Goal: Information Seeking & Learning: Understand process/instructions

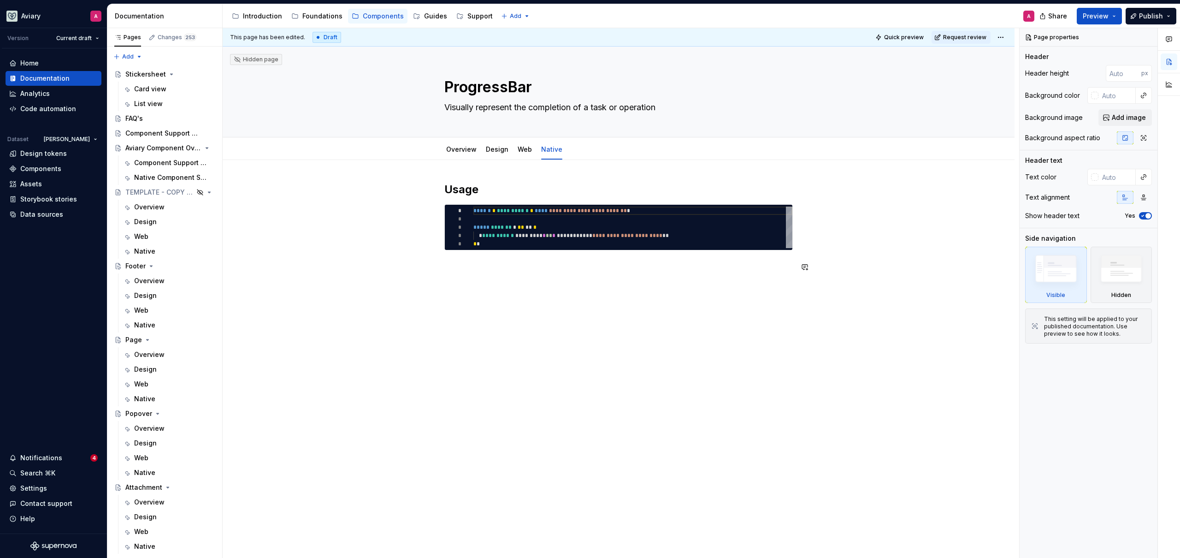
scroll to position [2368, 0]
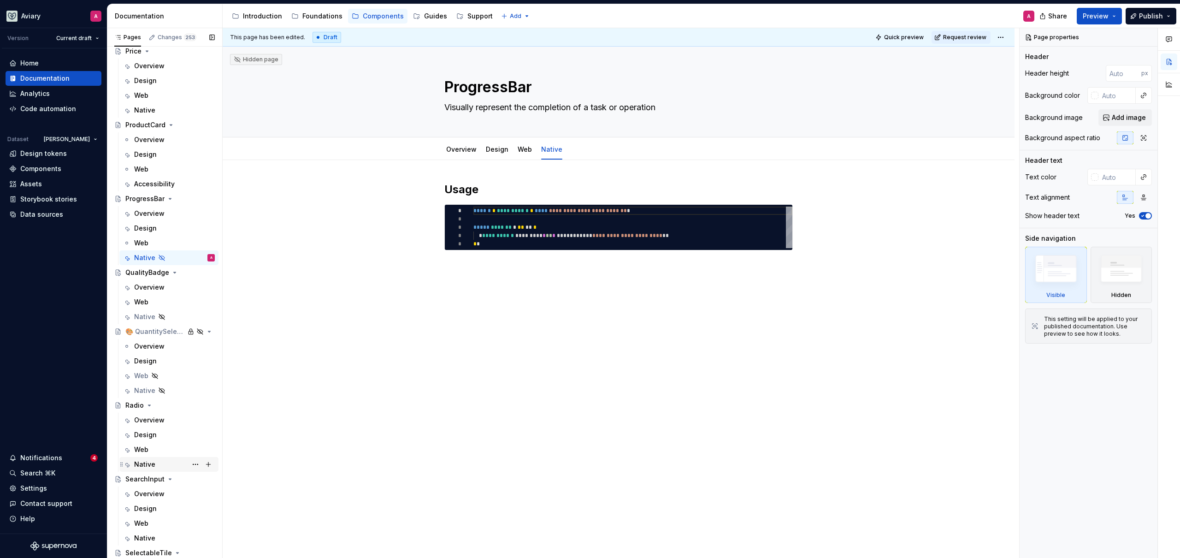
click at [155, 460] on div "Native" at bounding box center [174, 464] width 81 height 13
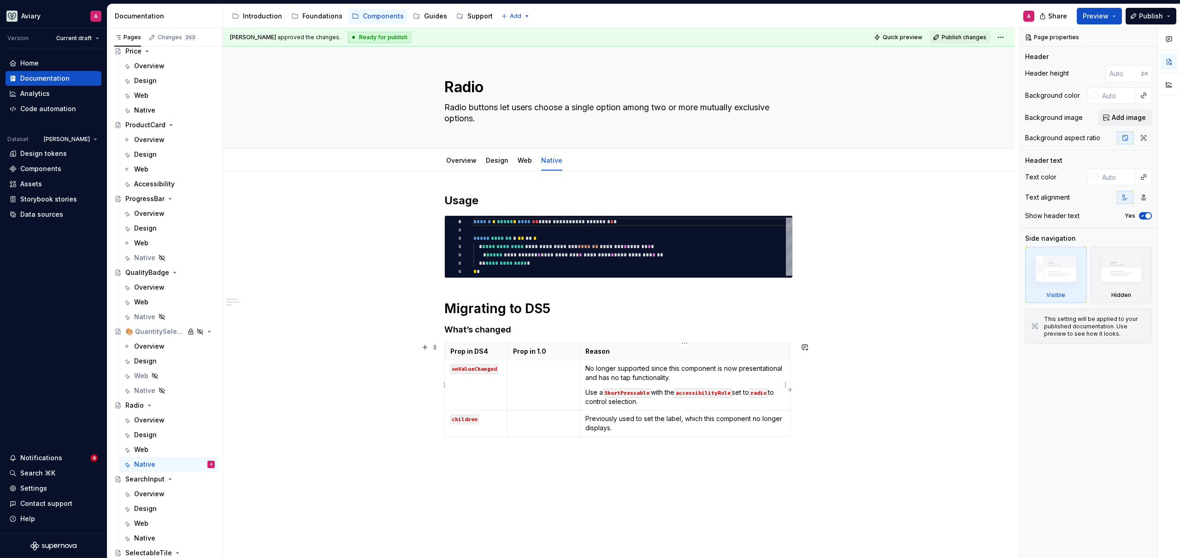
click at [735, 368] on p "No longer supported since this component is now presentational and has no tap f…" at bounding box center [684, 373] width 199 height 18
type textarea "*"
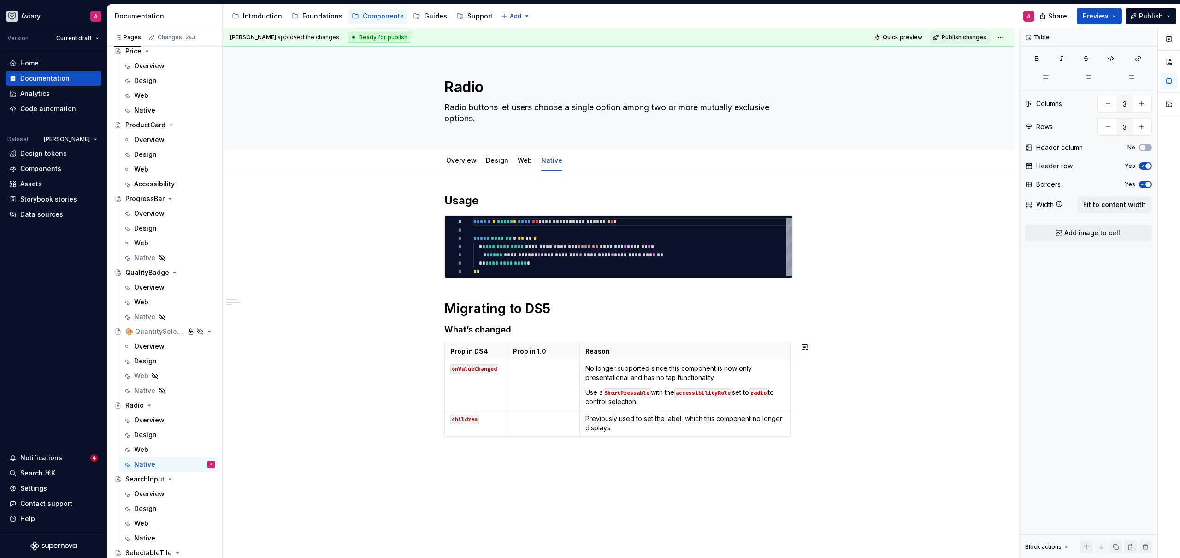
click at [727, 449] on div "**********" at bounding box center [618, 322] width 348 height 258
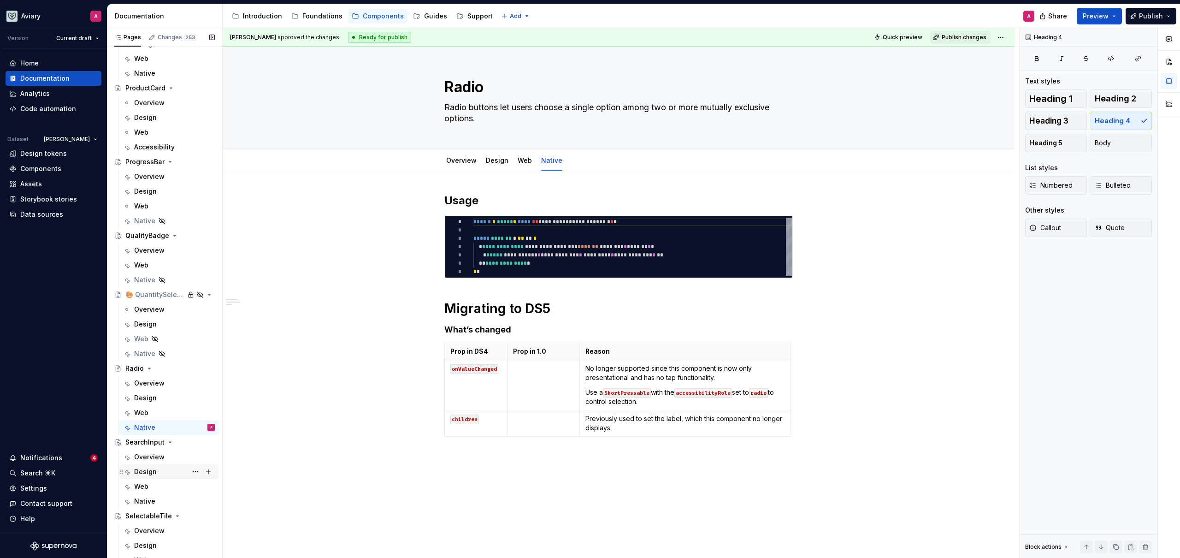
scroll to position [2447, 0]
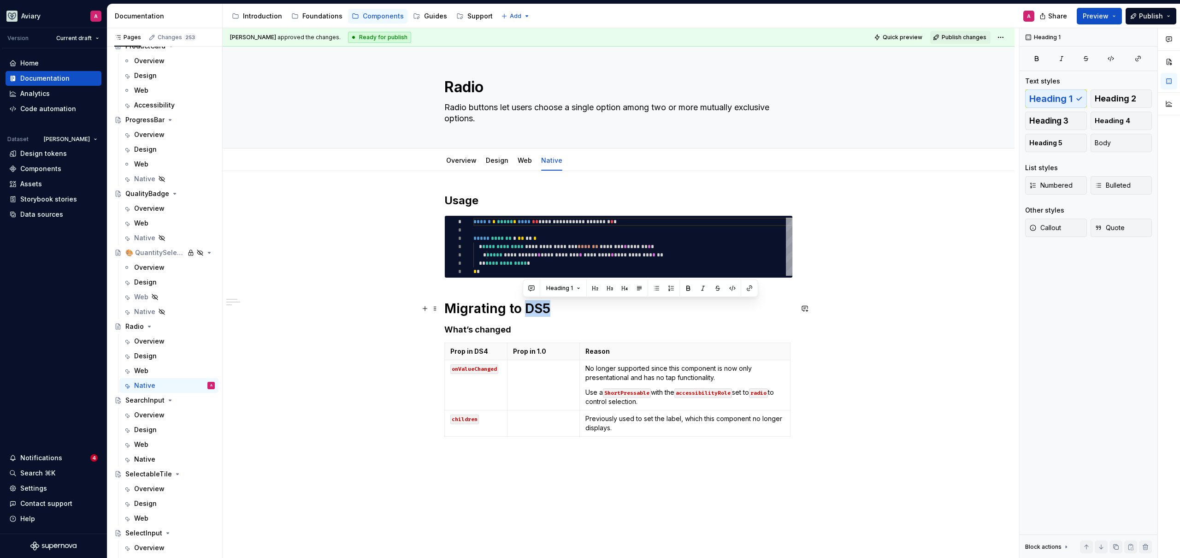
drag, startPoint x: 548, startPoint y: 312, endPoint x: 522, endPoint y: 312, distance: 26.3
click at [522, 312] on h1 "Migrating to DS5" at bounding box center [618, 308] width 348 height 17
click at [404, 312] on div "**********" at bounding box center [619, 394] width 792 height 447
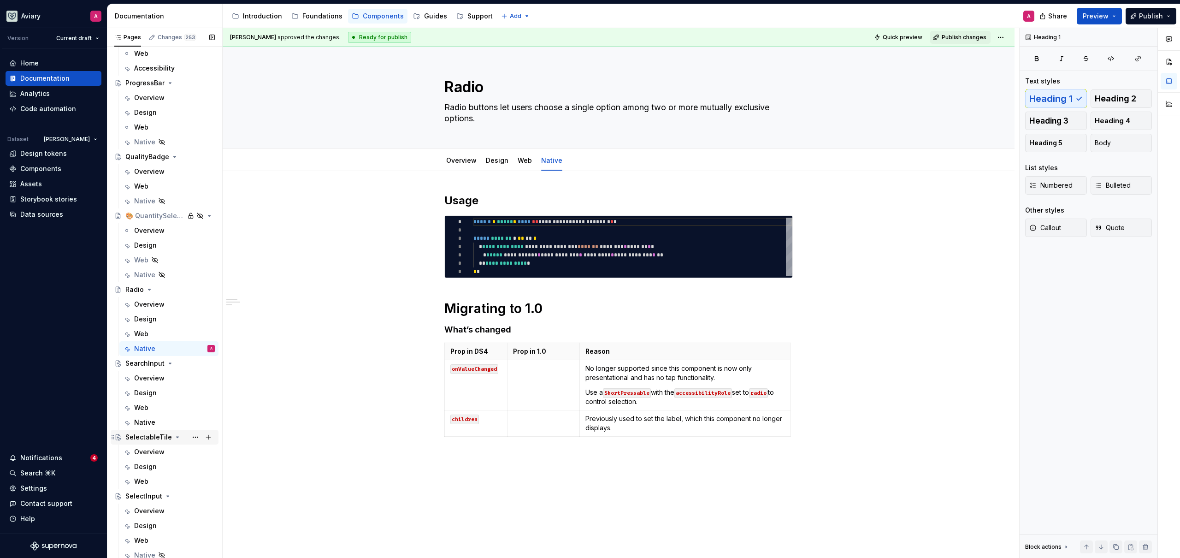
scroll to position [2605, 0]
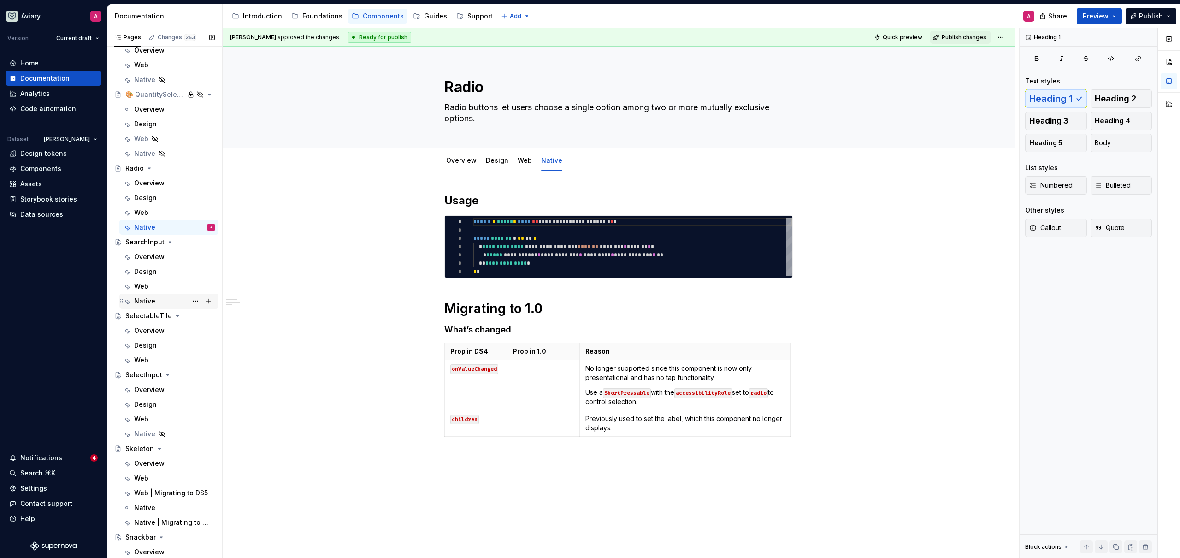
click at [153, 301] on div "Native" at bounding box center [144, 300] width 21 height 9
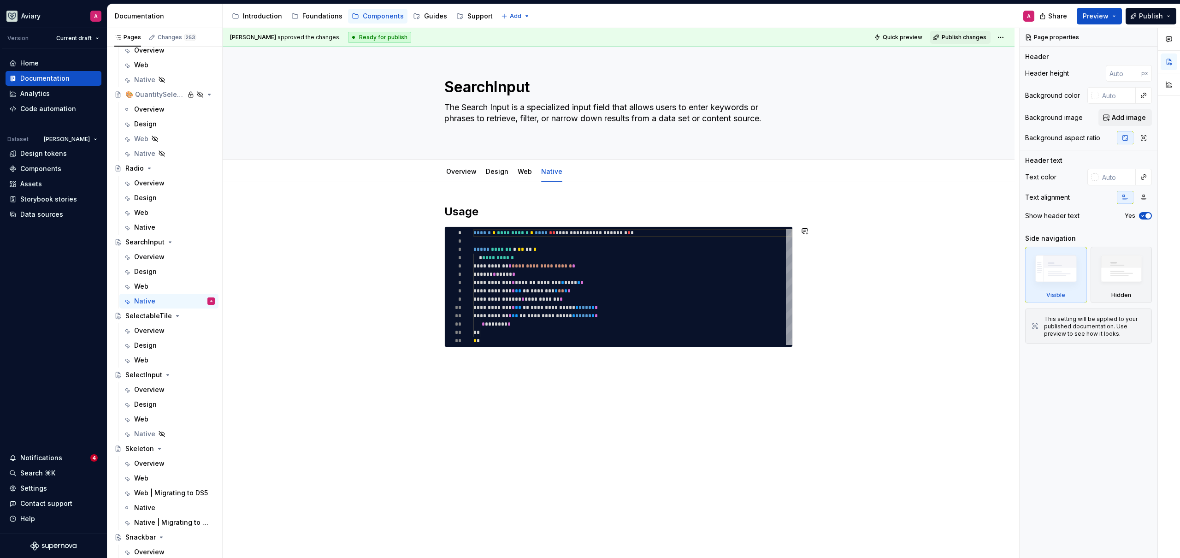
click at [678, 379] on div "**********" at bounding box center [618, 292] width 348 height 176
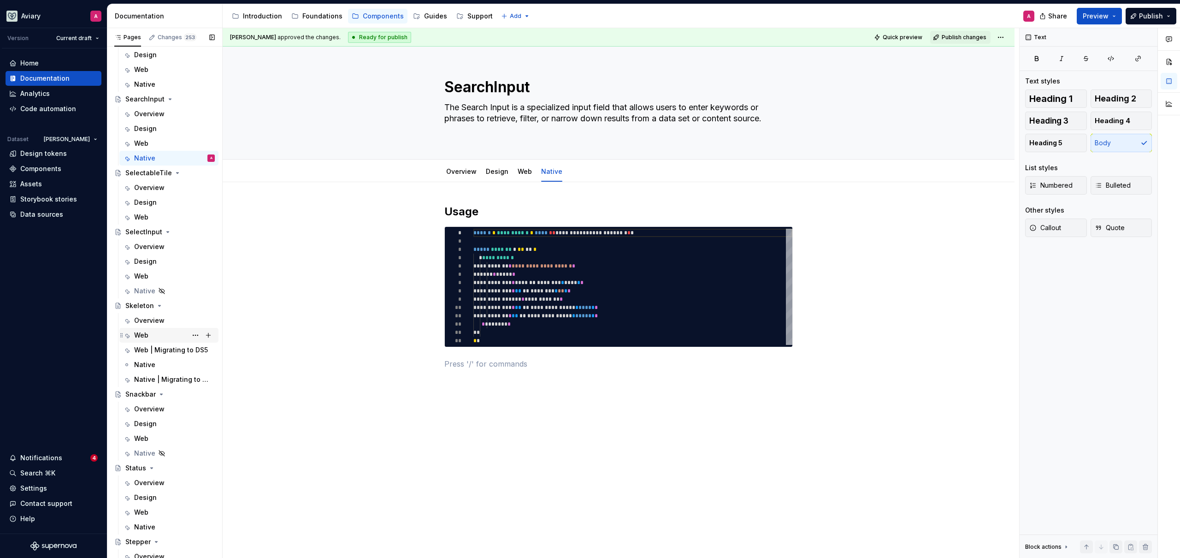
scroll to position [2766, 0]
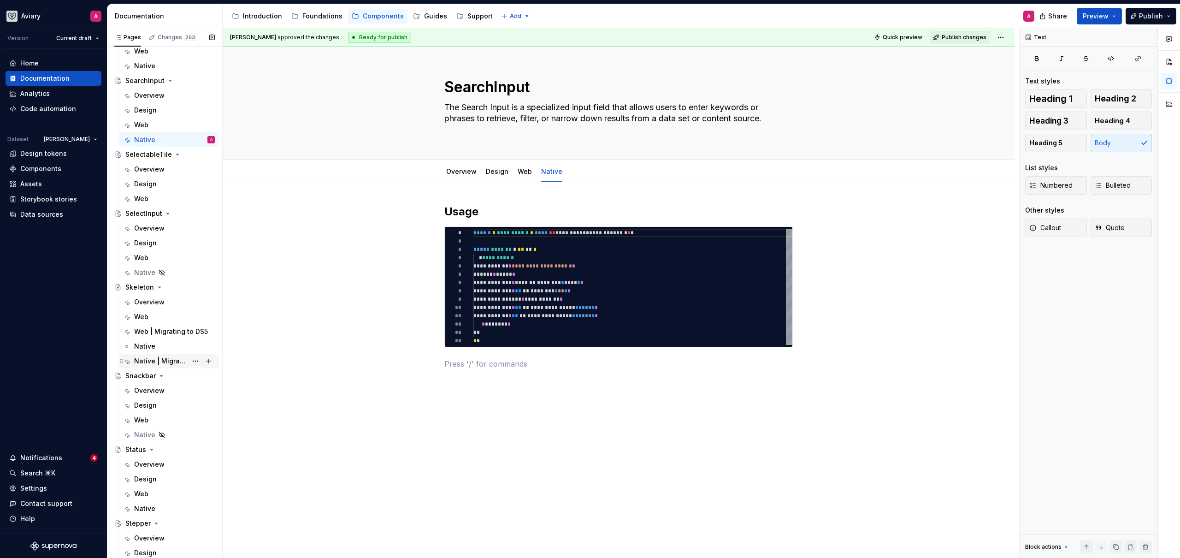
click at [148, 359] on div "Native | Migrating to DS5" at bounding box center [160, 360] width 53 height 9
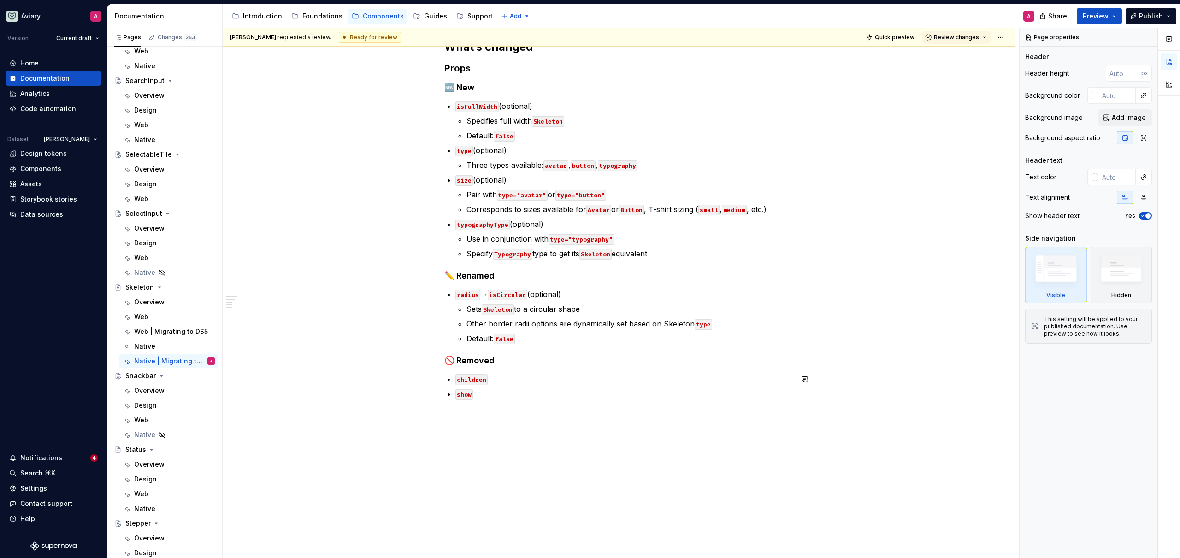
scroll to position [7, 0]
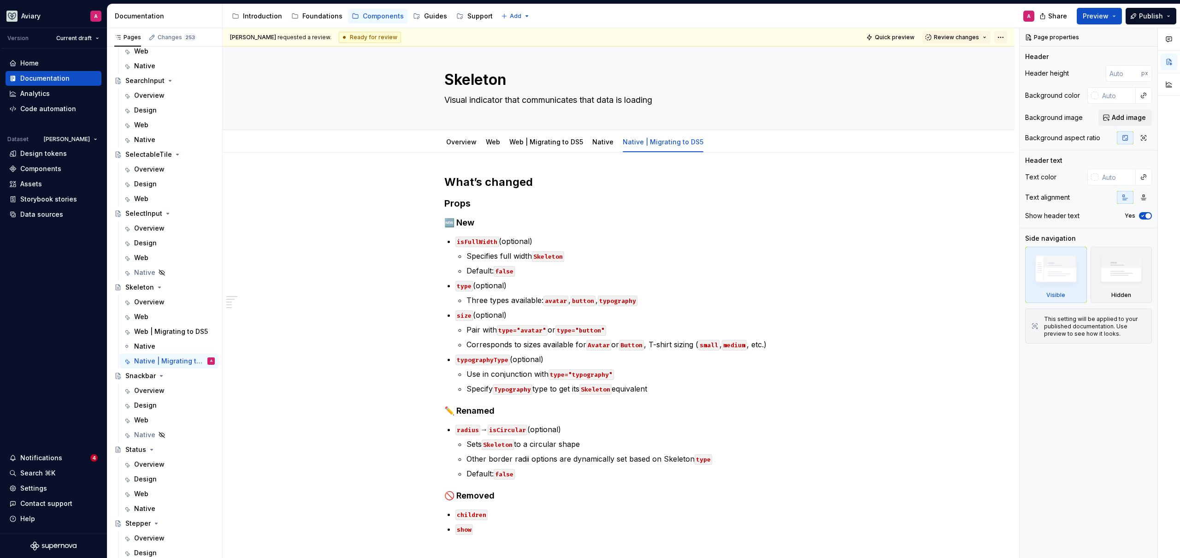
click at [999, 40] on html "Aviary A Version Current draft Home Documentation Analytics Code automation Dat…" at bounding box center [590, 279] width 1180 height 558
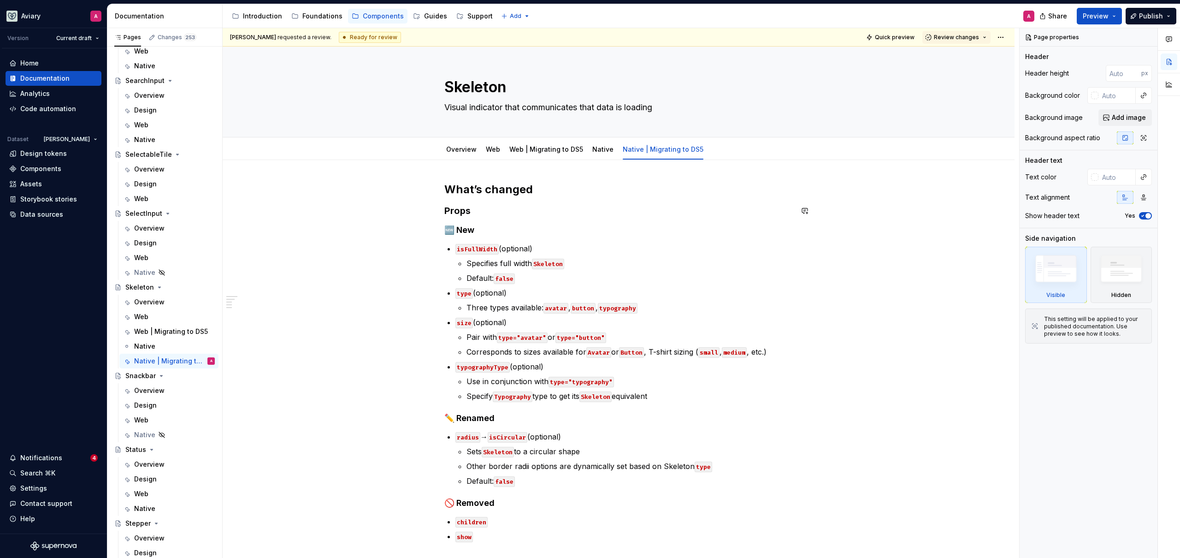
click at [637, 238] on div "What’s changed Props 🆕 New isFullWidth (optional) Specifies full width Skeleton…" at bounding box center [618, 373] width 348 height 382
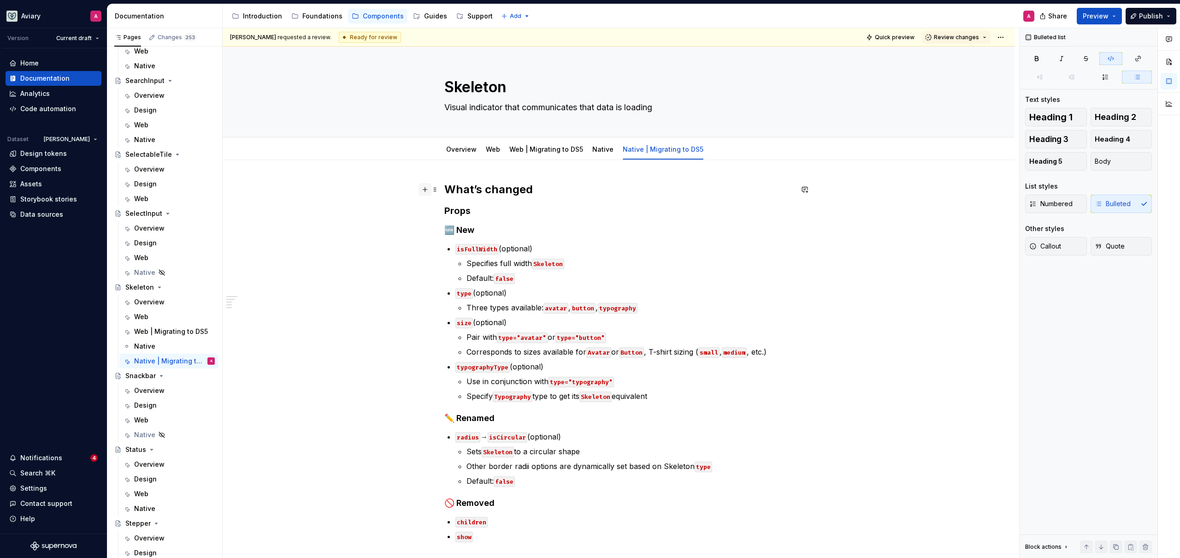
click at [428, 190] on button "button" at bounding box center [424, 189] width 13 height 13
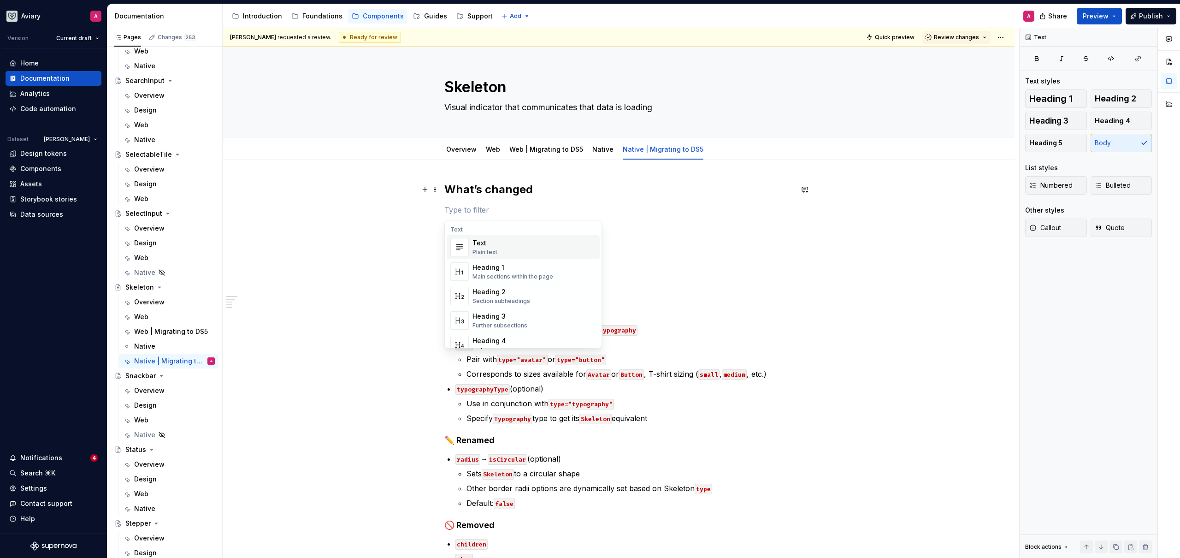
click at [414, 186] on div "What’s changed Props 🆕 New isFullWidth (optional) Specifies full width Skeleton…" at bounding box center [619, 462] width 792 height 604
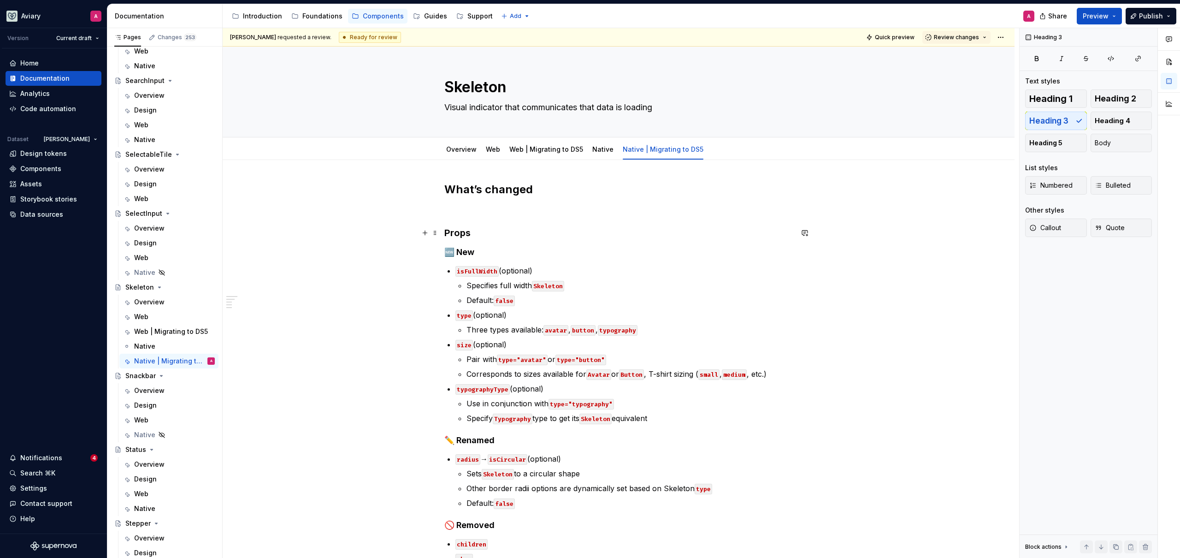
click at [506, 227] on h3 "Props" at bounding box center [618, 232] width 348 height 13
click at [505, 215] on div "What’s changed Props 🆕 New isFullWidth (optional) Specifies full width Skeleton…" at bounding box center [618, 384] width 348 height 404
drag, startPoint x: 477, startPoint y: 231, endPoint x: 407, endPoint y: 215, distance: 72.3
click at [407, 215] on div "What’s changed Props 🆕 New isFullWidth (optional) Specifies full width Skeleton…" at bounding box center [619, 462] width 792 height 604
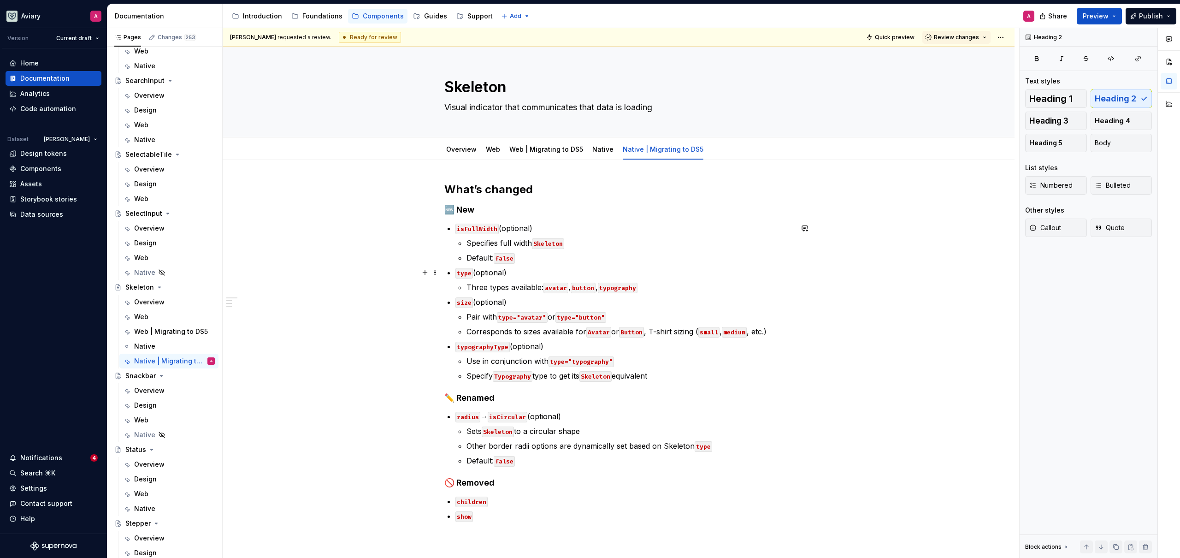
click at [505, 271] on p "type (optional)" at bounding box center [623, 272] width 337 height 11
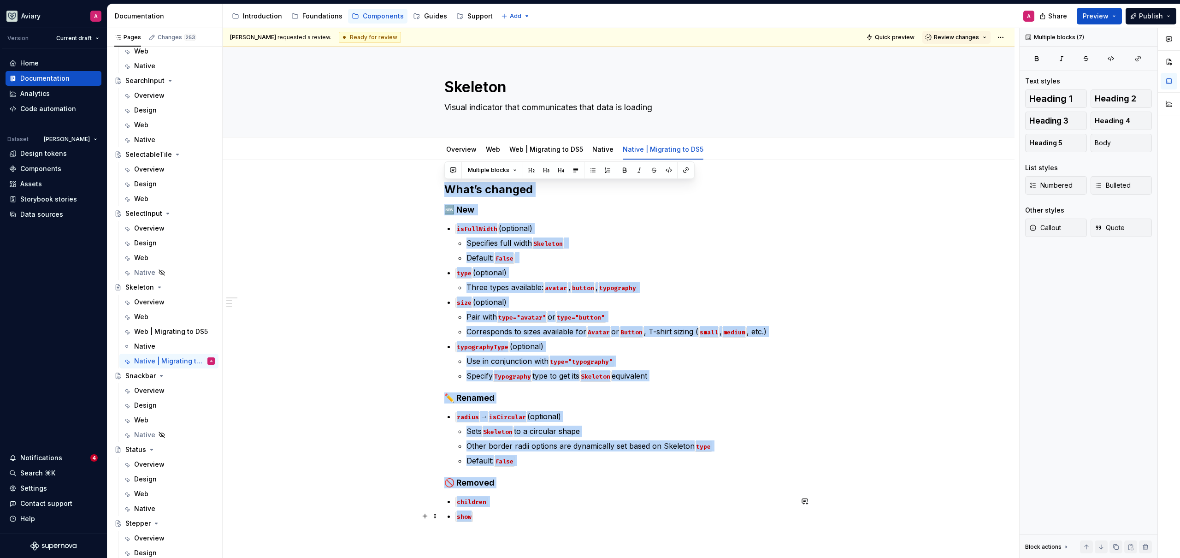
drag, startPoint x: 444, startPoint y: 188, endPoint x: 582, endPoint y: 511, distance: 351.5
click at [582, 511] on div "What’s changed 🆕 New isFullWidth (optional) Specifies full width Skeleton Defau…" at bounding box center [618, 362] width 348 height 361
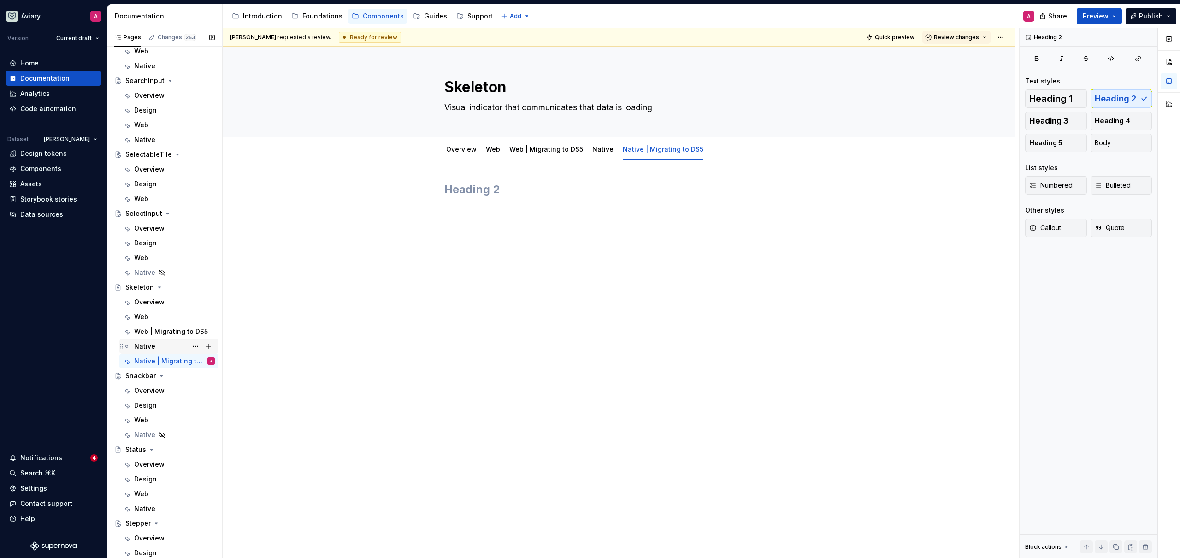
click at [157, 345] on div "Native" at bounding box center [174, 346] width 81 height 13
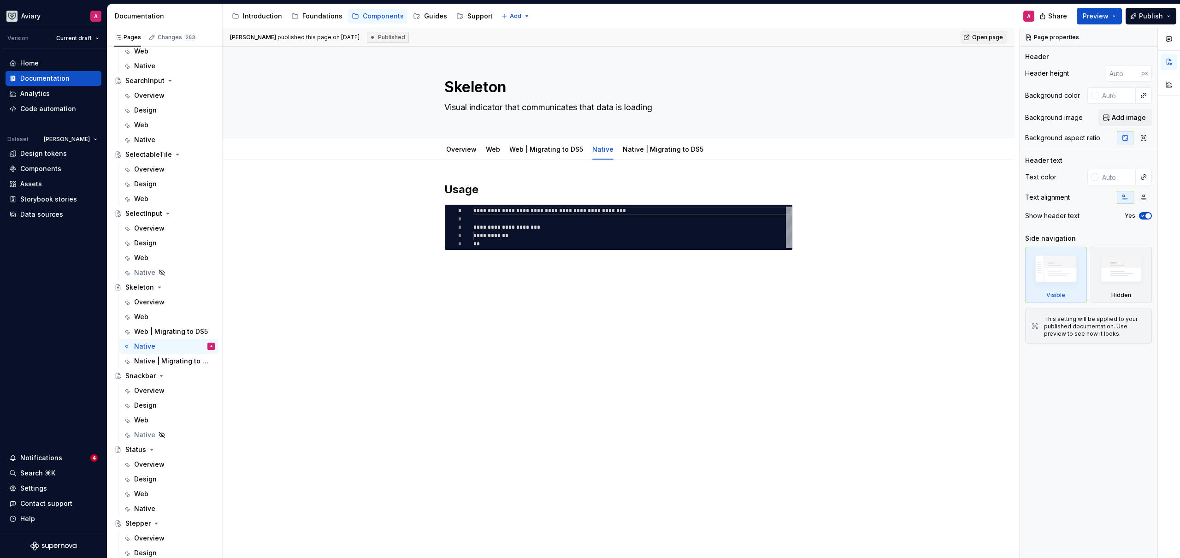
click at [656, 364] on div "**********" at bounding box center [619, 294] width 792 height 269
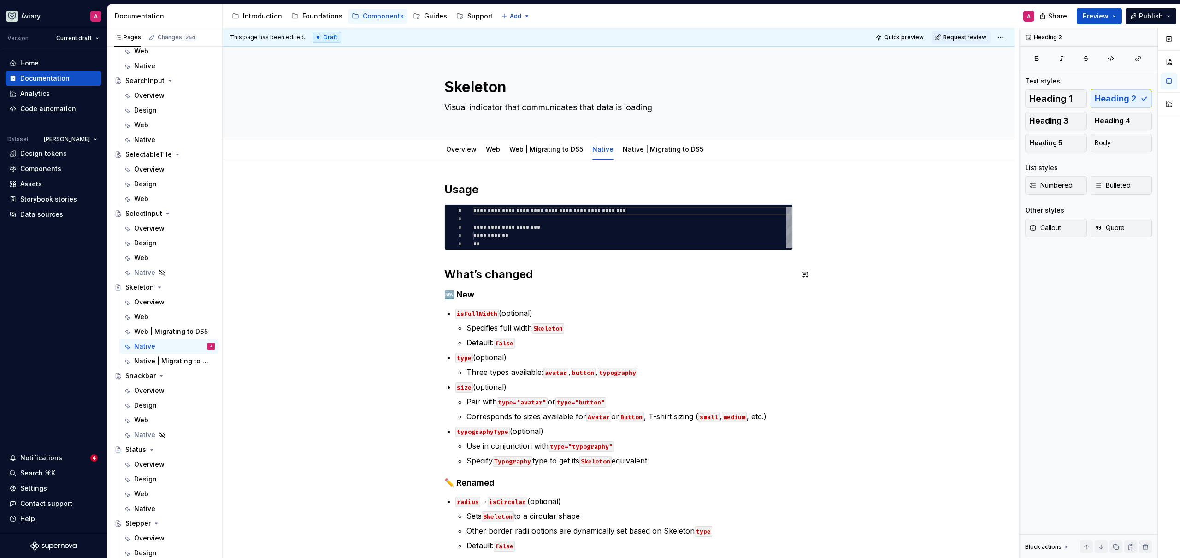
click at [496, 263] on div "**********" at bounding box center [618, 394] width 348 height 424
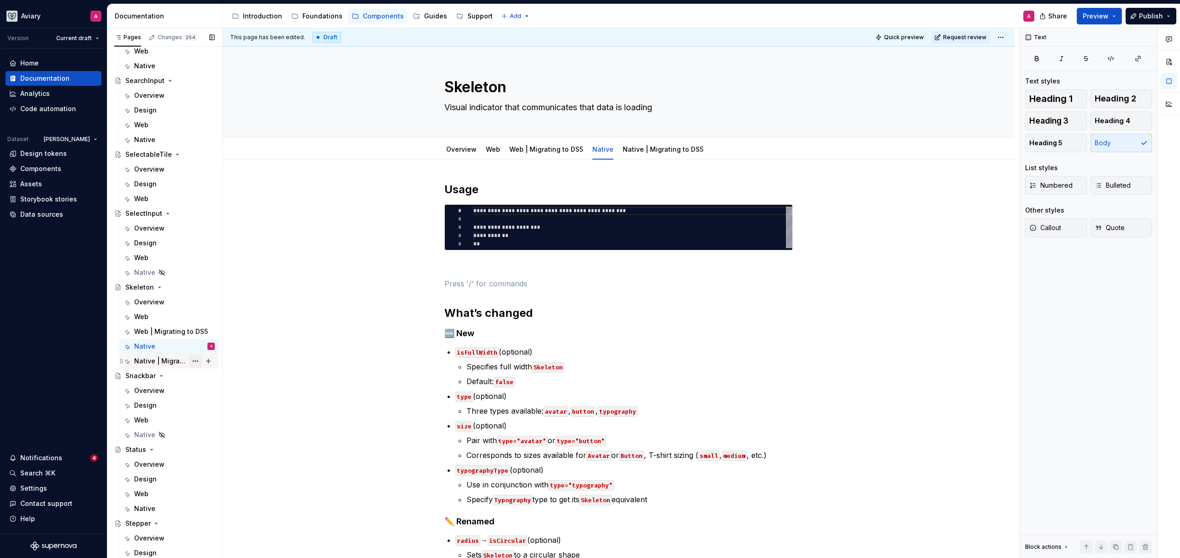
click at [189, 360] on button "Page tree" at bounding box center [195, 360] width 13 height 13
click at [229, 466] on div "Delete tab" at bounding box center [246, 463] width 90 height 9
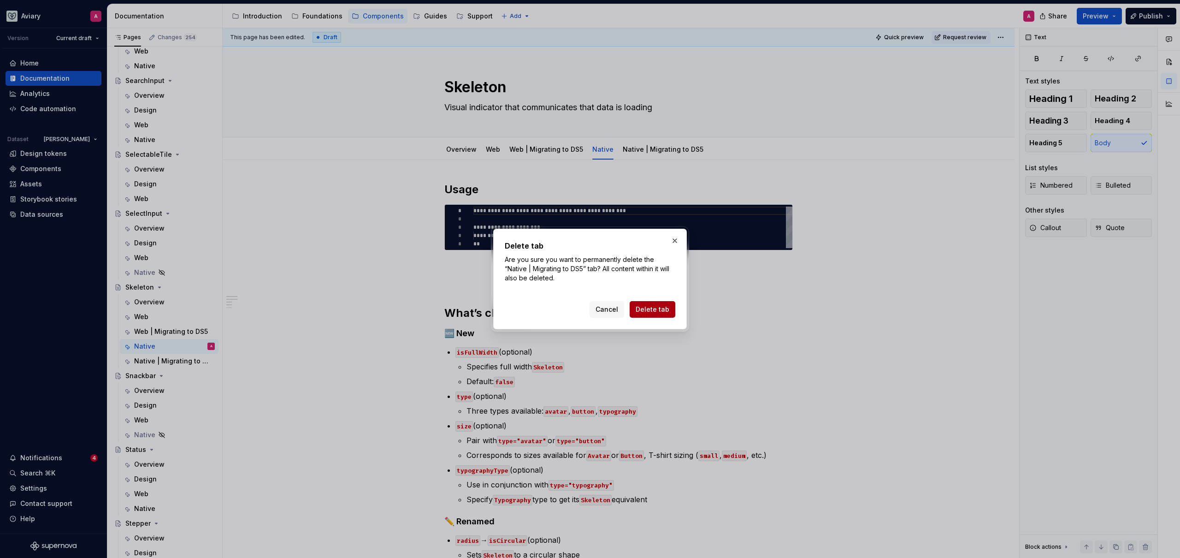
click at [653, 306] on span "Delete tab" at bounding box center [653, 309] width 34 height 9
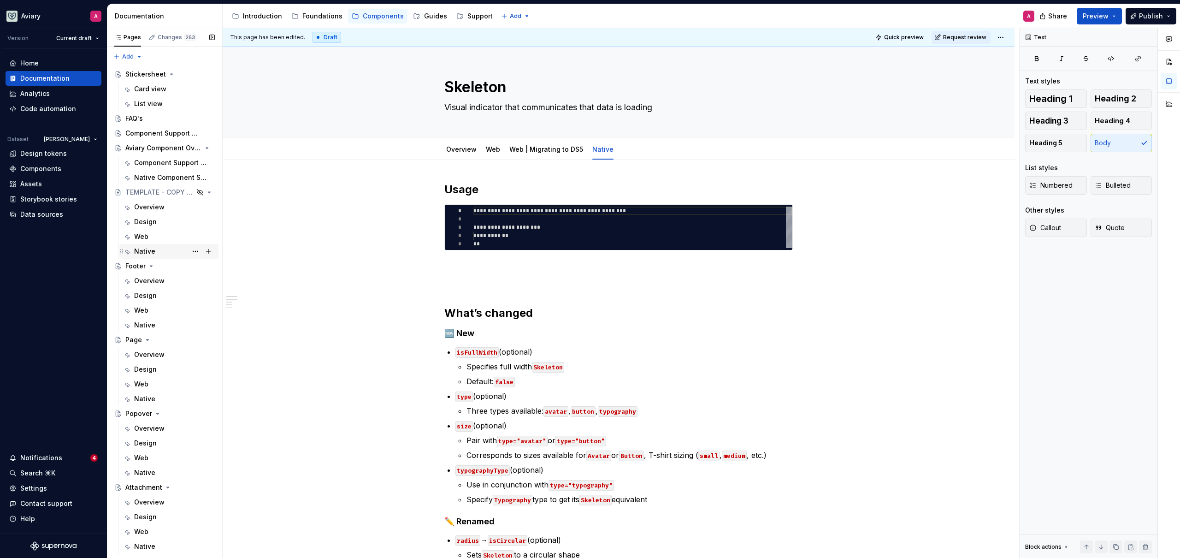
click at [148, 246] on div "Native" at bounding box center [174, 251] width 81 height 13
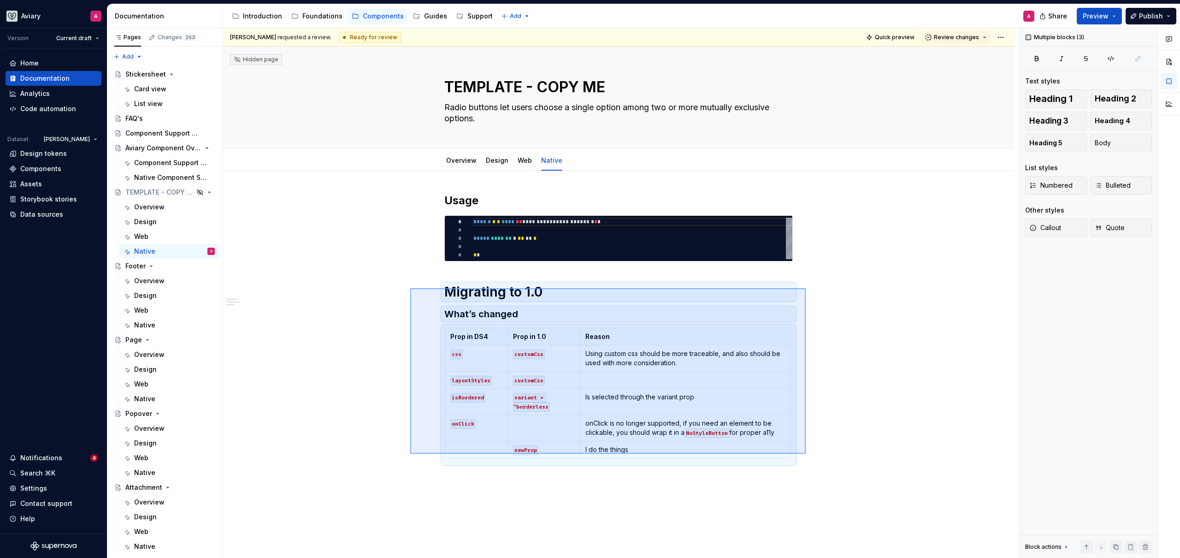
drag, startPoint x: 806, startPoint y: 453, endPoint x: 410, endPoint y: 288, distance: 428.6
click at [410, 288] on div "**********" at bounding box center [621, 293] width 796 height 530
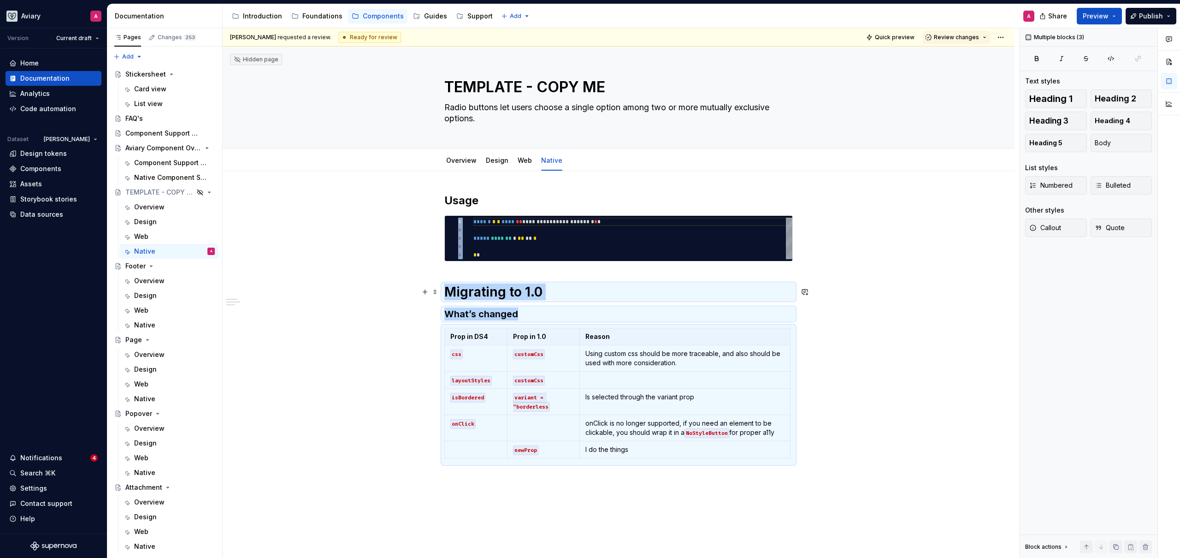
copy div "**********"
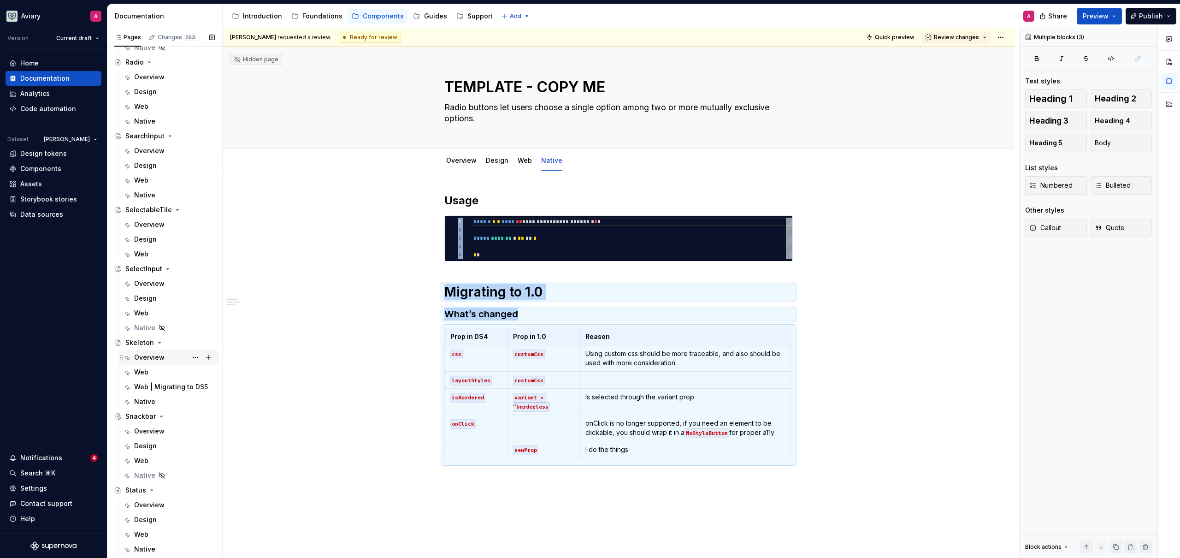
scroll to position [2713, 0]
click at [166, 400] on div "Native" at bounding box center [174, 399] width 81 height 13
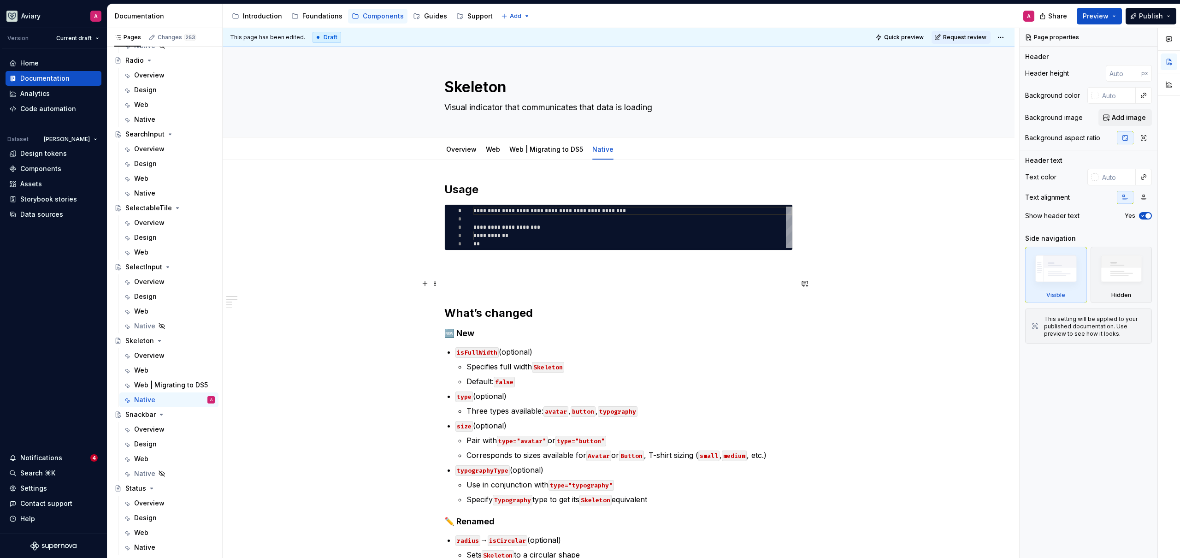
click at [530, 278] on p at bounding box center [618, 283] width 348 height 11
type textarea "*"
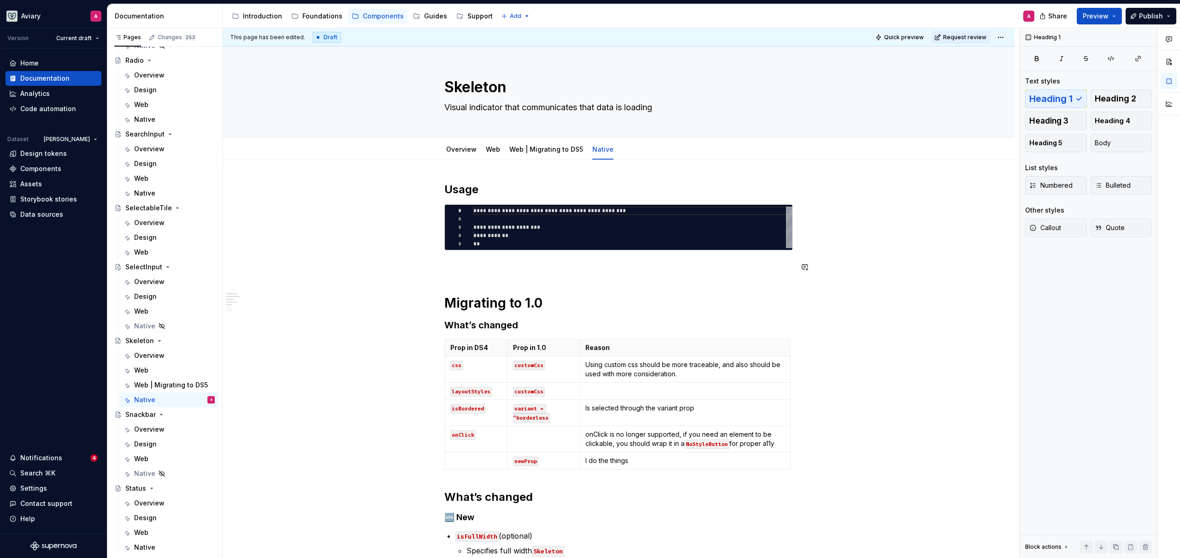
click at [497, 283] on div "**********" at bounding box center [618, 505] width 348 height 647
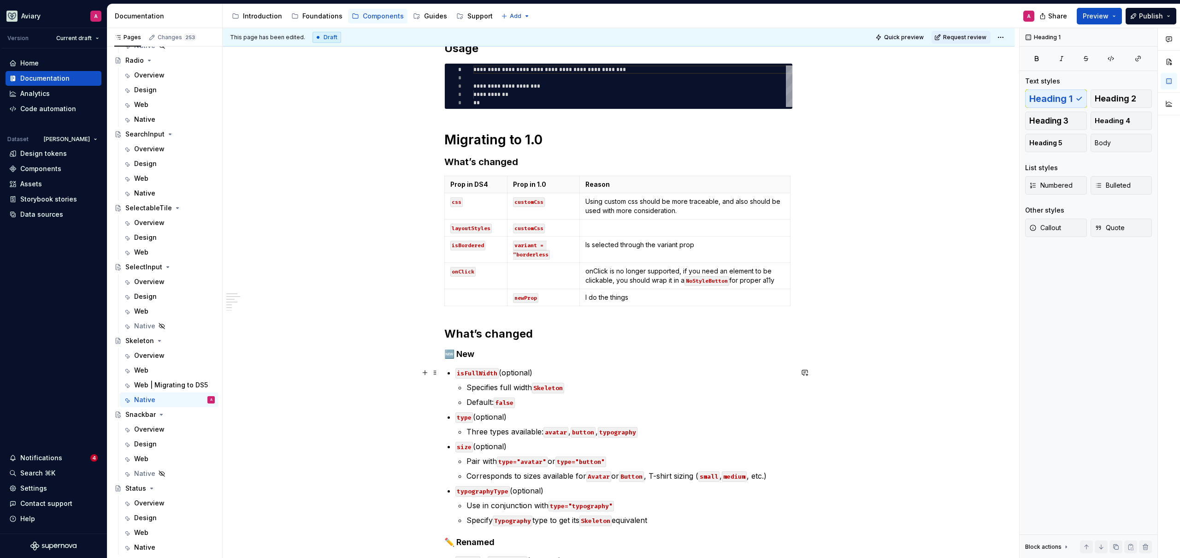
scroll to position [146, 0]
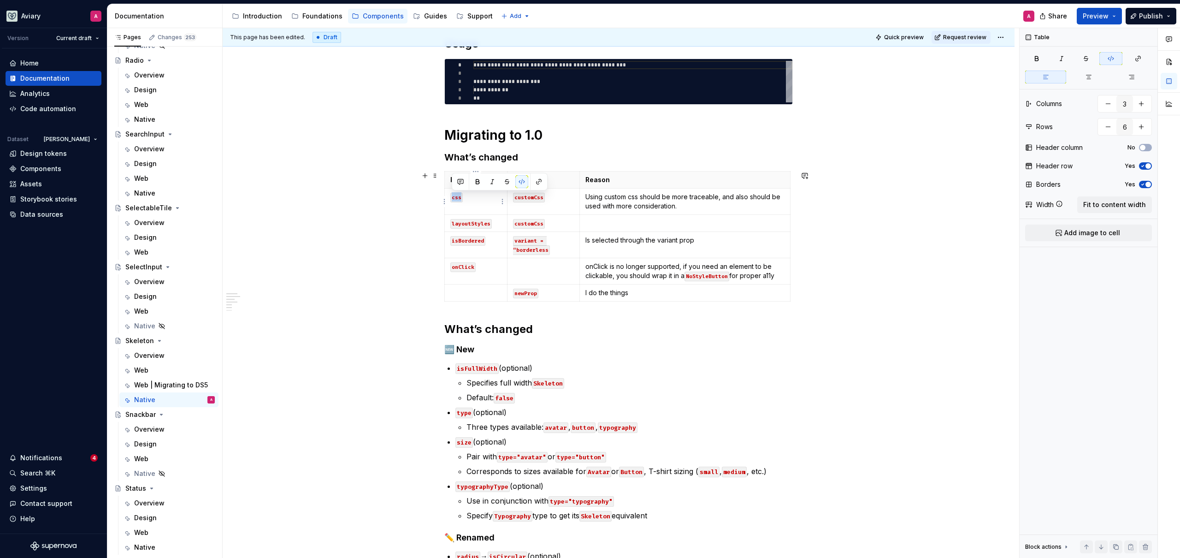
drag, startPoint x: 470, startPoint y: 200, endPoint x: 449, endPoint y: 197, distance: 20.9
click at [449, 197] on td "css" at bounding box center [476, 201] width 63 height 26
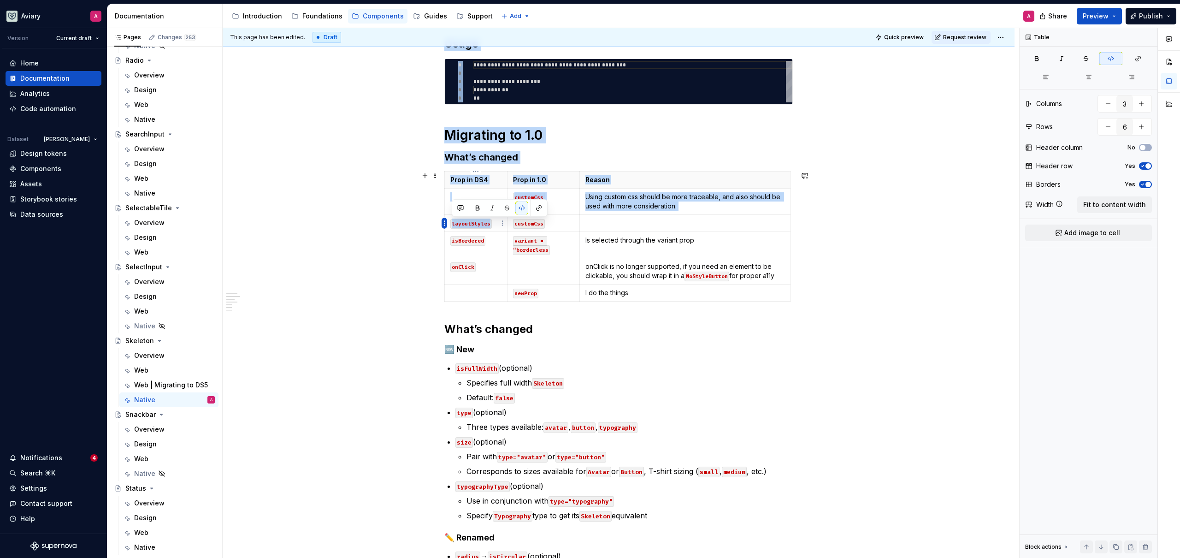
drag, startPoint x: 489, startPoint y: 224, endPoint x: 446, endPoint y: 222, distance: 42.9
click at [446, 222] on body "Aviary A Version Current draft Home Documentation Analytics Code automation Dat…" at bounding box center [590, 279] width 1180 height 558
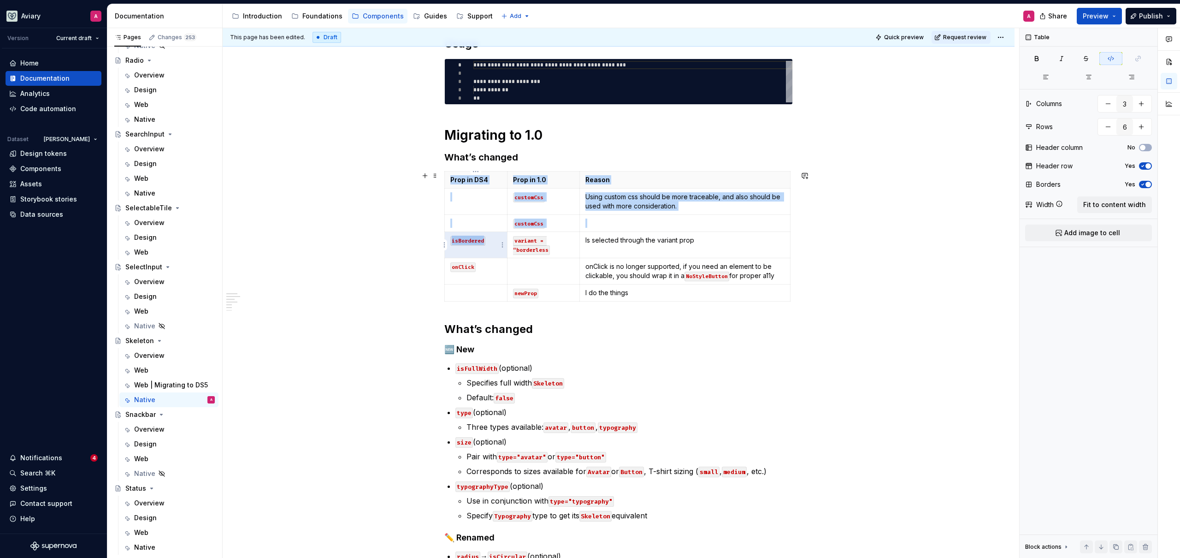
drag, startPoint x: 484, startPoint y: 241, endPoint x: 440, endPoint y: 241, distance: 44.2
click at [440, 241] on div "**********" at bounding box center [619, 426] width 792 height 825
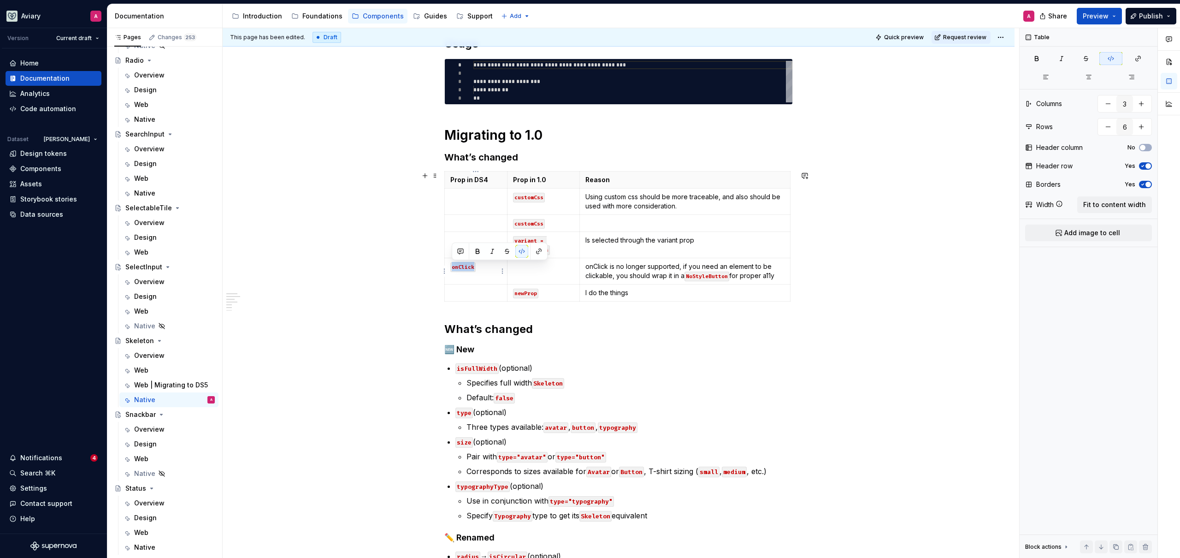
drag, startPoint x: 478, startPoint y: 265, endPoint x: 449, endPoint y: 266, distance: 29.5
click at [449, 266] on td "onClick" at bounding box center [476, 271] width 63 height 26
drag, startPoint x: 558, startPoint y: 194, endPoint x: 512, endPoint y: 196, distance: 45.7
click at [513, 196] on p "customCss" at bounding box center [543, 196] width 61 height 9
drag, startPoint x: 680, startPoint y: 206, endPoint x: 583, endPoint y: 195, distance: 98.3
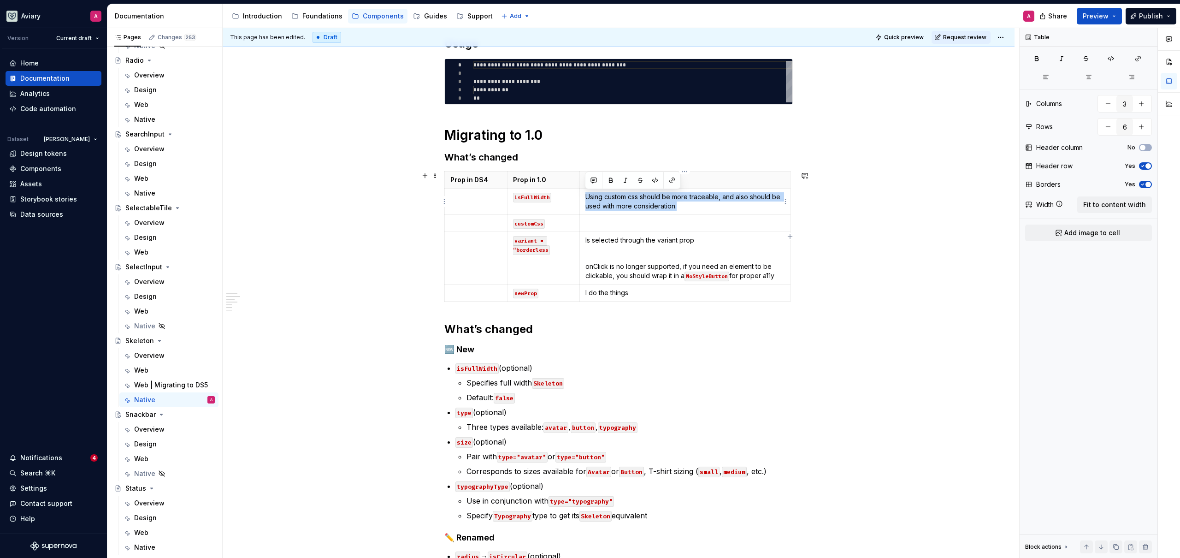
click at [583, 195] on td "Using custom css should be more traceable, and also should be used with more co…" at bounding box center [684, 201] width 211 height 26
drag, startPoint x: 578, startPoint y: 389, endPoint x: 568, endPoint y: 384, distance: 10.5
click at [578, 388] on ul "Specifies full width Skeleton Default: false" at bounding box center [629, 390] width 326 height 26
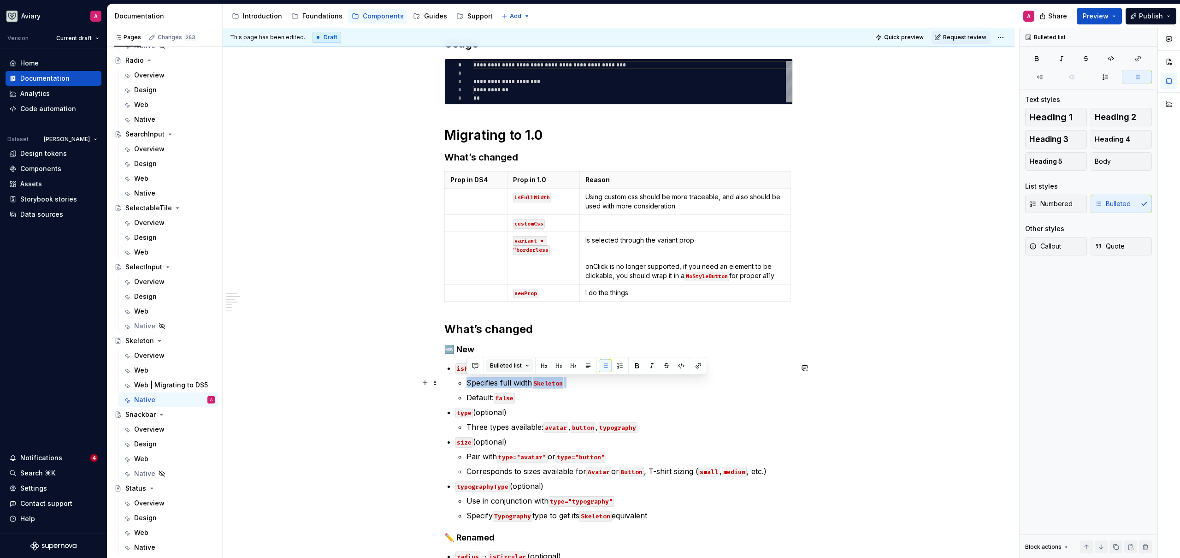
drag, startPoint x: 542, startPoint y: 383, endPoint x: 506, endPoint y: 363, distance: 41.0
click at [463, 385] on li "isFullWidth (optional) Specifies full width Skeleton Default: false" at bounding box center [623, 382] width 337 height 41
copy p "Specifies full width Skeleton"
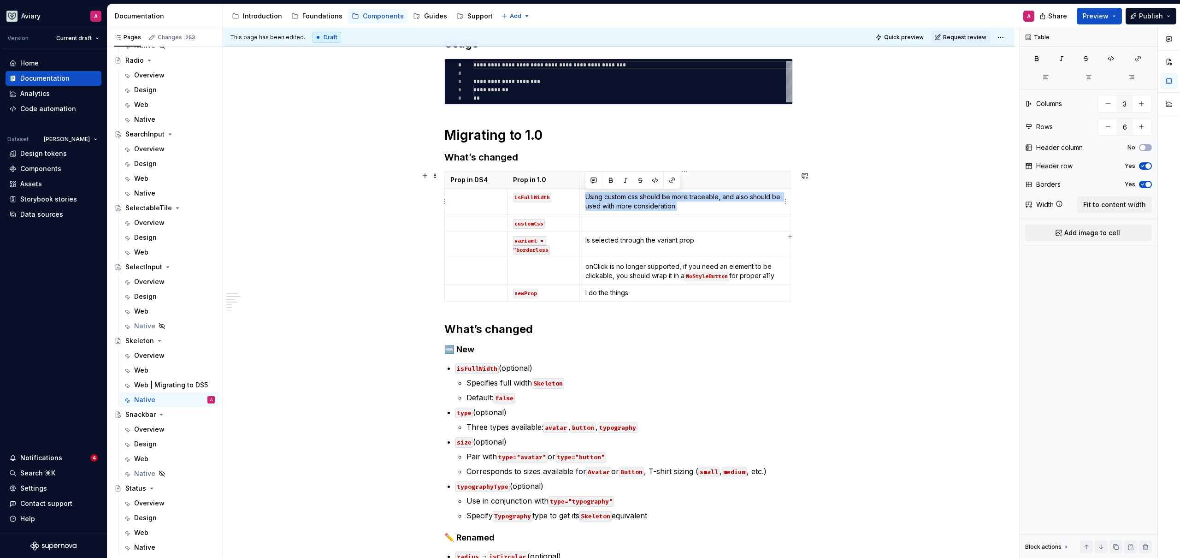
drag, startPoint x: 677, startPoint y: 210, endPoint x: 581, endPoint y: 198, distance: 97.5
click at [581, 198] on td "Using custom css should be more traceable, and also should be used with more co…" at bounding box center [684, 201] width 211 height 26
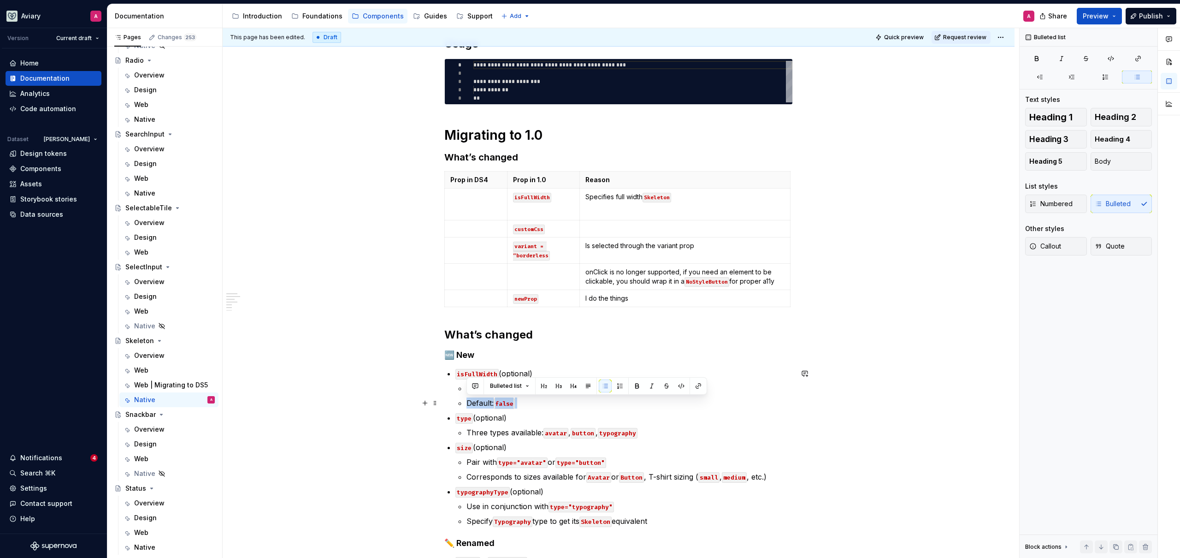
drag, startPoint x: 521, startPoint y: 404, endPoint x: 466, endPoint y: 402, distance: 55.3
click at [466, 402] on p "Default: false" at bounding box center [629, 402] width 326 height 11
copy p "Default: false"
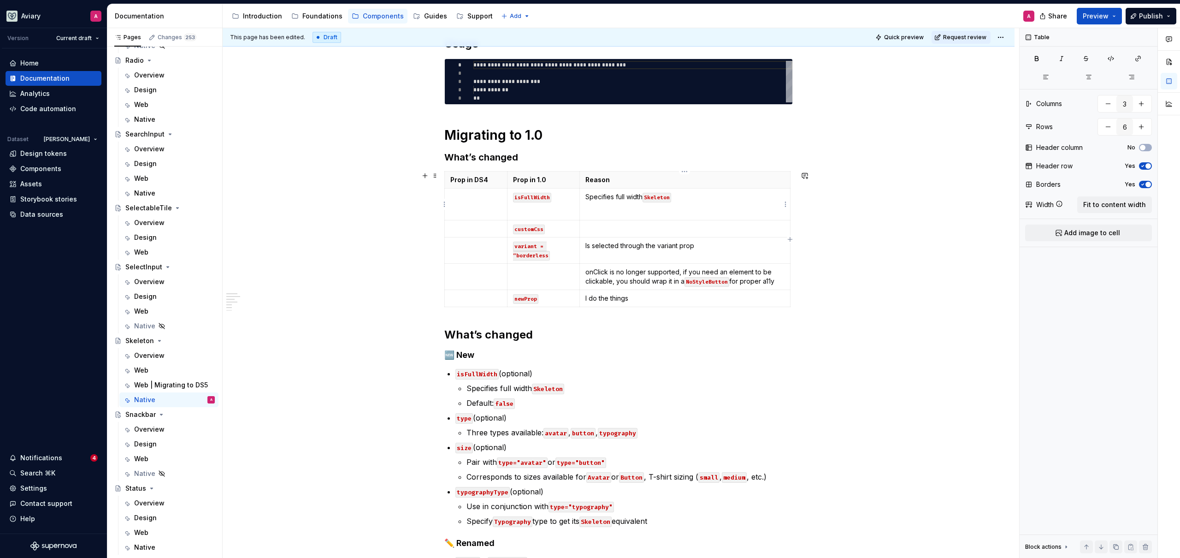
click at [653, 218] on td "Specifies full width Skeleton" at bounding box center [684, 204] width 211 height 32
drag, startPoint x: 550, startPoint y: 229, endPoint x: 511, endPoint y: 228, distance: 39.2
click at [510, 229] on td "customCss" at bounding box center [543, 228] width 72 height 17
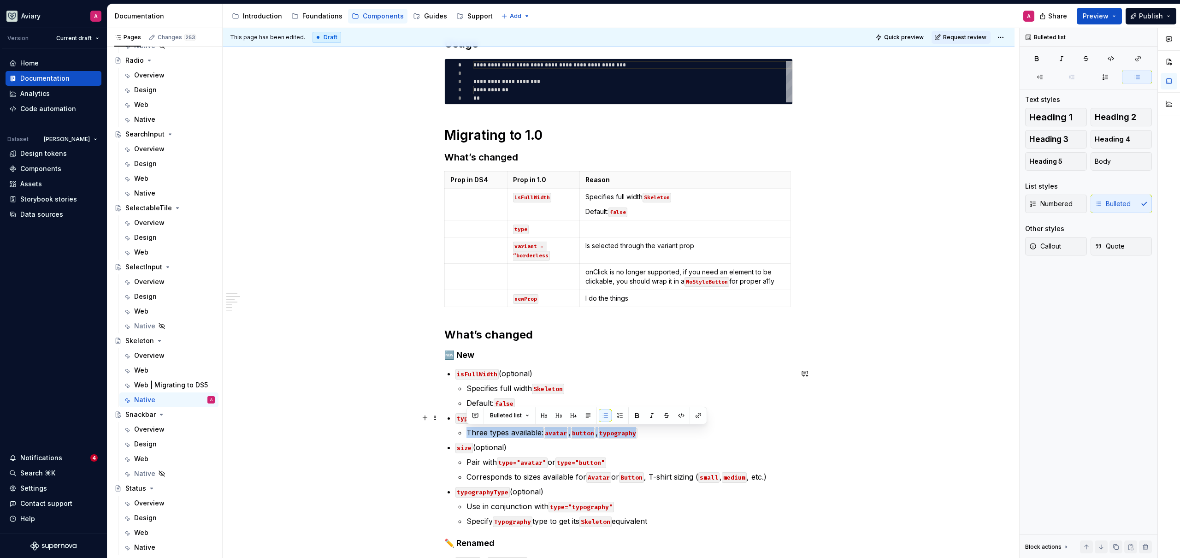
drag, startPoint x: 657, startPoint y: 432, endPoint x: 467, endPoint y: 426, distance: 190.0
click at [467, 427] on p "Three types available: avatar , button , typography" at bounding box center [629, 432] width 326 height 11
copy p "Three types available: avatar , button , typography"
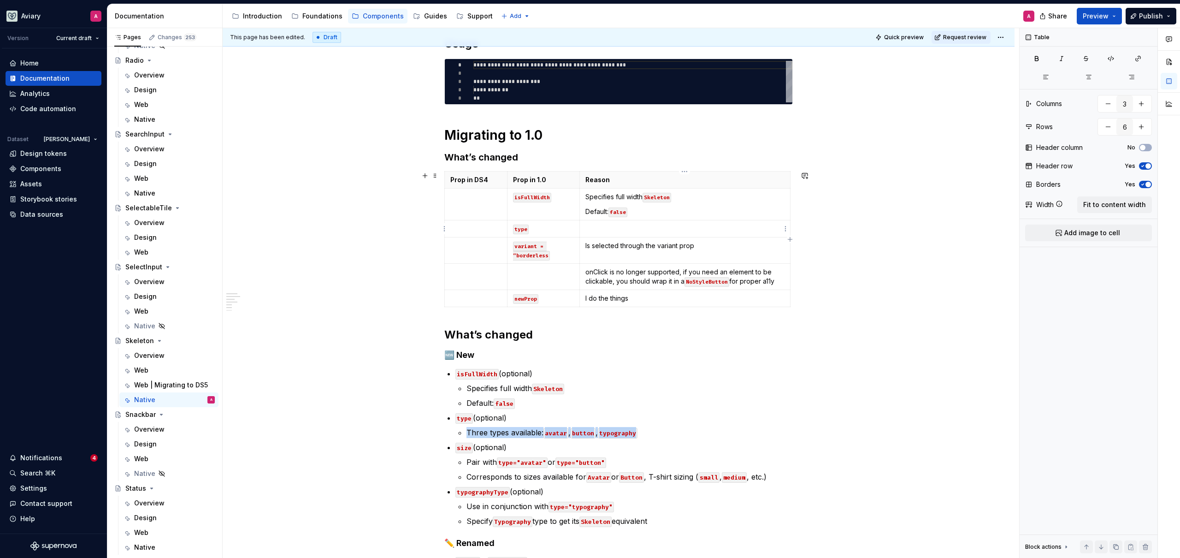
click at [695, 223] on td at bounding box center [684, 228] width 211 height 17
drag, startPoint x: 548, startPoint y: 255, endPoint x: 510, endPoint y: 247, distance: 38.7
click at [510, 247] on td "variant = “borderless" at bounding box center [543, 250] width 72 height 26
type textarea "*"
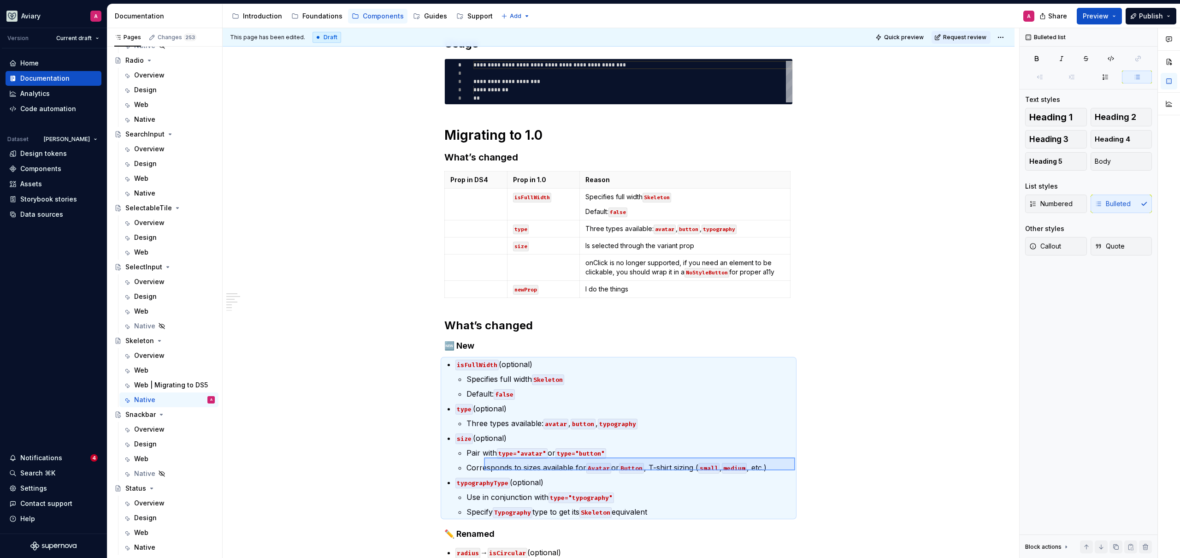
drag, startPoint x: 721, startPoint y: 471, endPoint x: 471, endPoint y: 454, distance: 250.4
click at [470, 454] on div "**********" at bounding box center [621, 293] width 796 height 530
click at [472, 453] on p "Pair with type="avatar" or type="button"" at bounding box center [629, 452] width 326 height 11
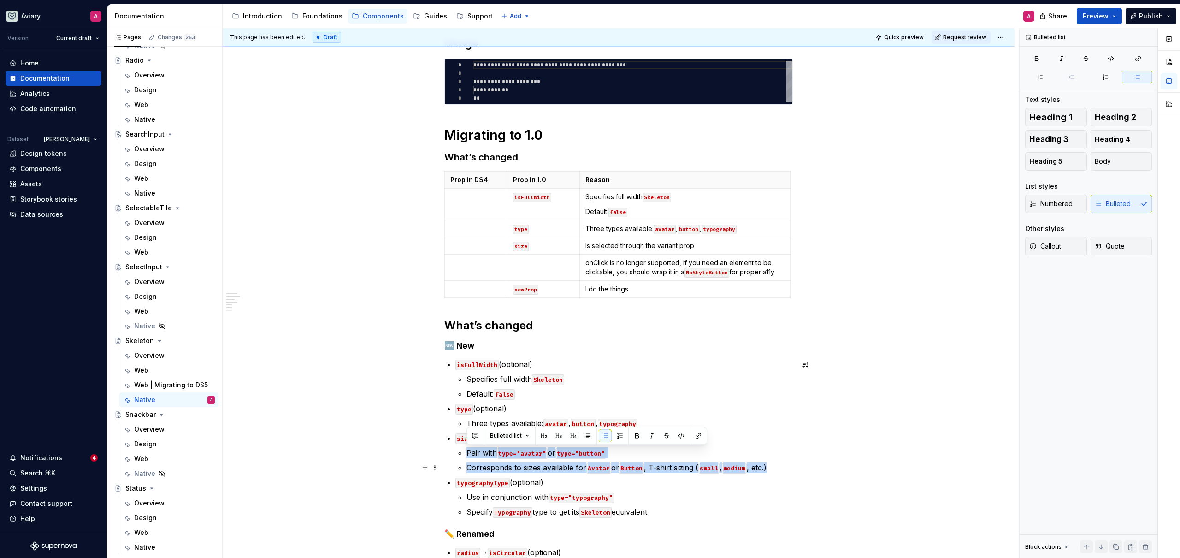
drag, startPoint x: 467, startPoint y: 452, endPoint x: 782, endPoint y: 469, distance: 315.2
click at [782, 469] on ul "Pair with type="avatar" or type="button" Corresponds to sizes available for Ava…" at bounding box center [629, 460] width 326 height 26
copy ul "Pair with type="avatar" or type="button" Corresponds to sizes available for Ava…"
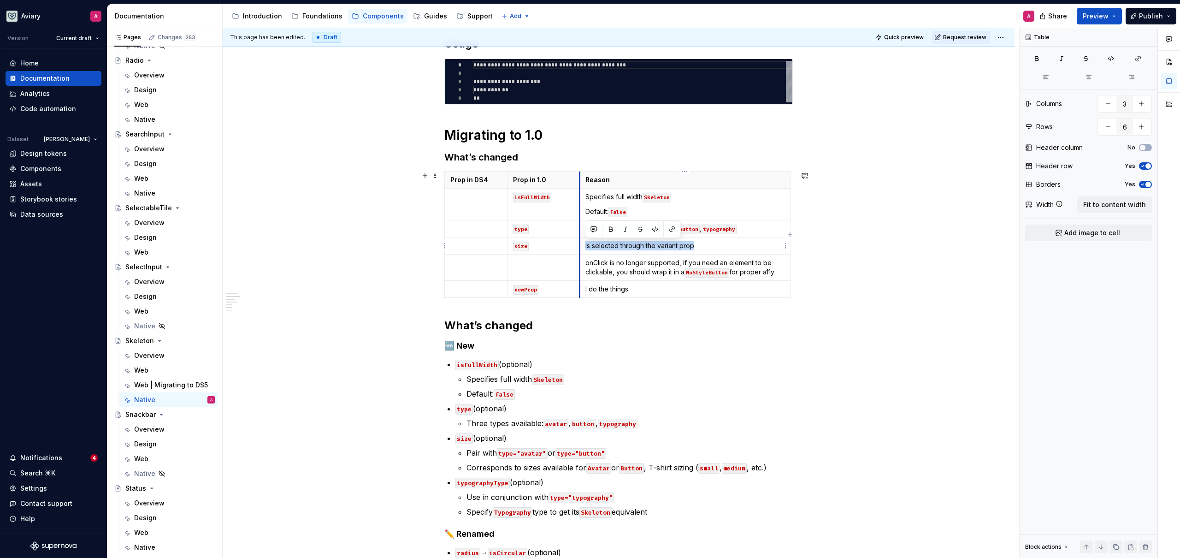
drag, startPoint x: 695, startPoint y: 244, endPoint x: 579, endPoint y: 244, distance: 116.1
click at [579, 244] on td "Is selected through the variant prop" at bounding box center [684, 245] width 211 height 17
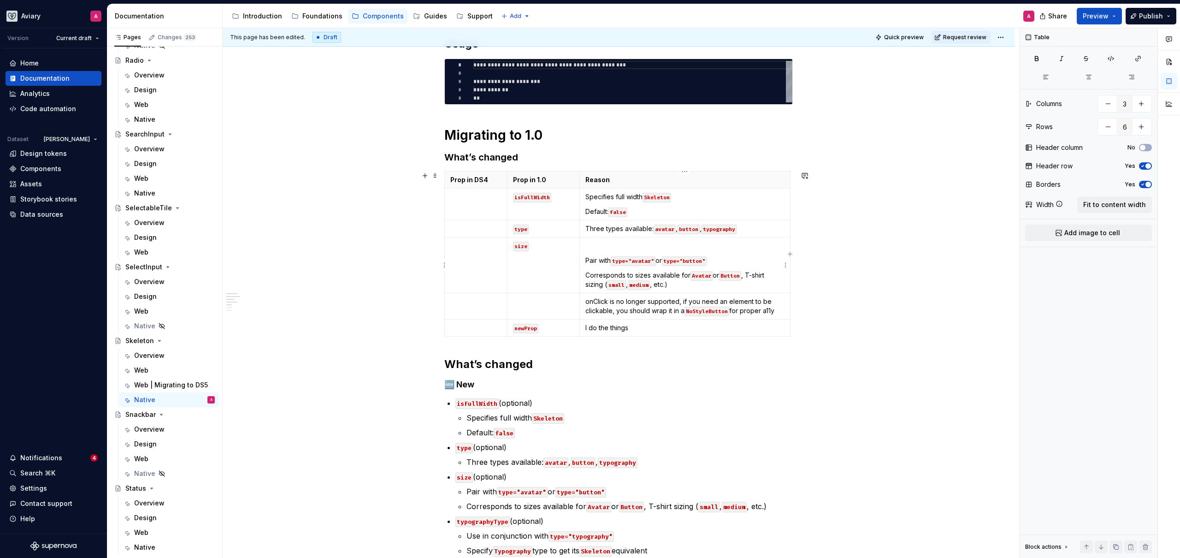
click at [586, 260] on p "Pair with type="avatar" or type="button"" at bounding box center [684, 260] width 199 height 9
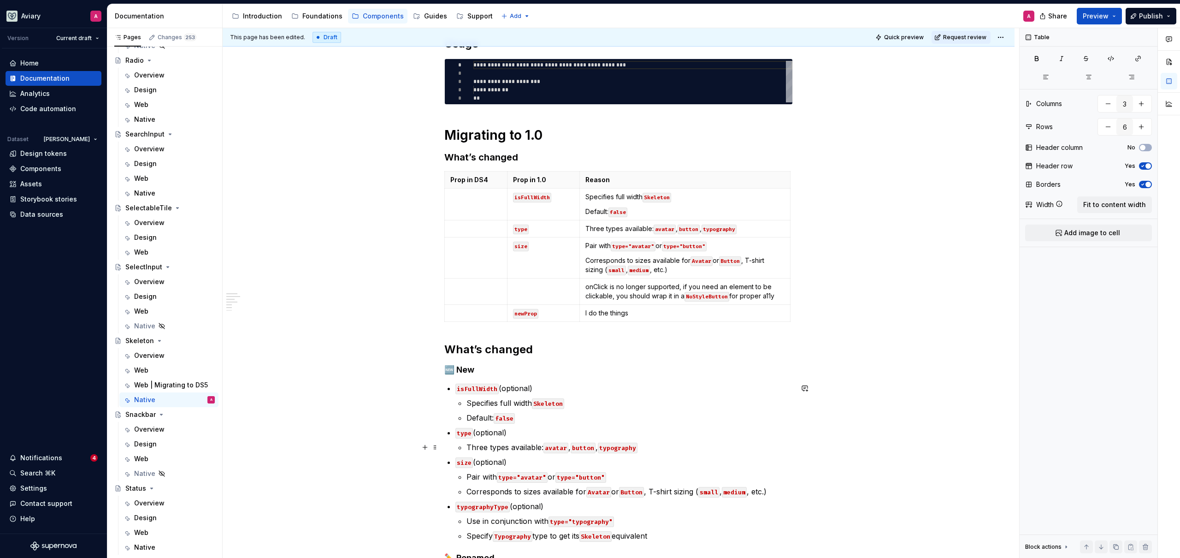
scroll to position [156, 0]
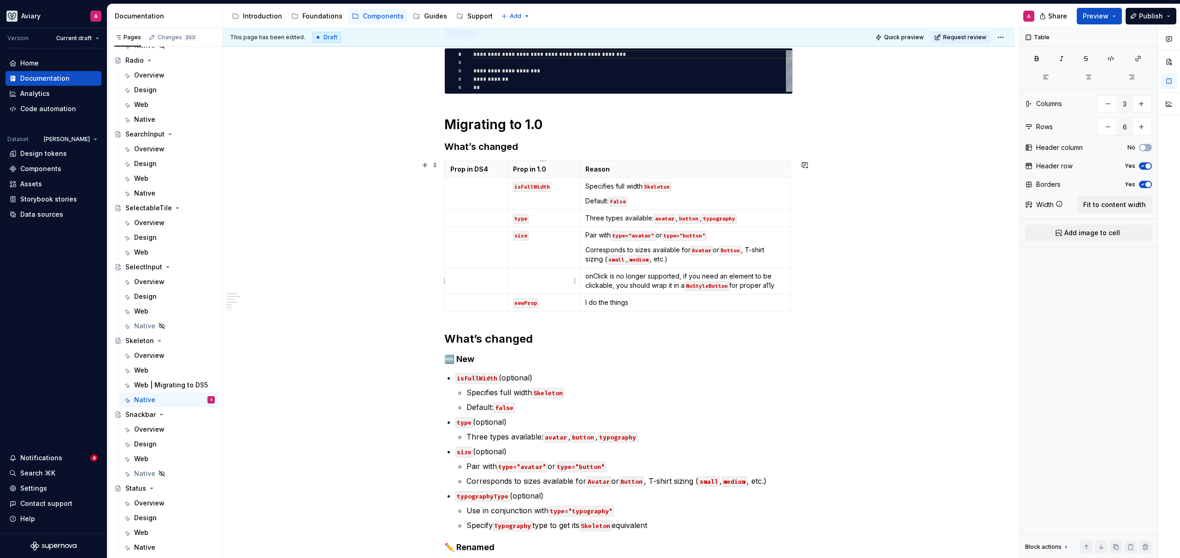
click at [536, 271] on p at bounding box center [543, 275] width 61 height 9
drag, startPoint x: 541, startPoint y: 278, endPoint x: 510, endPoint y: 275, distance: 31.5
click at [510, 275] on td "variant" at bounding box center [543, 281] width 72 height 26
click at [583, 259] on button "button" at bounding box center [582, 259] width 13 height 13
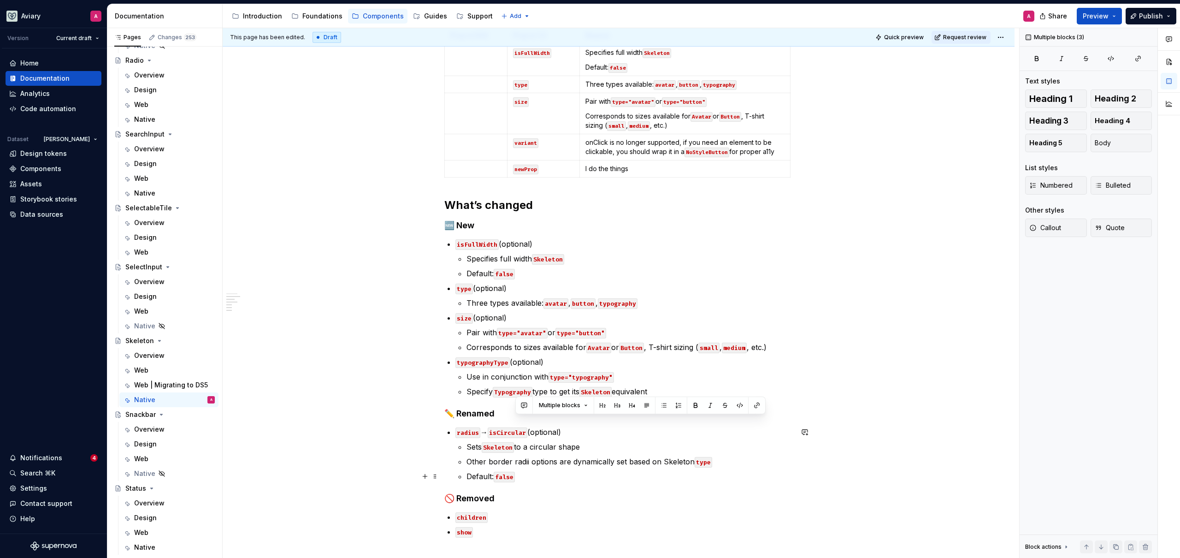
scroll to position [295, 0]
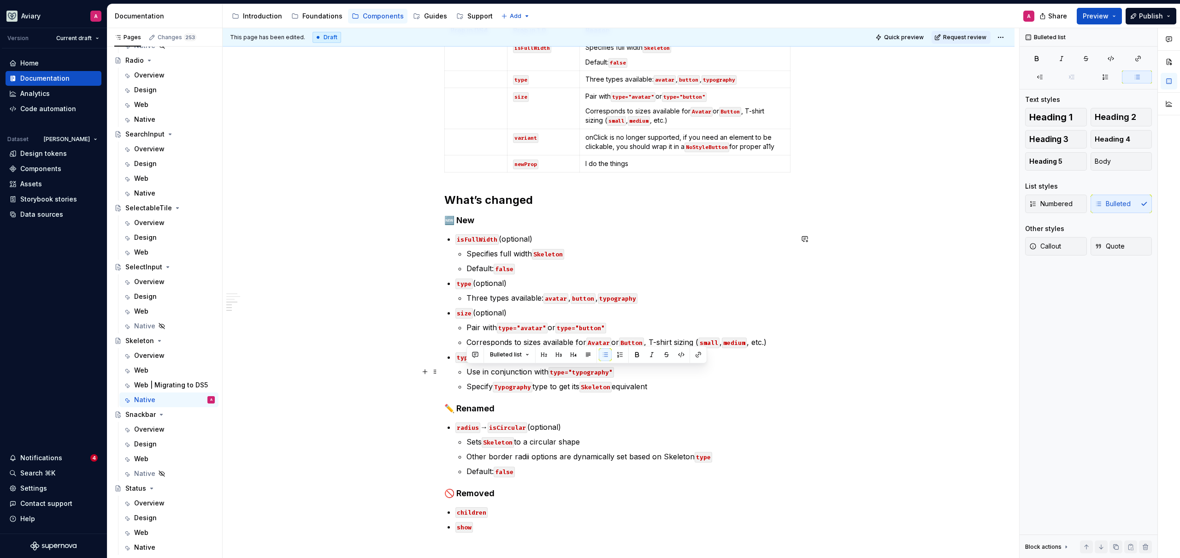
drag, startPoint x: 668, startPoint y: 527, endPoint x: 542, endPoint y: 336, distance: 229.6
click at [465, 374] on li "typographyType (optional) Use in conjunction with type="typography" Specify Typ…" at bounding box center [623, 371] width 337 height 41
copy ul "Use in conjunction with type="typography" Specify Typography type to get its Sk…"
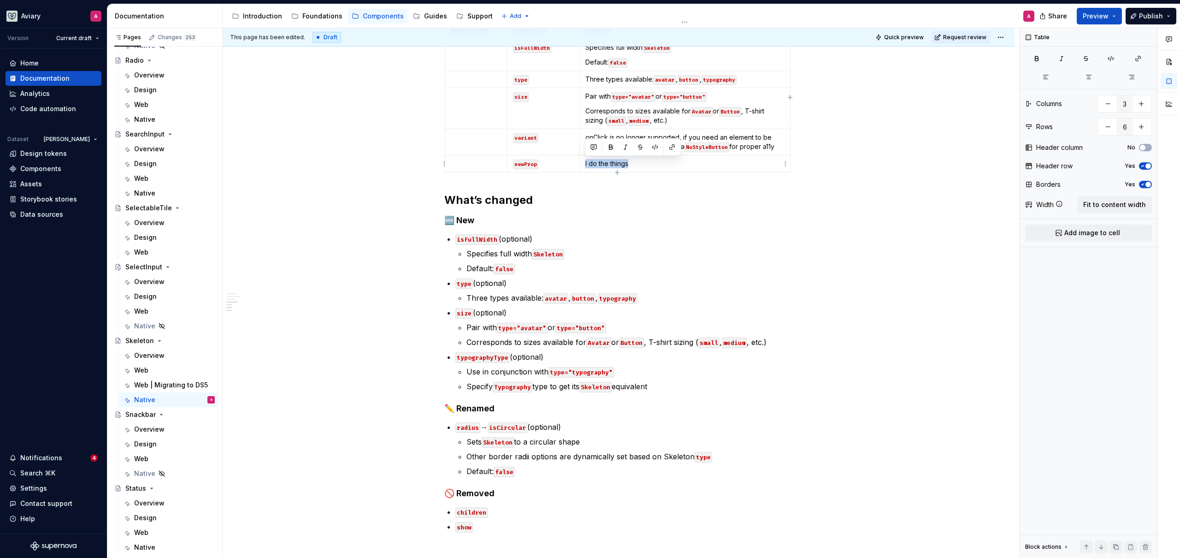
drag, startPoint x: 605, startPoint y: 160, endPoint x: 584, endPoint y: 160, distance: 20.7
click at [584, 160] on td "I do the things" at bounding box center [684, 163] width 211 height 17
click at [749, 162] on p "I do the things" at bounding box center [684, 163] width 199 height 9
drag, startPoint x: 765, startPoint y: 146, endPoint x: 586, endPoint y: 132, distance: 179.8
click at [587, 132] on td "onClick is no longer supported, if you need an element to be clickable, you sho…" at bounding box center [684, 142] width 211 height 26
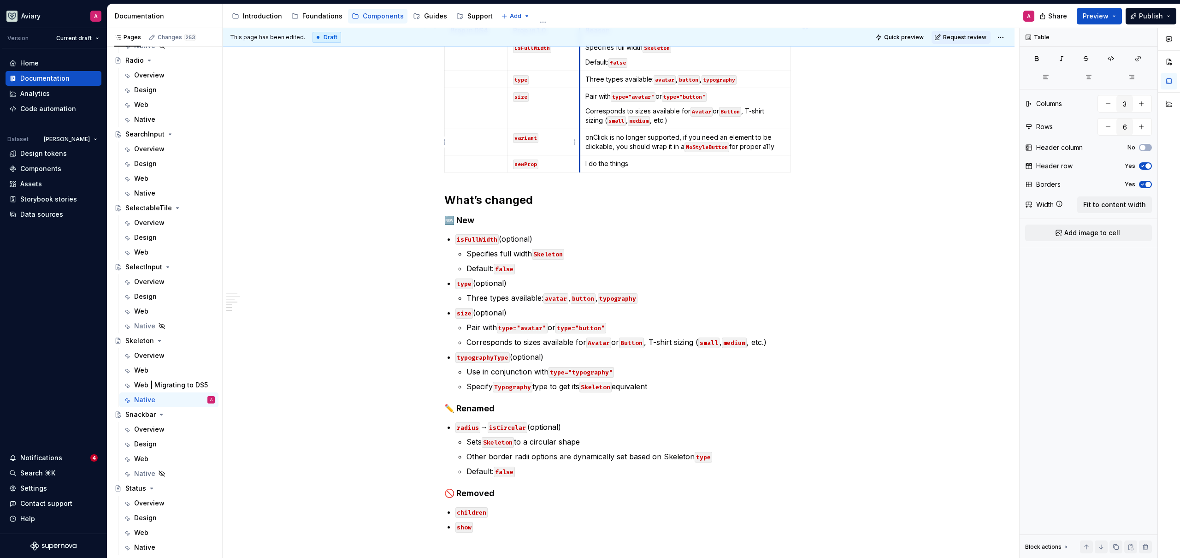
click at [578, 139] on td "variant" at bounding box center [543, 142] width 72 height 26
click at [585, 136] on p "onClick is no longer supported, if you need an element to be clickable, you sho…" at bounding box center [684, 142] width 199 height 18
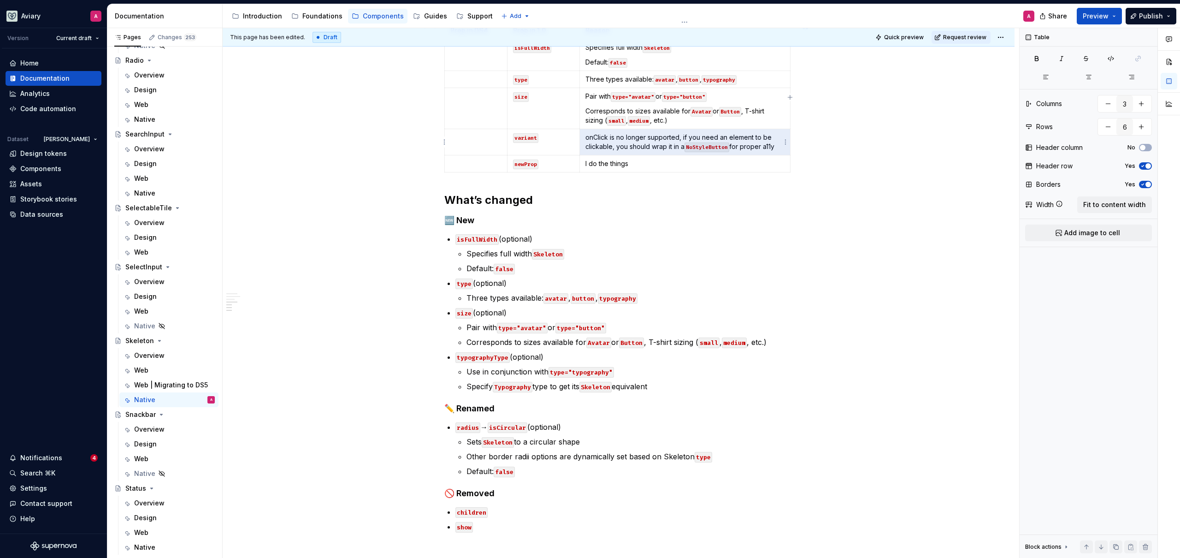
drag, startPoint x: 586, startPoint y: 139, endPoint x: 777, endPoint y: 147, distance: 191.0
click at [777, 147] on p "onClick is no longer supported, if you need an element to be clickable, you sho…" at bounding box center [684, 142] width 199 height 18
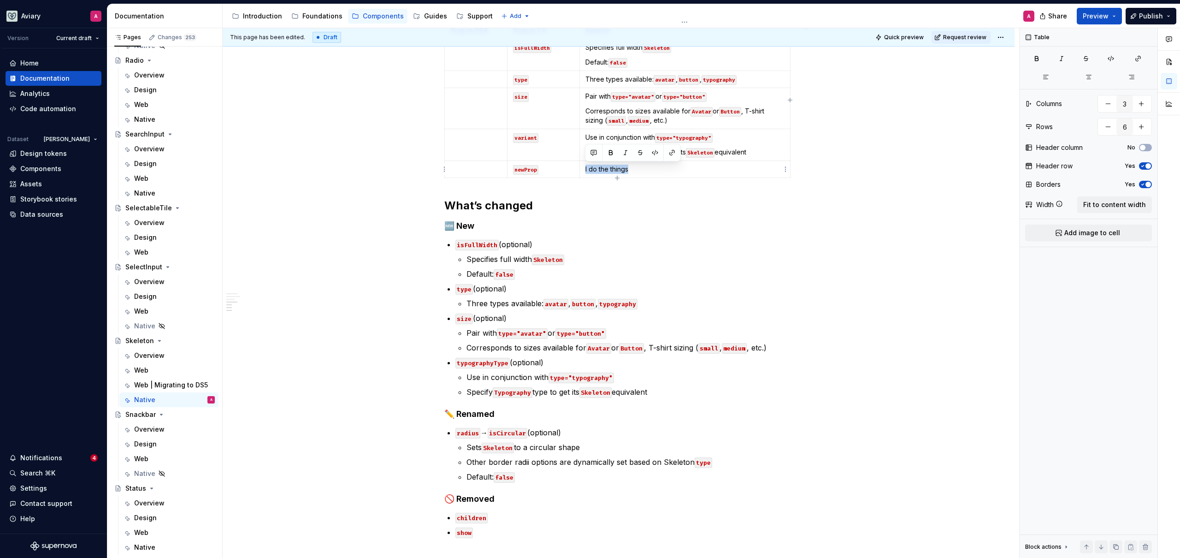
drag, startPoint x: 637, startPoint y: 167, endPoint x: 585, endPoint y: 168, distance: 51.6
click at [585, 168] on p "I do the things" at bounding box center [684, 169] width 199 height 9
drag, startPoint x: 553, startPoint y: 167, endPoint x: 517, endPoint y: 165, distance: 36.5
click at [513, 167] on p "newProp" at bounding box center [543, 169] width 61 height 9
click at [480, 169] on p at bounding box center [475, 169] width 51 height 9
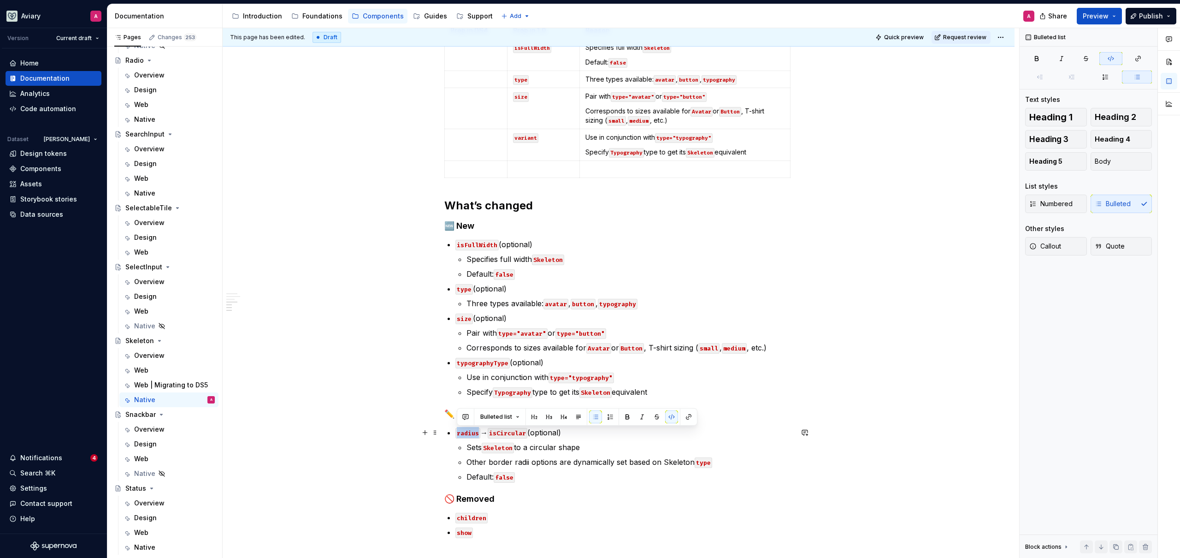
drag, startPoint x: 478, startPoint y: 433, endPoint x: 451, endPoint y: 432, distance: 27.2
click at [451, 432] on div "**********" at bounding box center [618, 212] width 348 height 650
copy code "radius"
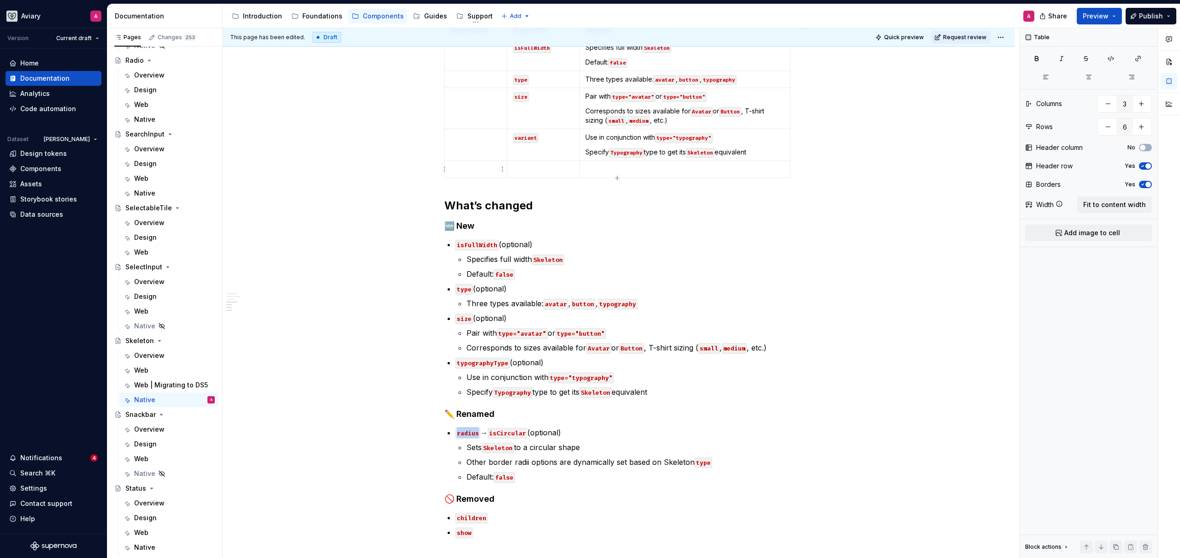
click at [473, 168] on p at bounding box center [475, 169] width 51 height 9
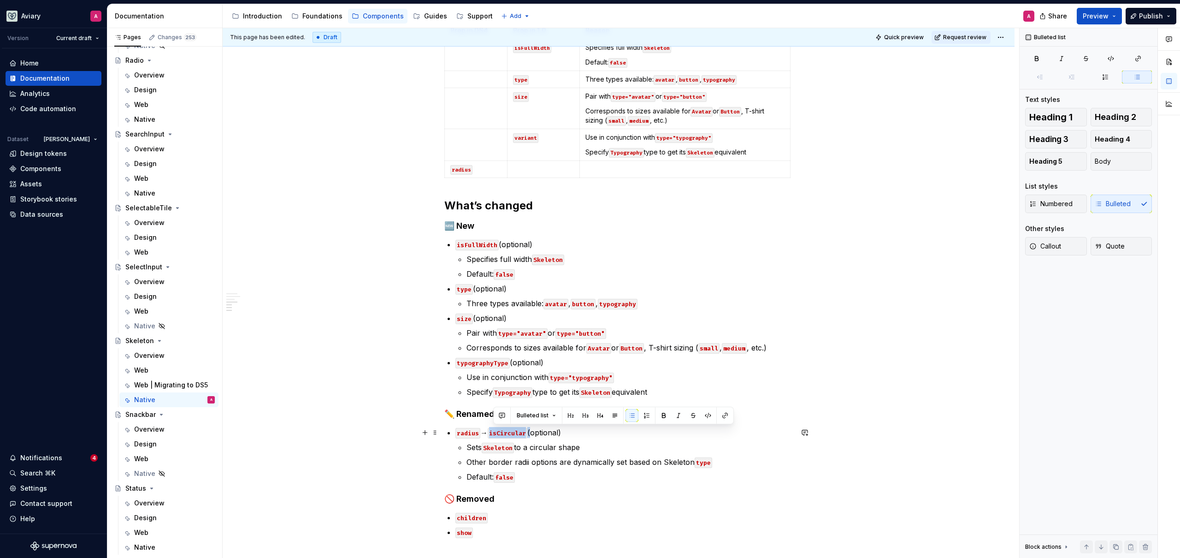
drag, startPoint x: 533, startPoint y: 434, endPoint x: 493, endPoint y: 434, distance: 40.1
click at [493, 434] on p "radius → isCircular (optional)" at bounding box center [623, 432] width 337 height 11
click at [544, 167] on p at bounding box center [543, 169] width 61 height 9
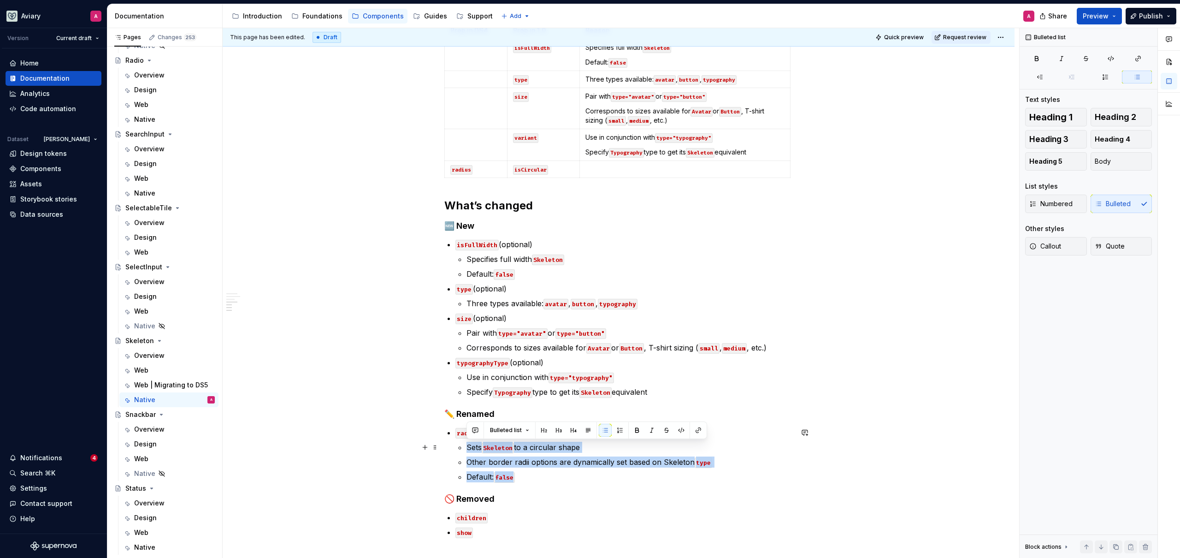
drag, startPoint x: 521, startPoint y: 481, endPoint x: 467, endPoint y: 449, distance: 62.2
click at [467, 449] on ul "Sets Skeleton to a circular shape Other border radii options are dynamically se…" at bounding box center [629, 462] width 326 height 41
copy ul "Sets Skeleton to a circular shape Other border radii options are dynamically se…"
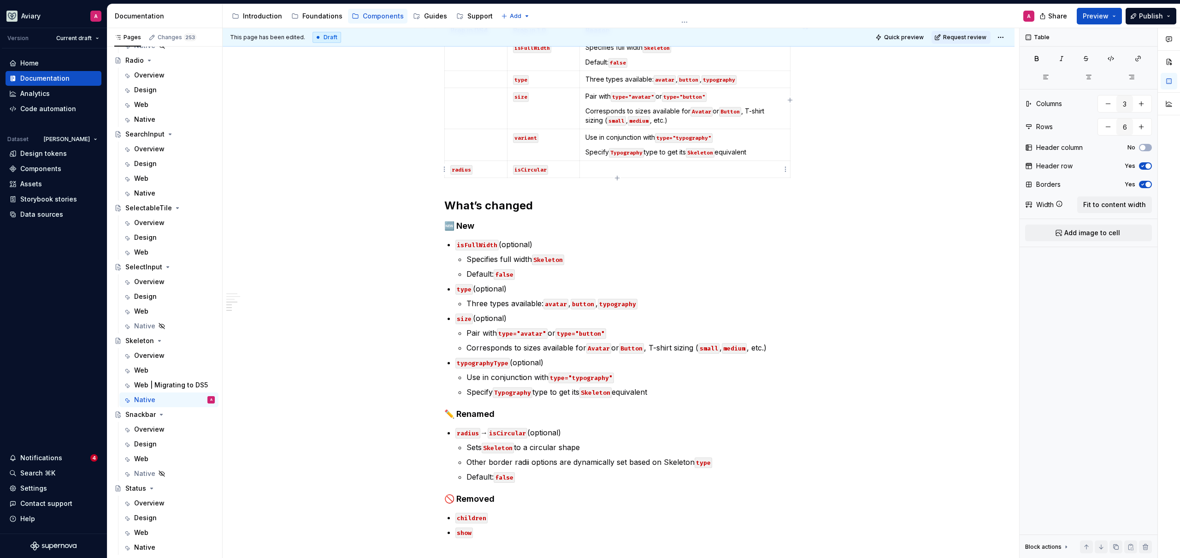
click at [654, 173] on p at bounding box center [684, 169] width 199 height 9
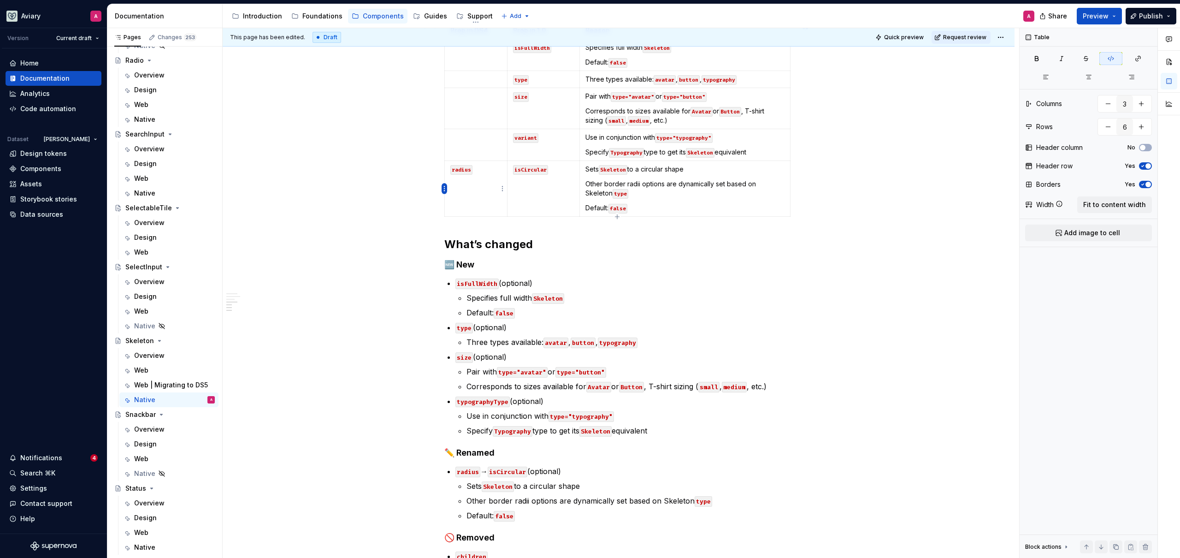
click at [446, 188] on html "Aviary A Version Current draft Home Documentation Analytics Code automation Dat…" at bounding box center [590, 279] width 1180 height 558
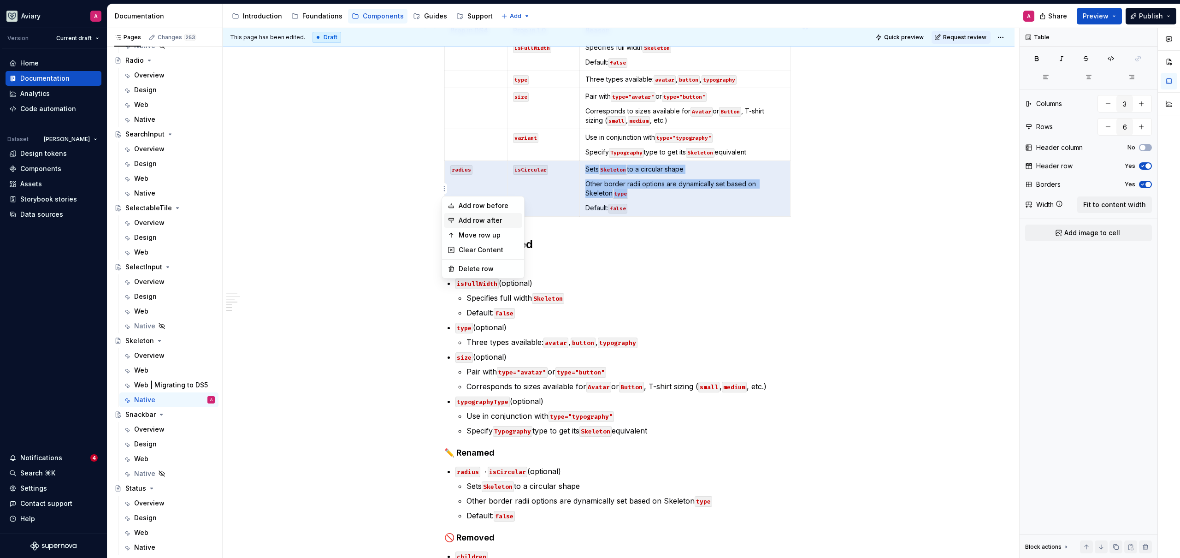
click at [471, 221] on div "Add row after" at bounding box center [489, 220] width 60 height 9
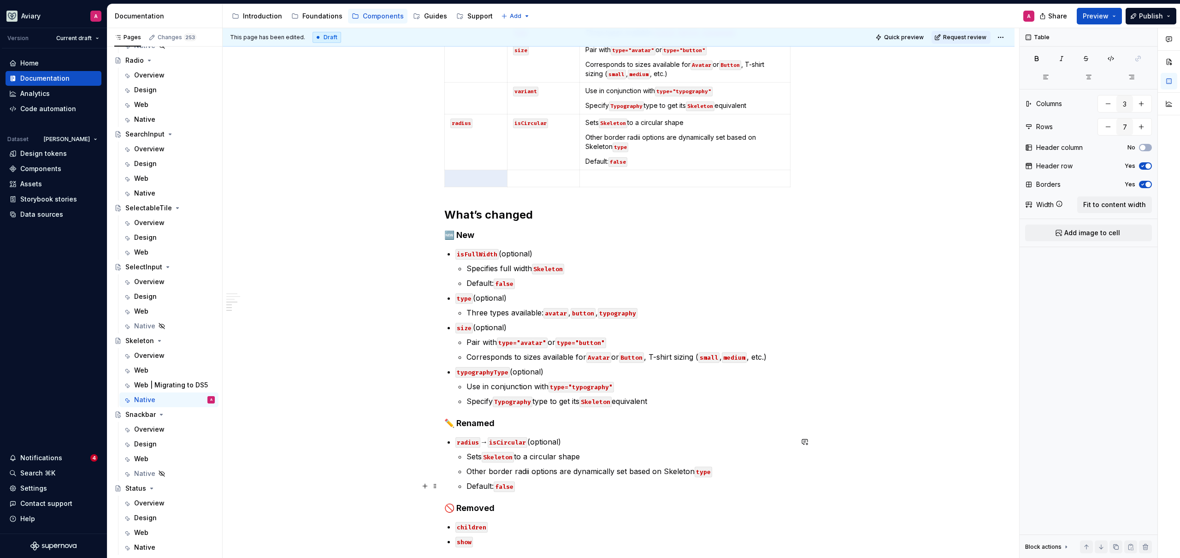
scroll to position [353, 0]
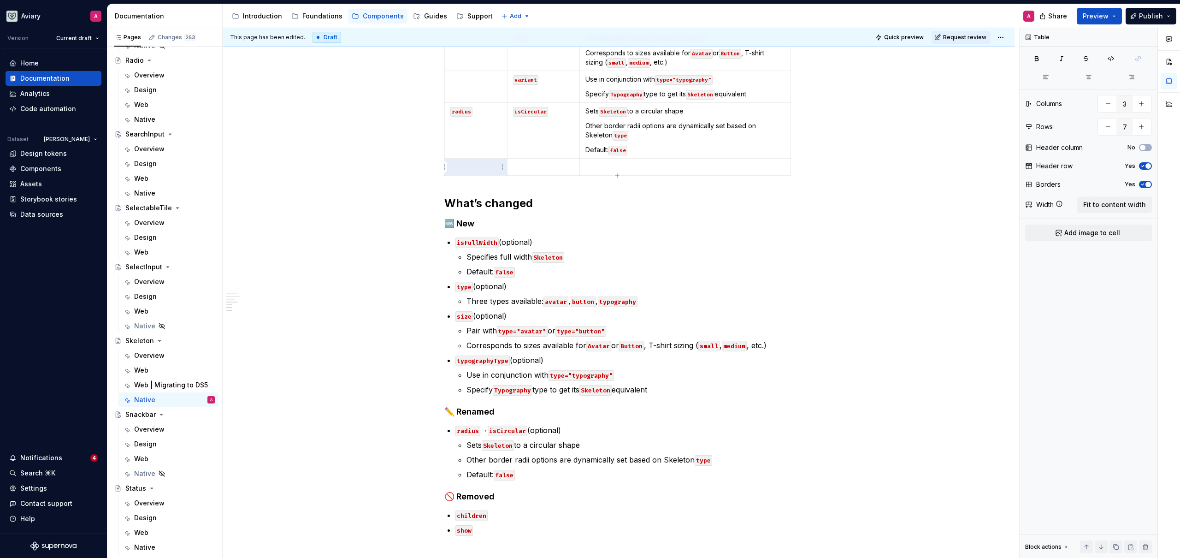
click at [481, 169] on p at bounding box center [475, 166] width 51 height 9
type input "8"
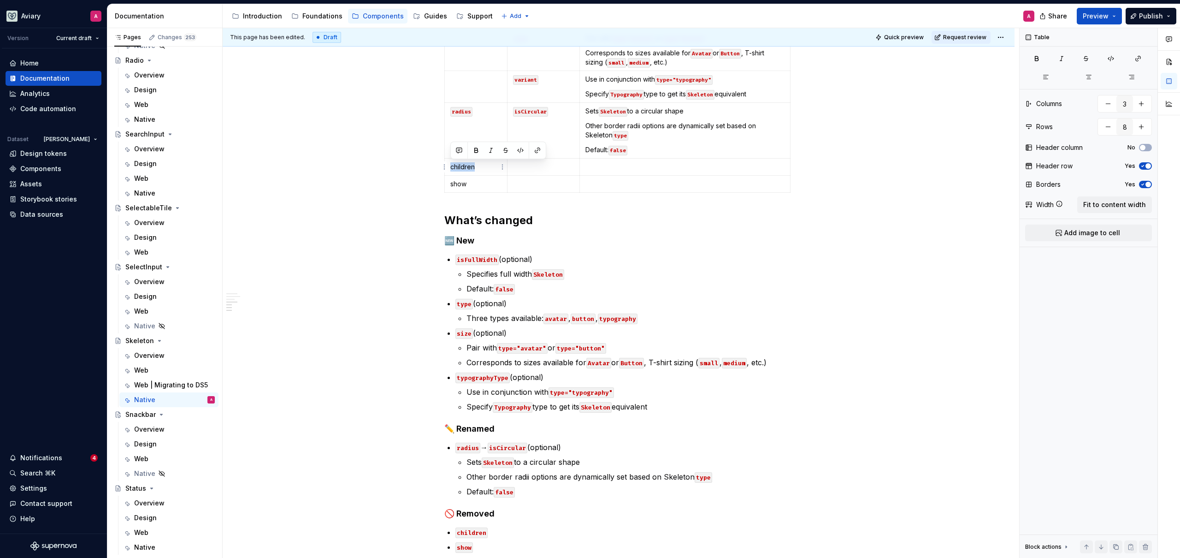
drag, startPoint x: 476, startPoint y: 165, endPoint x: 450, endPoint y: 167, distance: 25.8
click at [449, 167] on td "children" at bounding box center [476, 167] width 63 height 17
click at [523, 150] on button "button" at bounding box center [520, 150] width 13 height 13
drag, startPoint x: 465, startPoint y: 184, endPoint x: 449, endPoint y: 184, distance: 15.7
click at [449, 184] on td "show" at bounding box center [476, 184] width 63 height 17
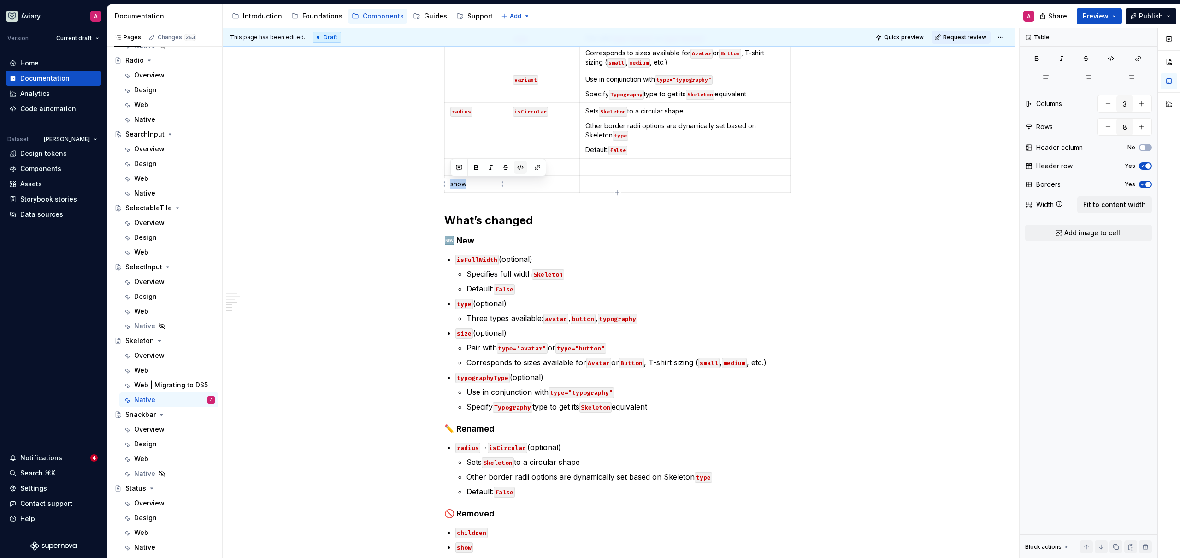
click at [521, 167] on button "button" at bounding box center [520, 167] width 13 height 13
click at [554, 389] on code "type="typography"" at bounding box center [580, 392] width 65 height 11
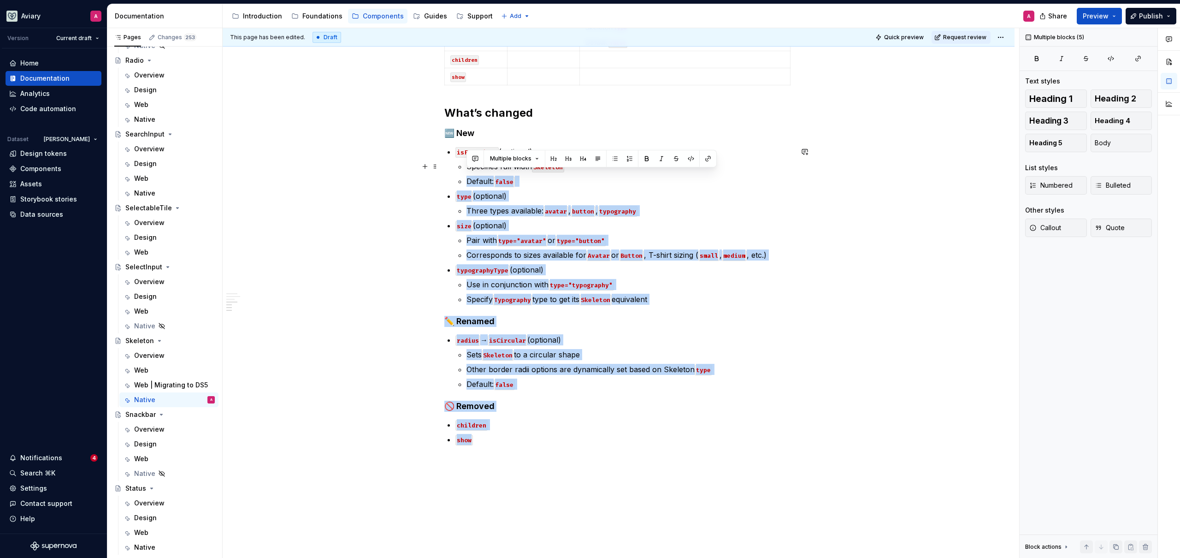
scroll to position [451, 0]
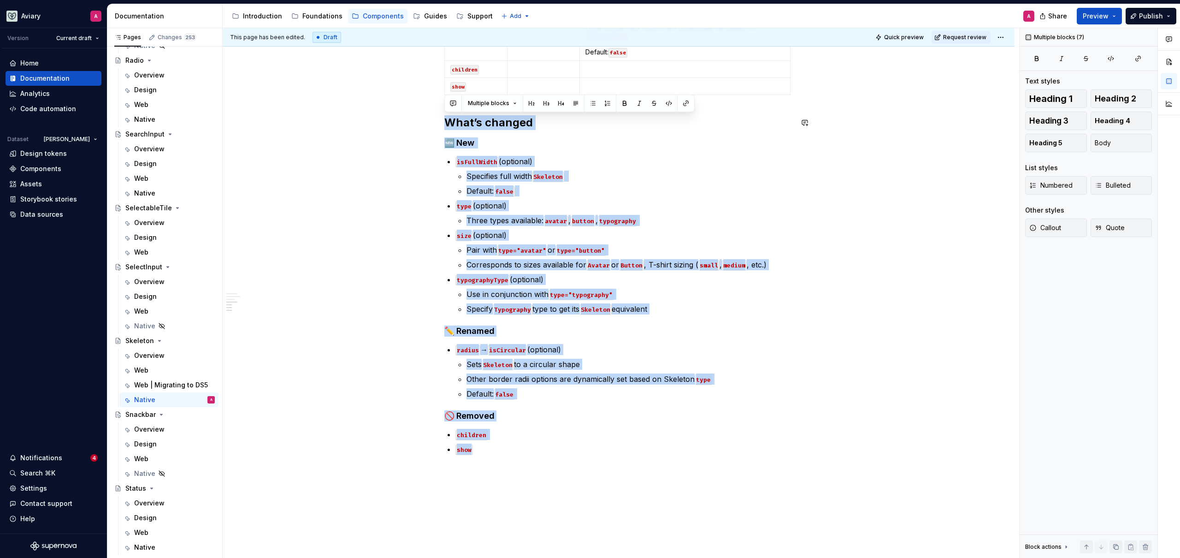
drag, startPoint x: 487, startPoint y: 384, endPoint x: 455, endPoint y: 111, distance: 275.1
click at [455, 111] on div "**********" at bounding box center [618, 98] width 348 height 734
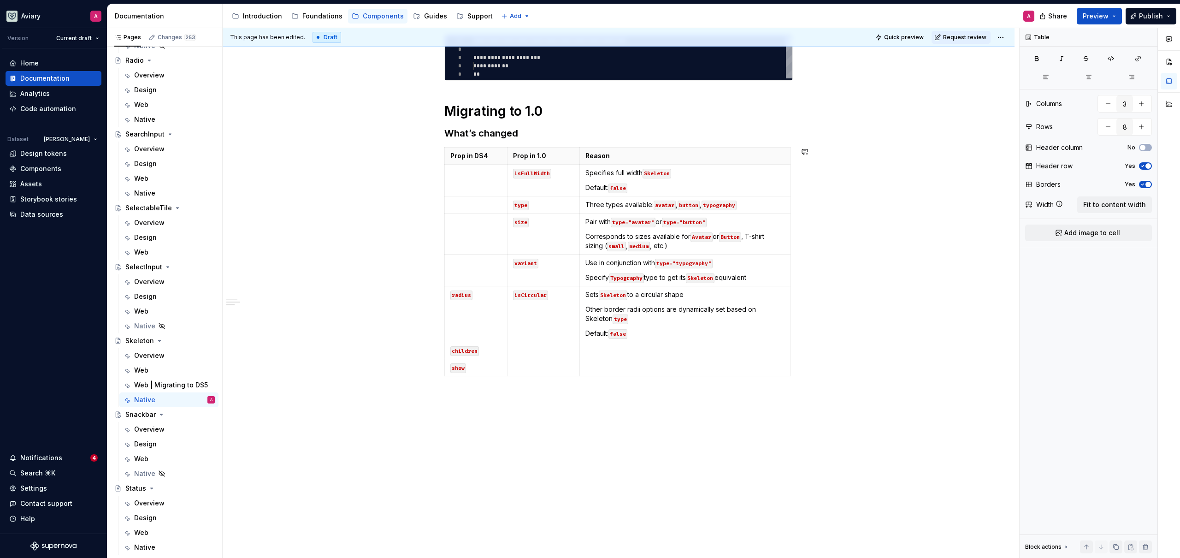
scroll to position [170, 0]
click at [954, 38] on span "Request review" at bounding box center [964, 37] width 43 height 7
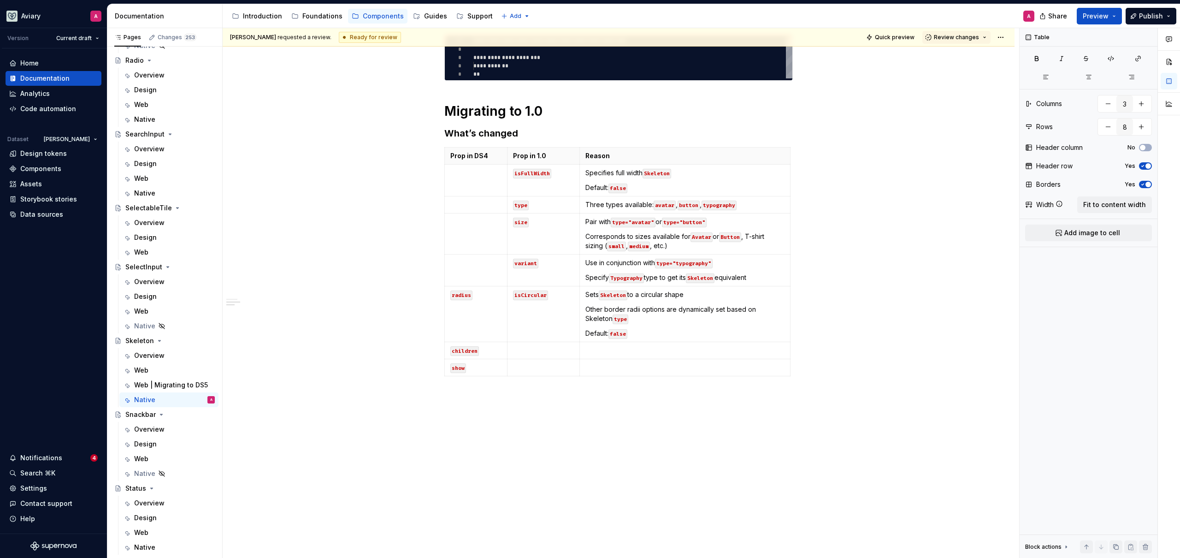
type textarea "*"
type input "9"
type textarea "*"
type input "8"
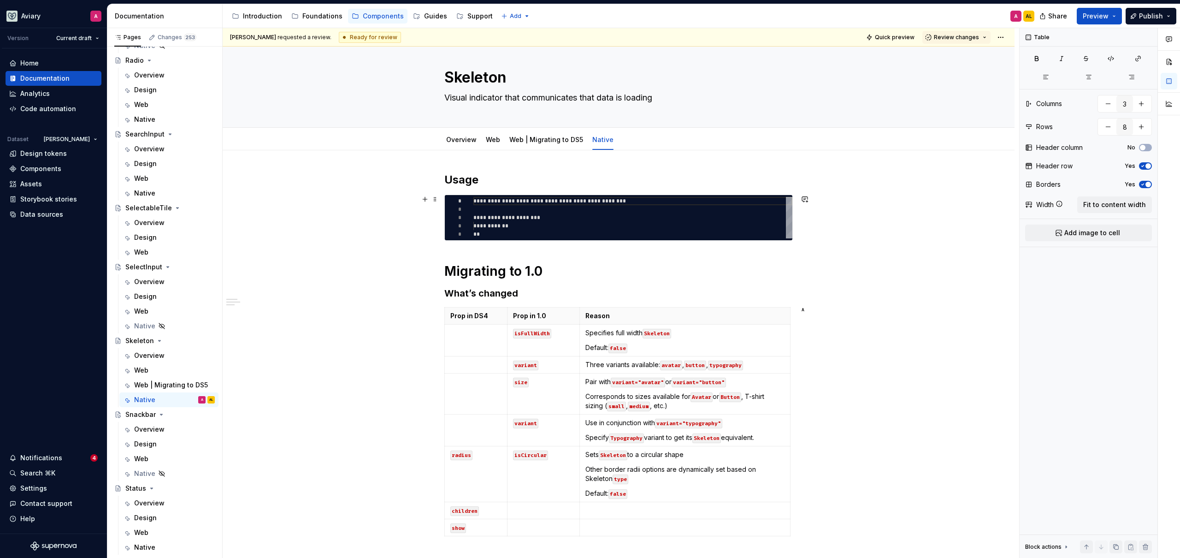
scroll to position [0, 0]
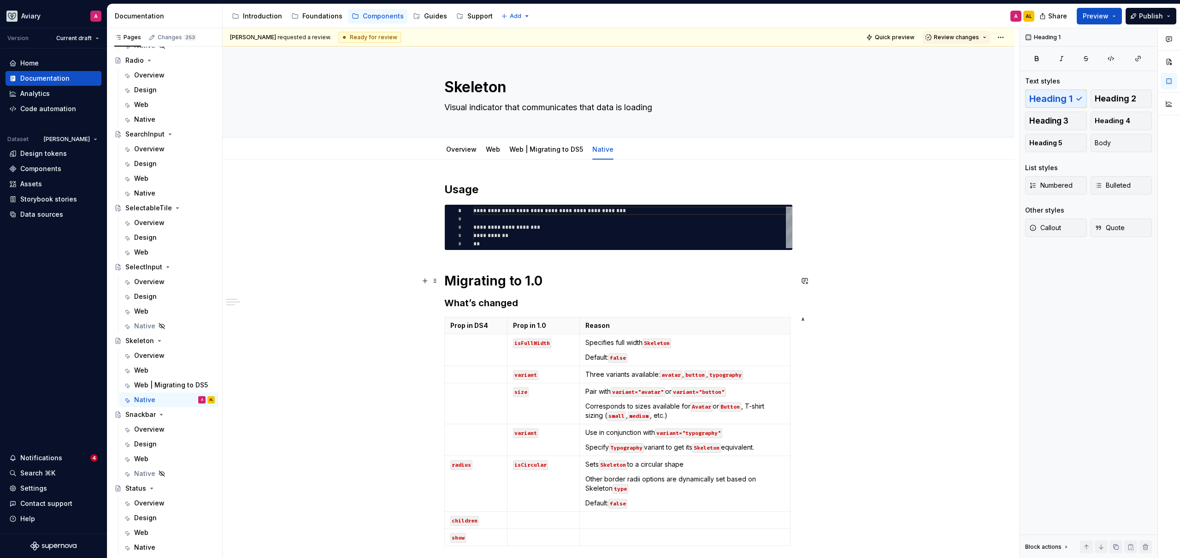
click at [487, 279] on h1 "Migrating to 1.0" at bounding box center [618, 280] width 348 height 17
click at [470, 189] on h2 "Usage" at bounding box center [618, 189] width 348 height 15
click at [506, 284] on h1 "Migrating to 1.0" at bounding box center [618, 280] width 348 height 17
click at [1111, 99] on span "Heading 2" at bounding box center [1115, 98] width 41 height 9
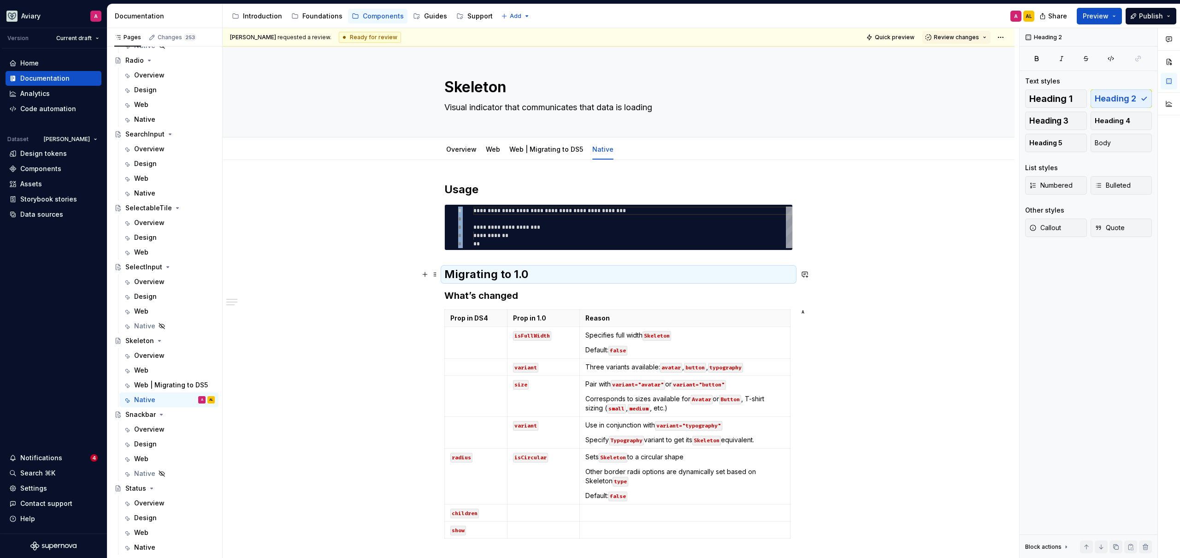
click at [487, 275] on h2 "Migrating to 1.0" at bounding box center [618, 274] width 348 height 15
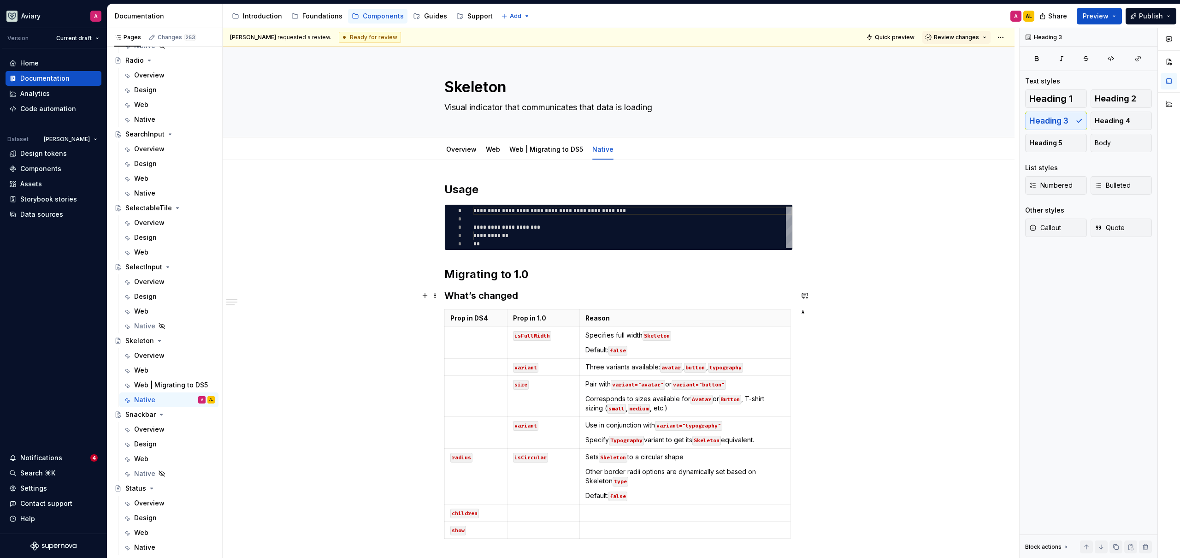
click at [458, 297] on h3 "What’s changed" at bounding box center [618, 295] width 348 height 13
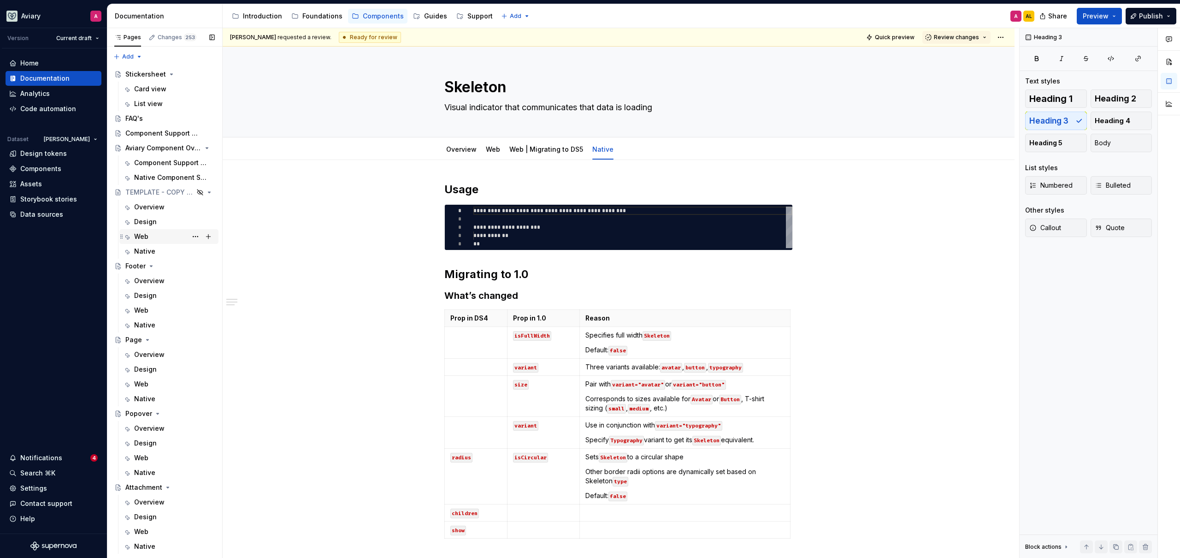
click at [155, 241] on div "Web" at bounding box center [174, 236] width 81 height 13
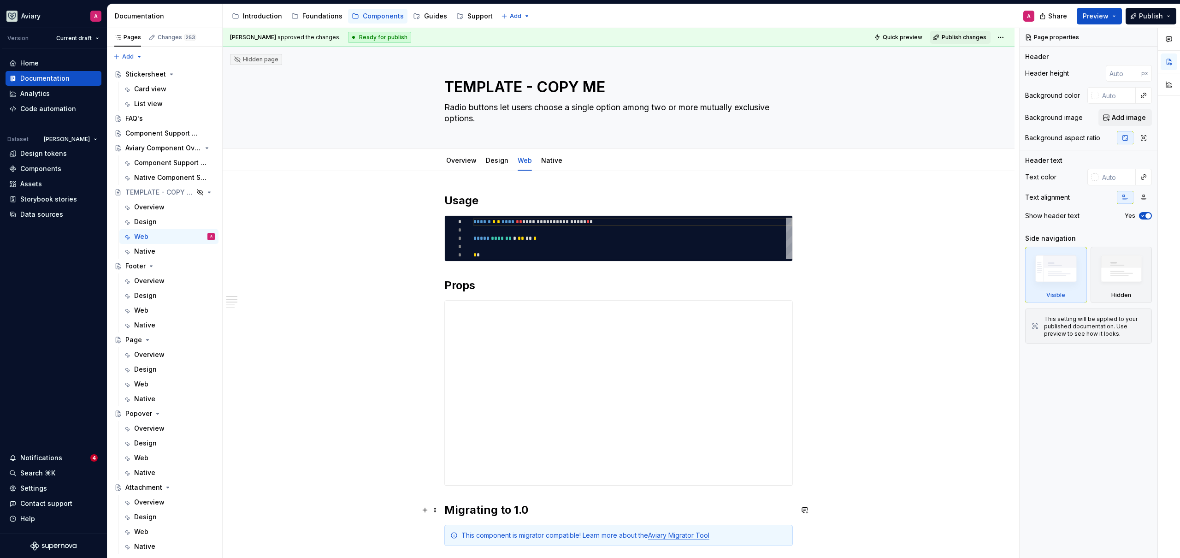
click at [508, 508] on h2 "Migrating to 1.0" at bounding box center [618, 509] width 348 height 15
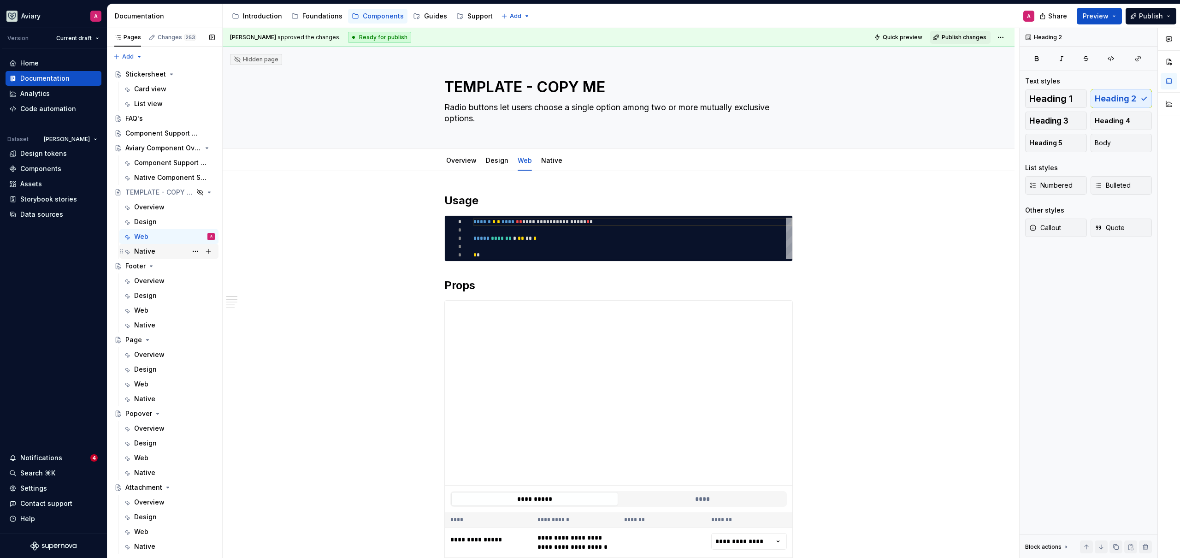
click at [151, 252] on div "Native" at bounding box center [144, 251] width 21 height 9
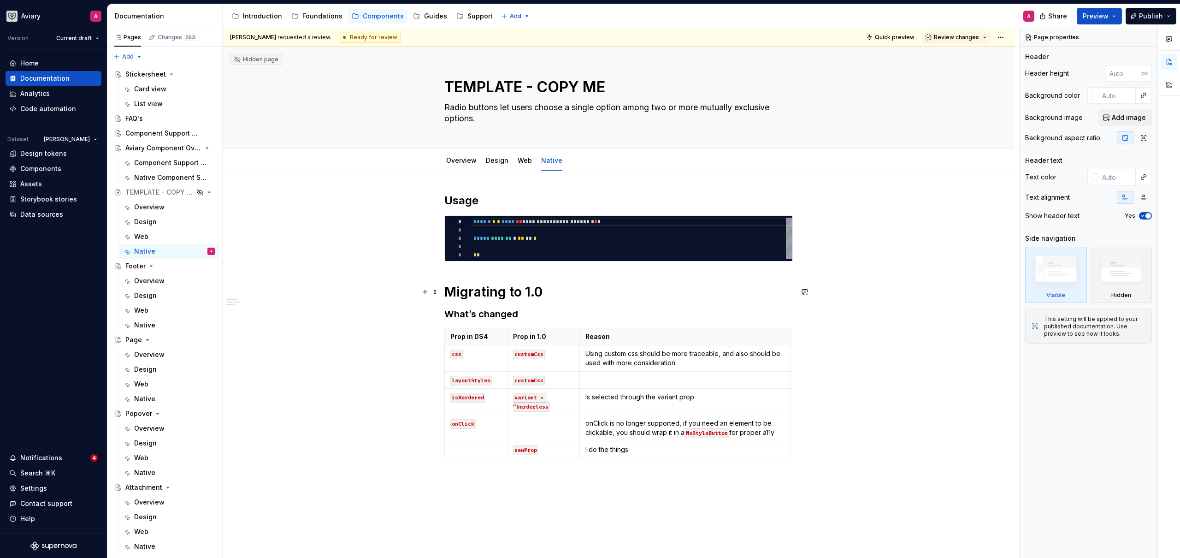
click at [503, 296] on h1 "Migrating to 1.0" at bounding box center [618, 291] width 348 height 17
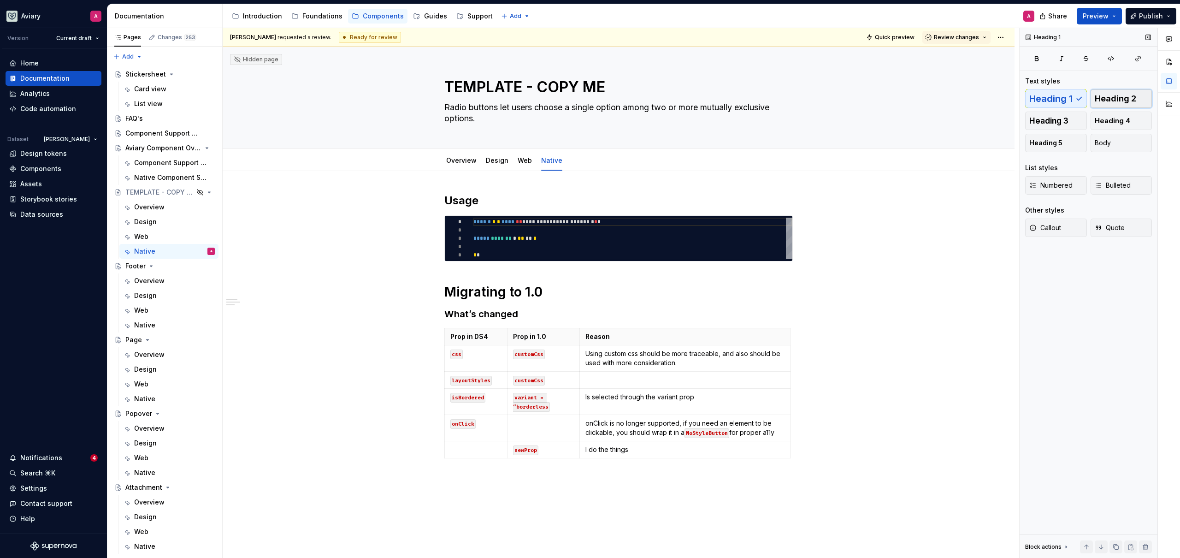
click at [1133, 97] on span "Heading 2" at bounding box center [1115, 98] width 41 height 9
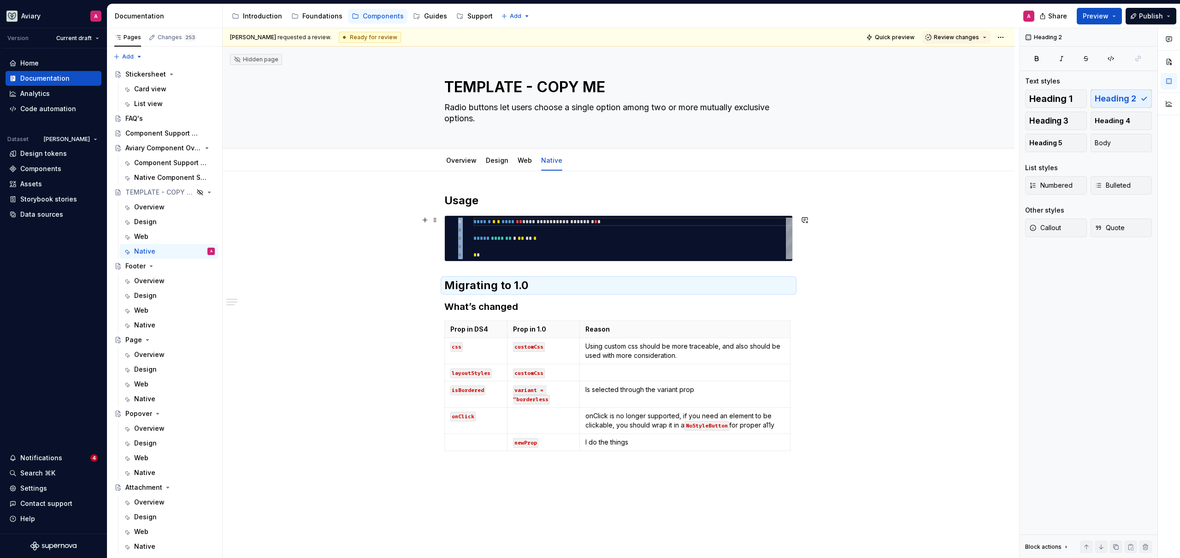
click at [345, 240] on div "**********" at bounding box center [619, 402] width 792 height 462
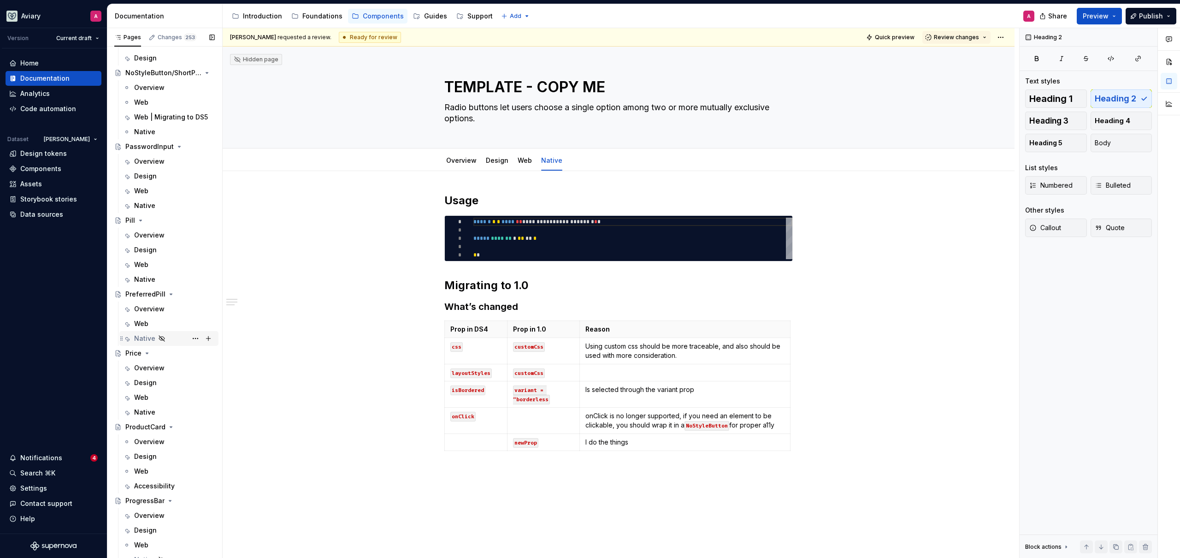
scroll to position [1902, 0]
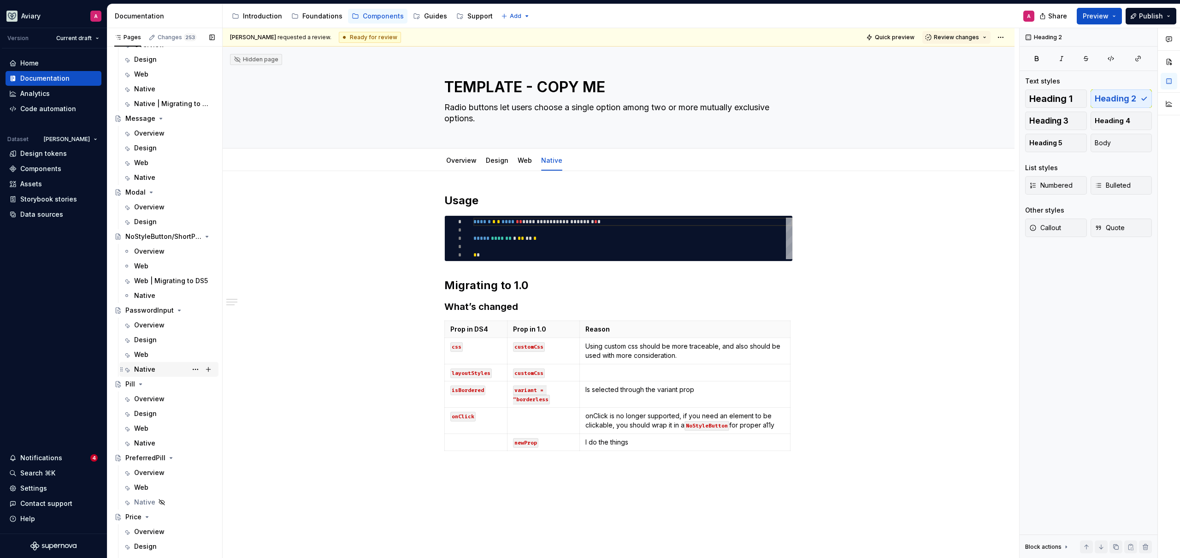
click at [157, 367] on div "Native" at bounding box center [174, 369] width 81 height 13
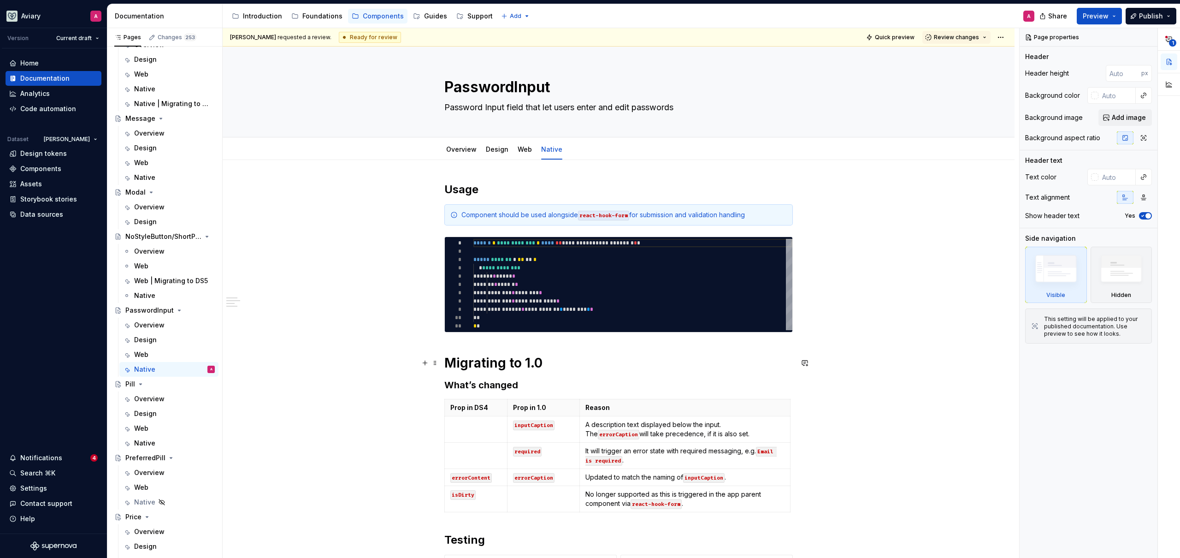
click at [512, 364] on h1 "Migrating to 1.0" at bounding box center [618, 362] width 348 height 17
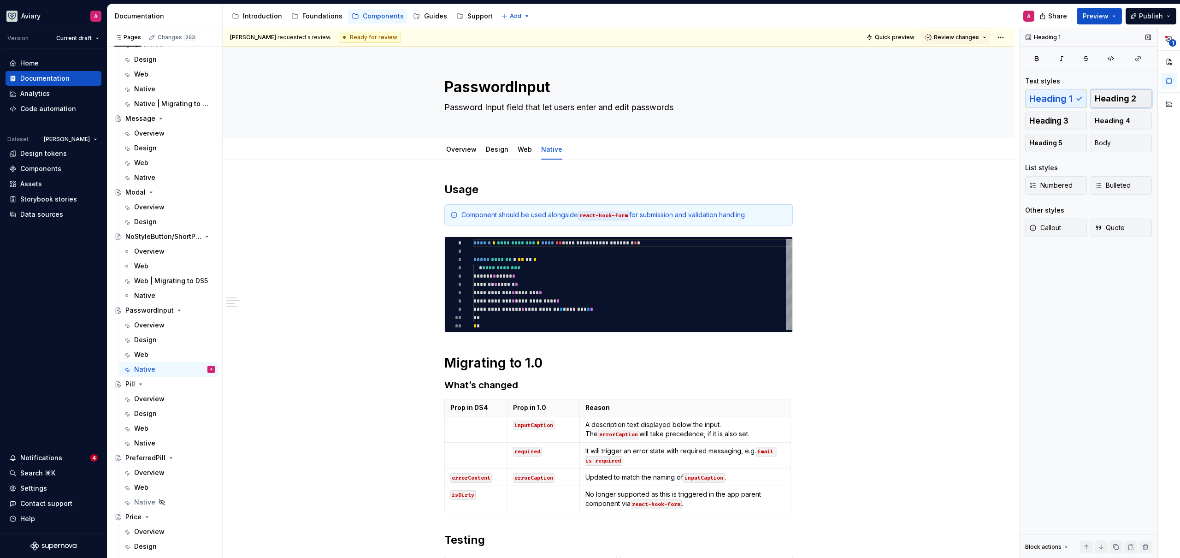
click at [1103, 101] on span "Heading 2" at bounding box center [1115, 98] width 41 height 9
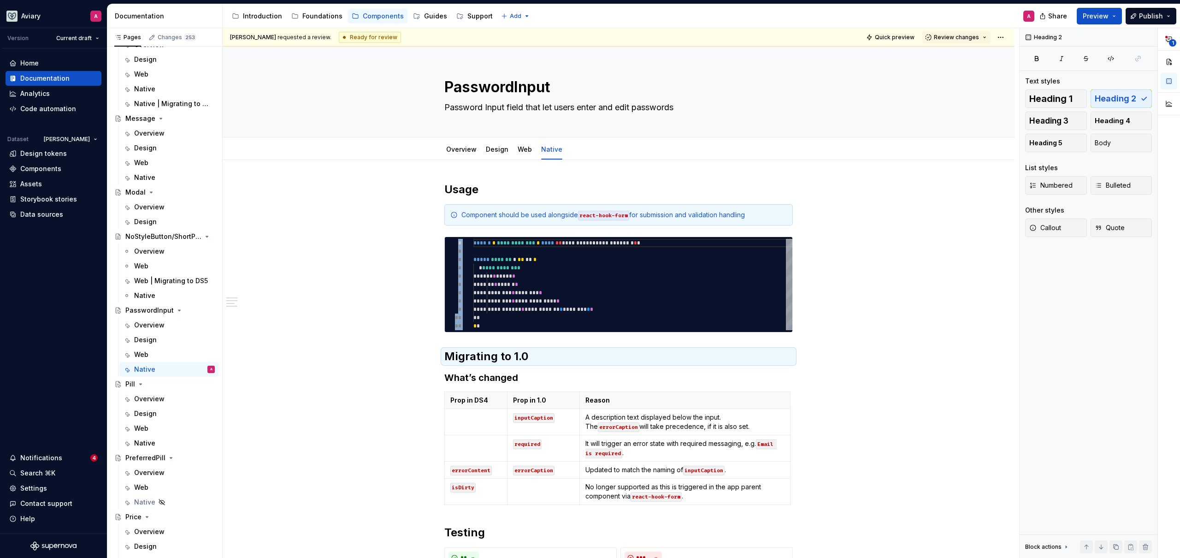
click at [151, 440] on div "Native" at bounding box center [144, 442] width 21 height 9
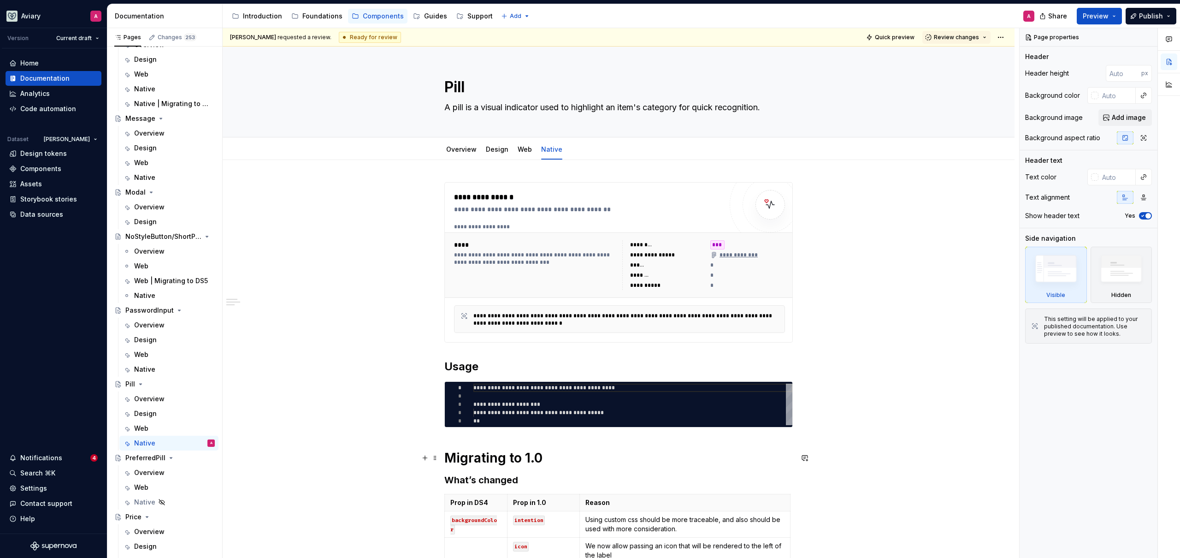
click at [511, 455] on h1 "Migrating to 1.0" at bounding box center [618, 457] width 348 height 17
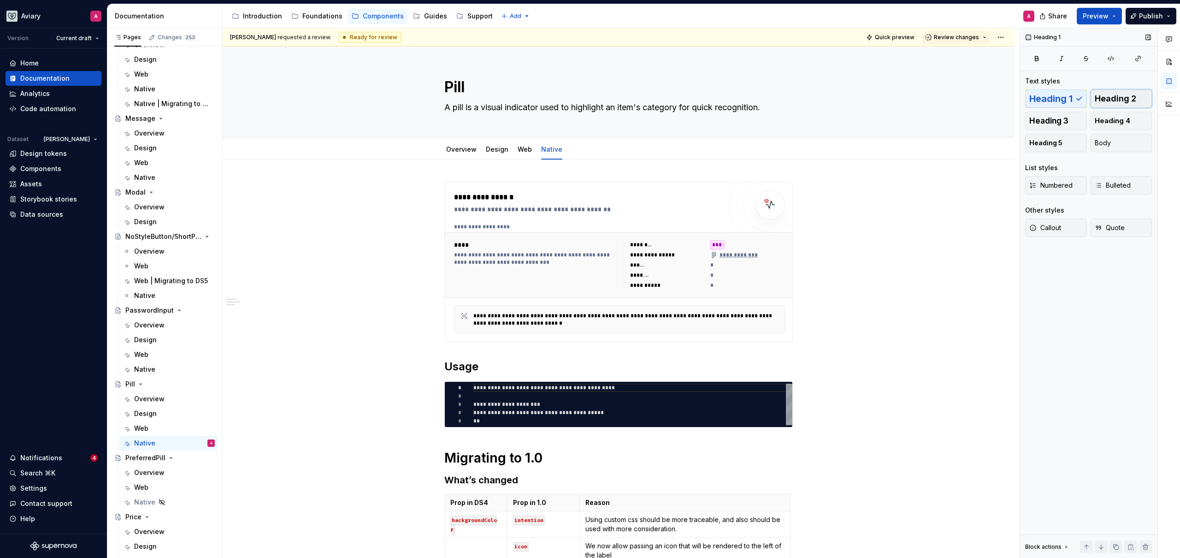
click at [1115, 96] on span "Heading 2" at bounding box center [1115, 98] width 41 height 9
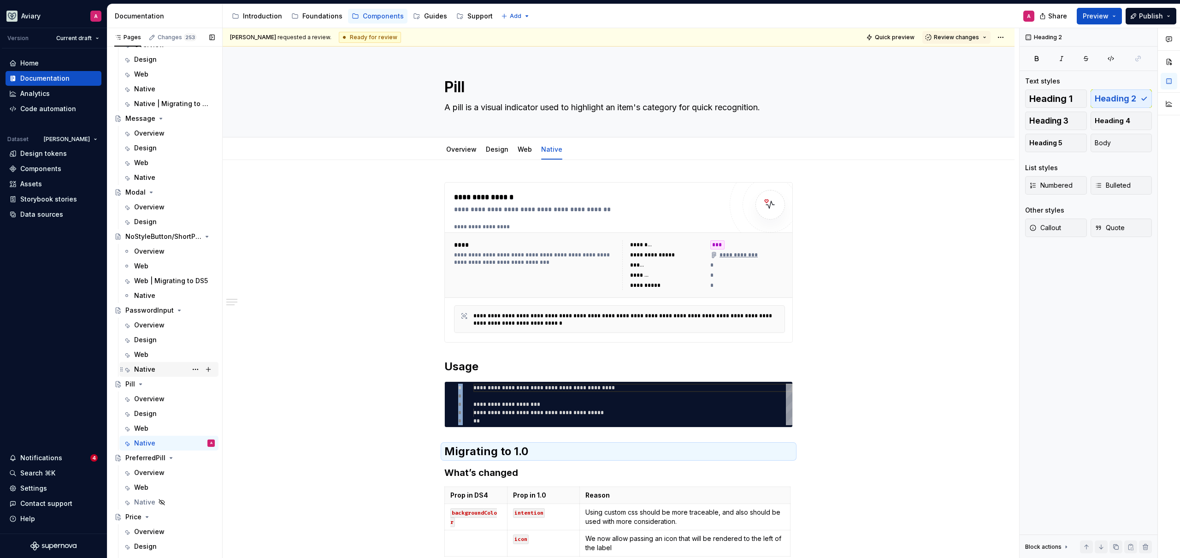
click at [148, 366] on div "Native" at bounding box center [144, 369] width 21 height 9
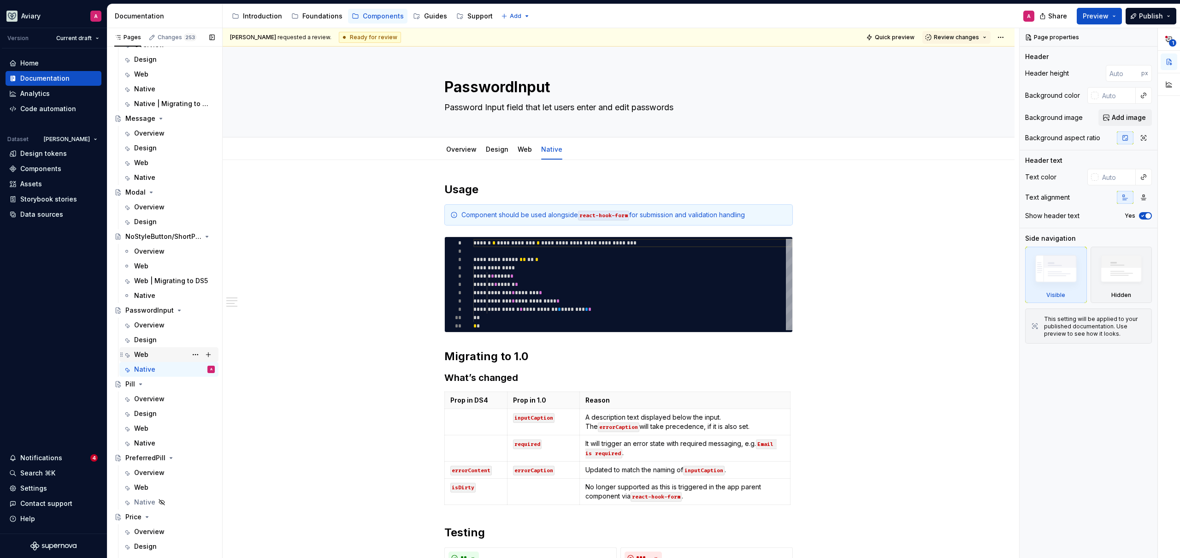
click at [144, 354] on div "Web" at bounding box center [141, 354] width 14 height 9
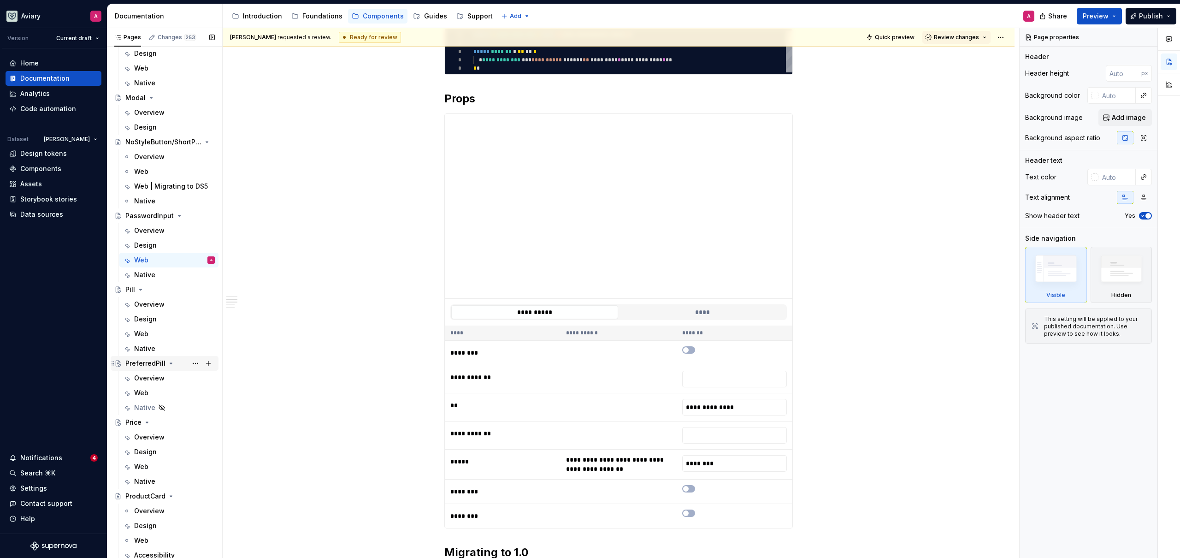
scroll to position [2021, 0]
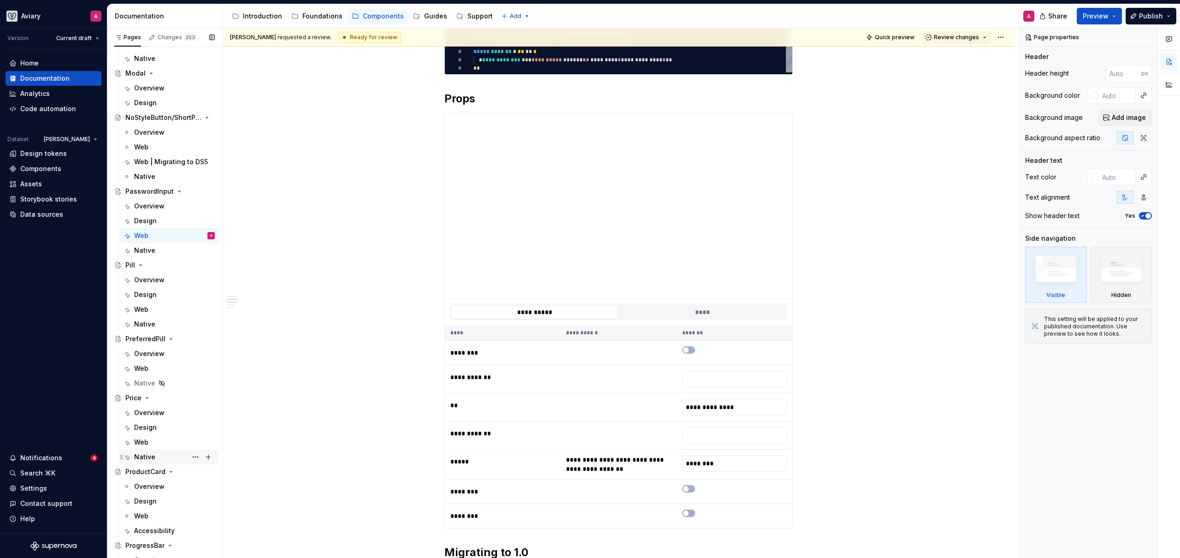
click at [174, 458] on div "Native" at bounding box center [174, 456] width 81 height 13
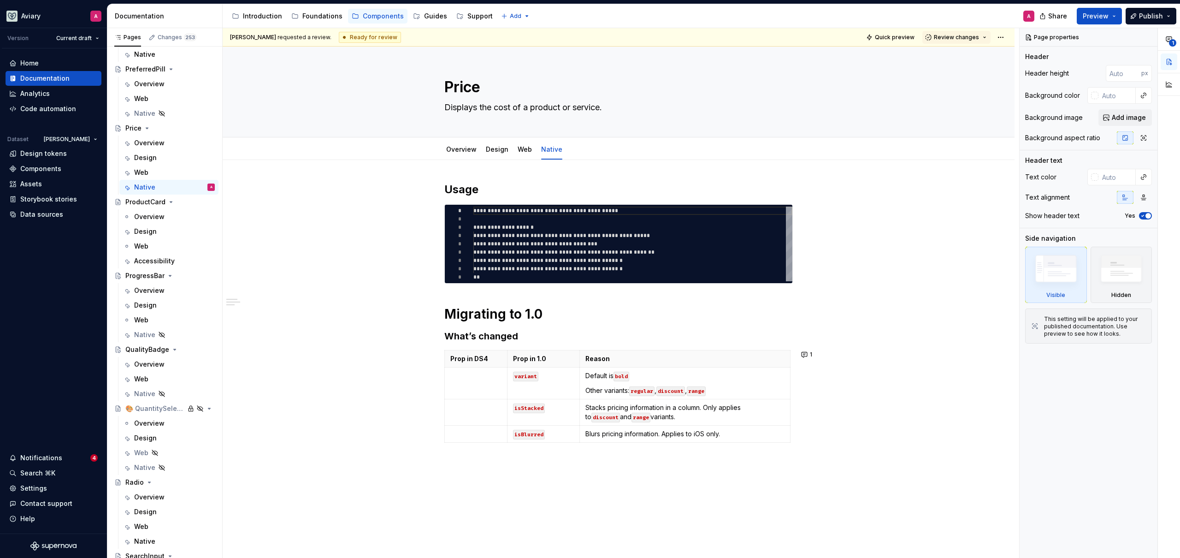
scroll to position [2299, 0]
click at [507, 309] on h1 "Migrating to 1.0" at bounding box center [618, 314] width 348 height 17
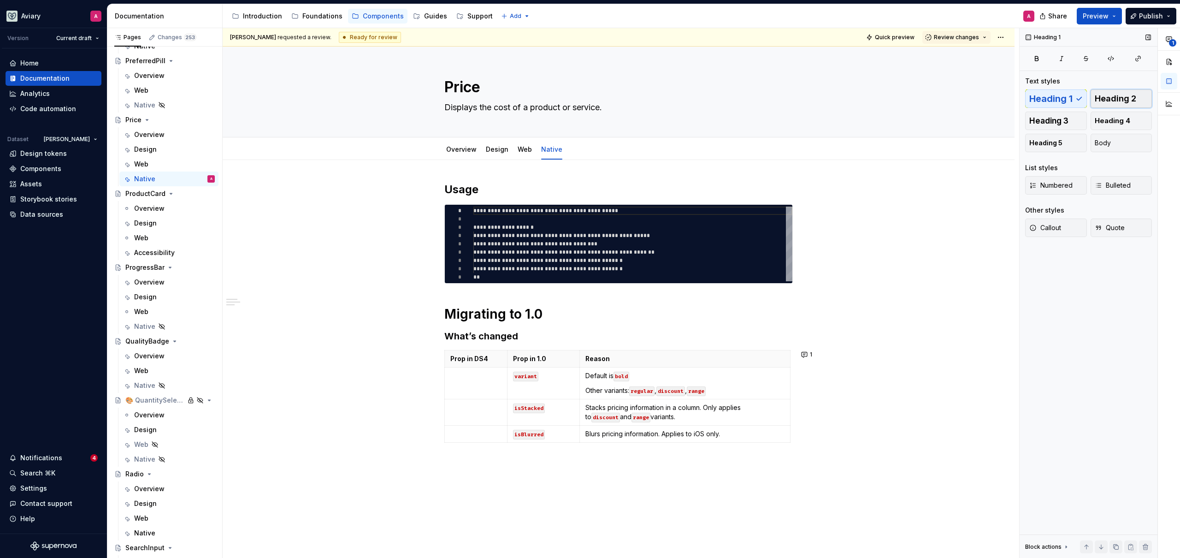
click at [1130, 99] on span "Heading 2" at bounding box center [1115, 98] width 41 height 9
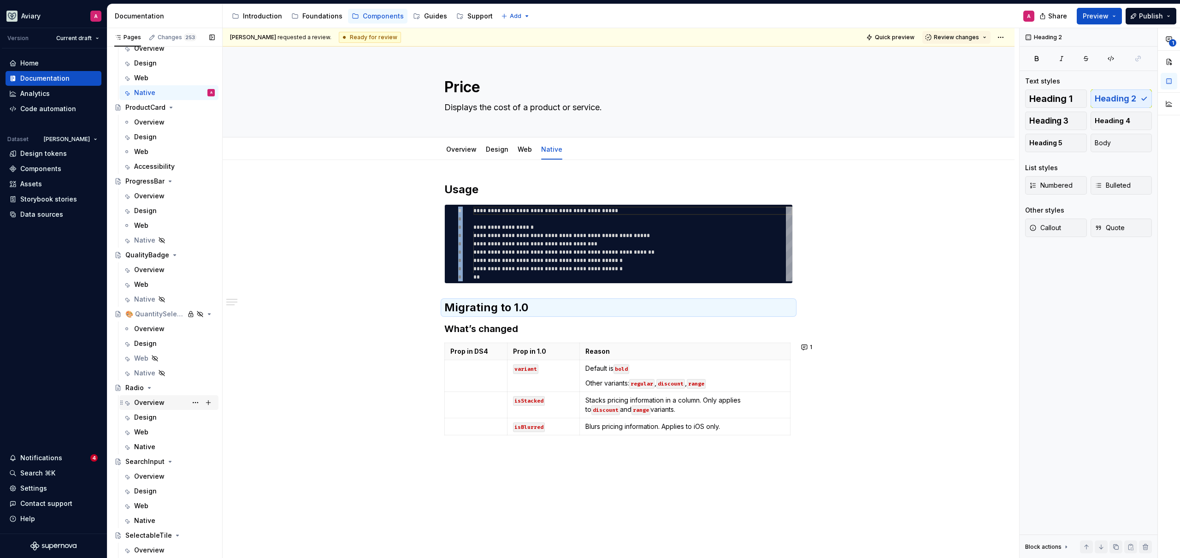
scroll to position [2390, 0]
click at [146, 439] on div "Native" at bounding box center [144, 441] width 21 height 9
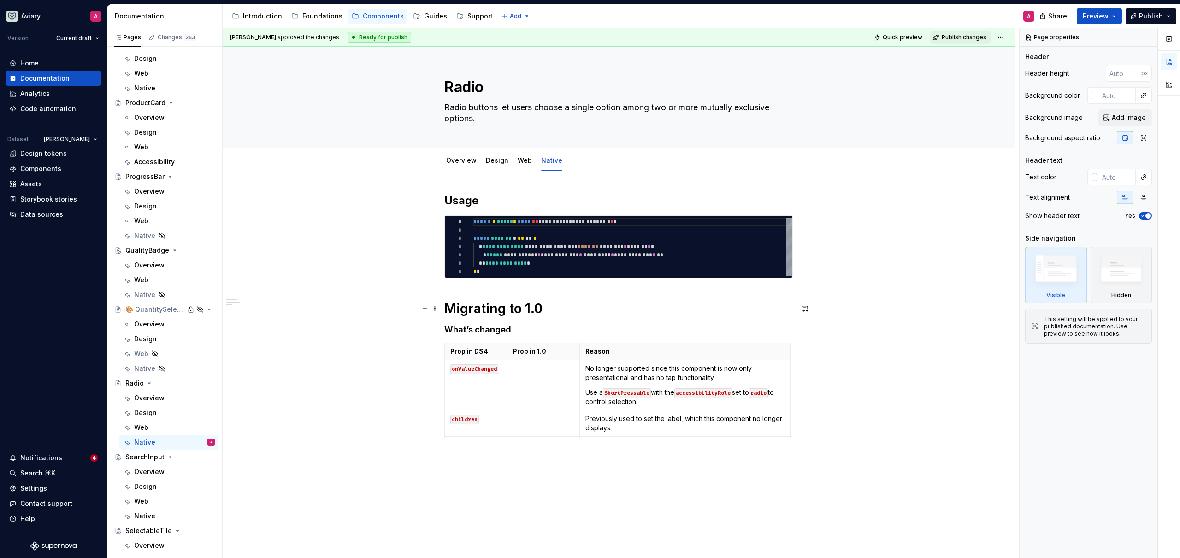
click at [503, 308] on h1 "Migrating to 1.0" at bounding box center [618, 308] width 348 height 17
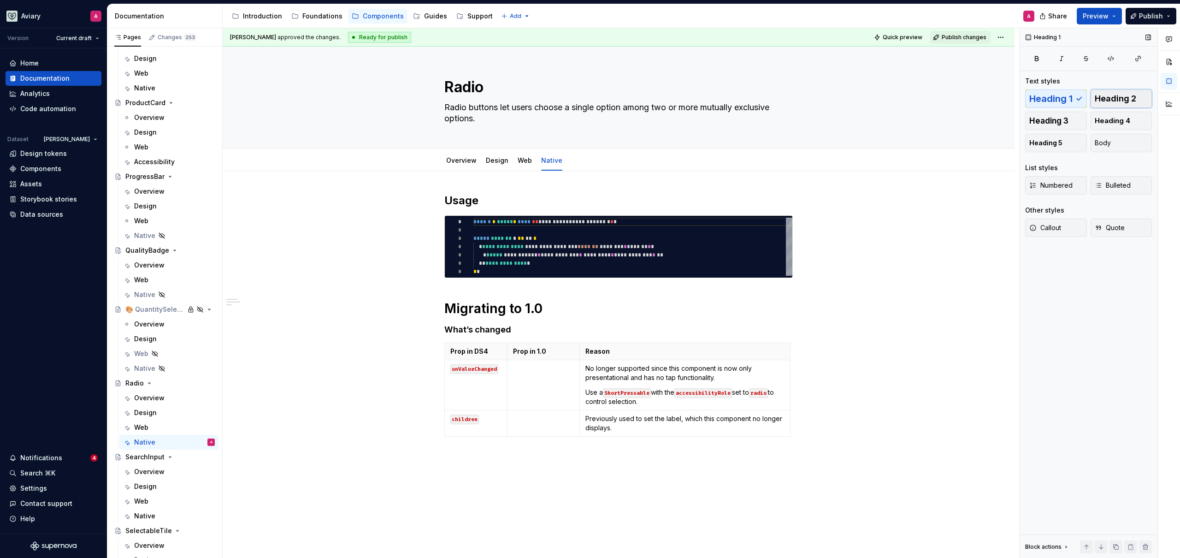
click at [1136, 101] on button "Heading 2" at bounding box center [1121, 98] width 62 height 18
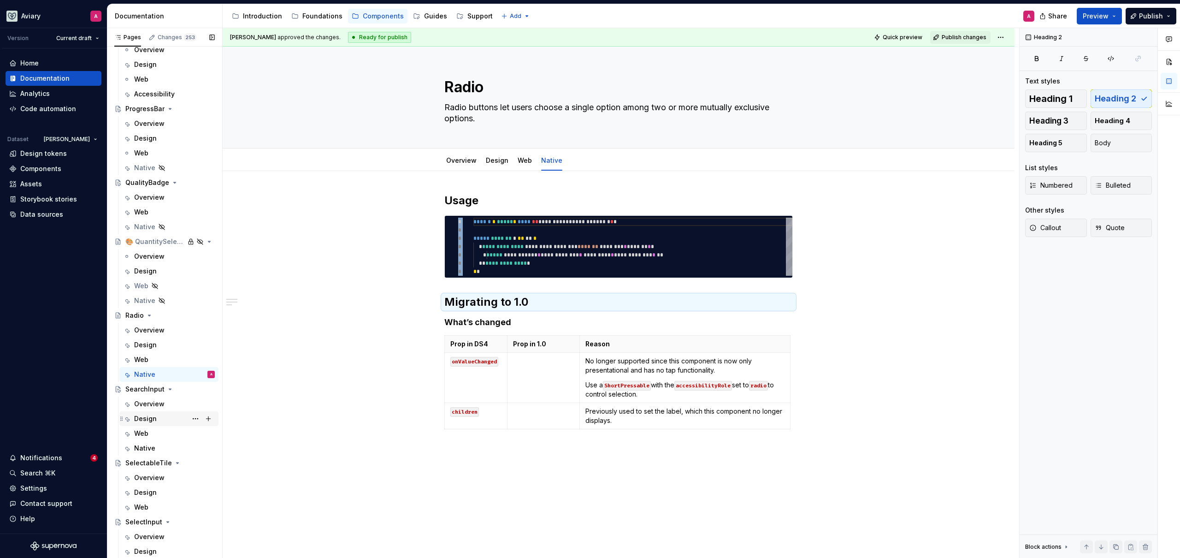
scroll to position [2461, 0]
click at [154, 445] on div "Native" at bounding box center [174, 444] width 81 height 9
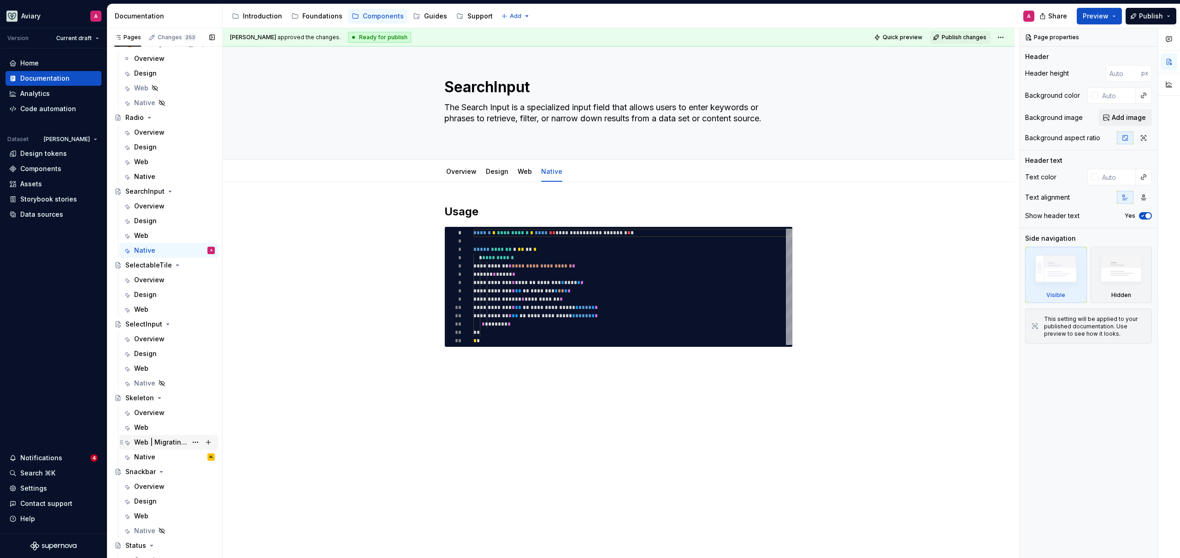
scroll to position [2656, 0]
click at [159, 456] on div "Native AL" at bounding box center [174, 456] width 81 height 13
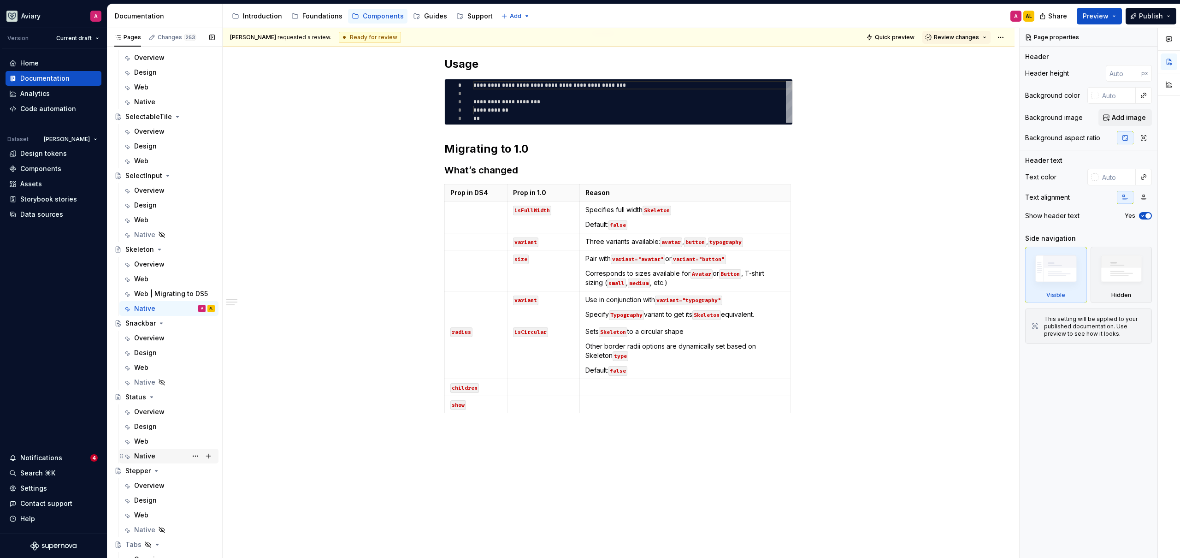
scroll to position [2818, 0]
click at [156, 442] on div "Native" at bounding box center [174, 442] width 81 height 13
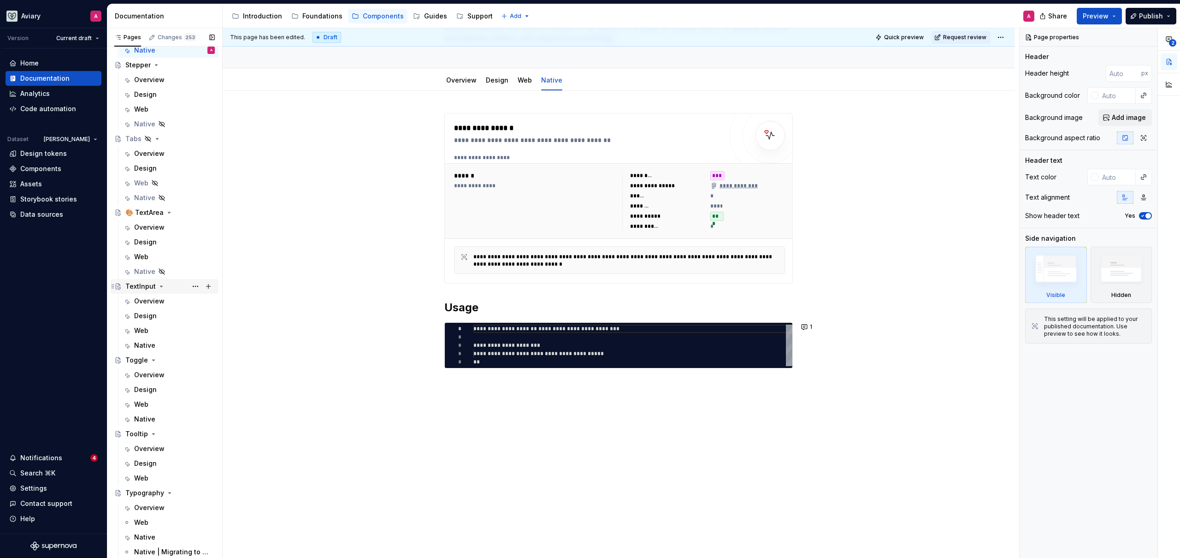
scroll to position [3212, 0]
click at [152, 344] on div "Native" at bounding box center [144, 342] width 21 height 9
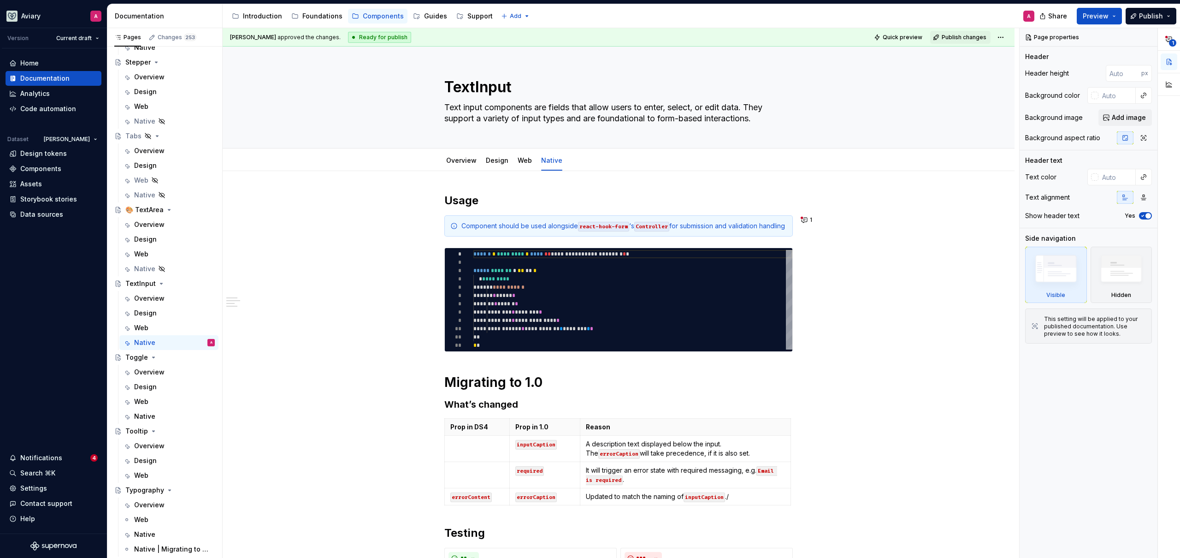
click at [501, 390] on h1 "Migrating to 1.0" at bounding box center [618, 382] width 348 height 17
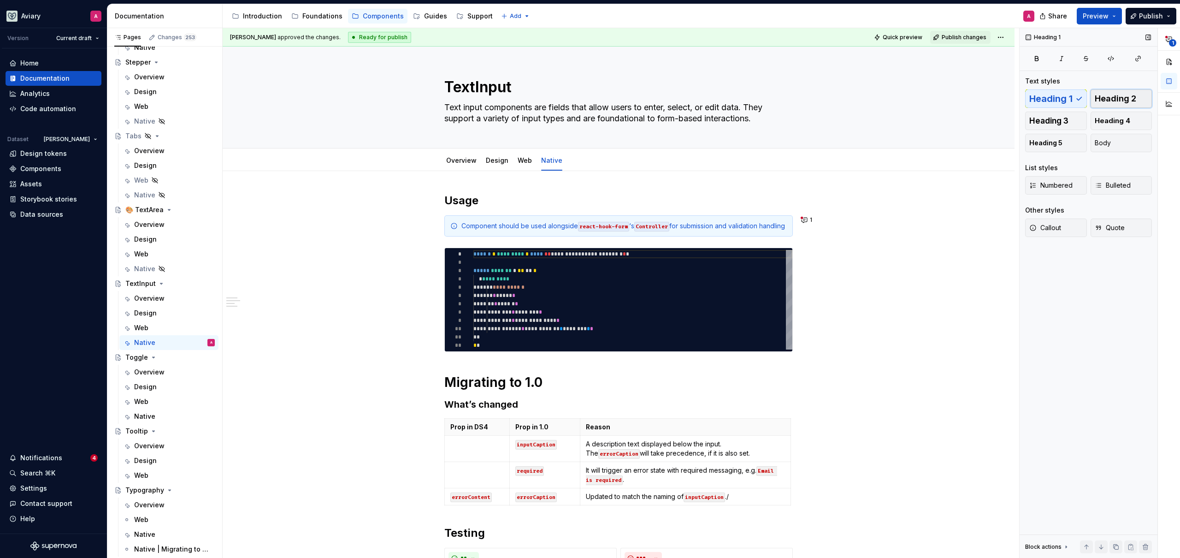
click at [1106, 100] on span "Heading 2" at bounding box center [1115, 98] width 41 height 9
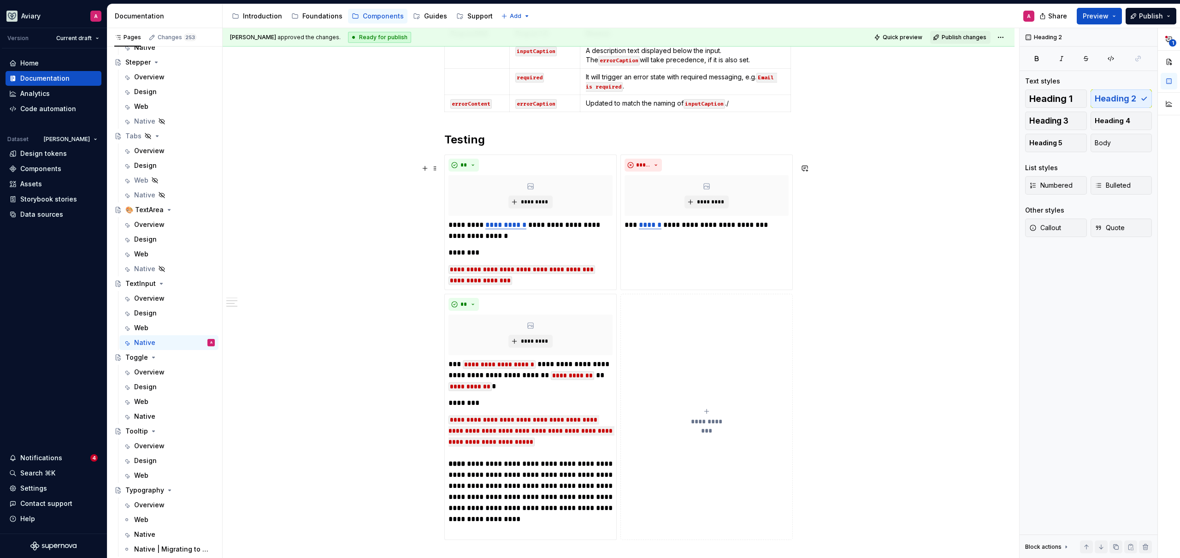
scroll to position [395, 0]
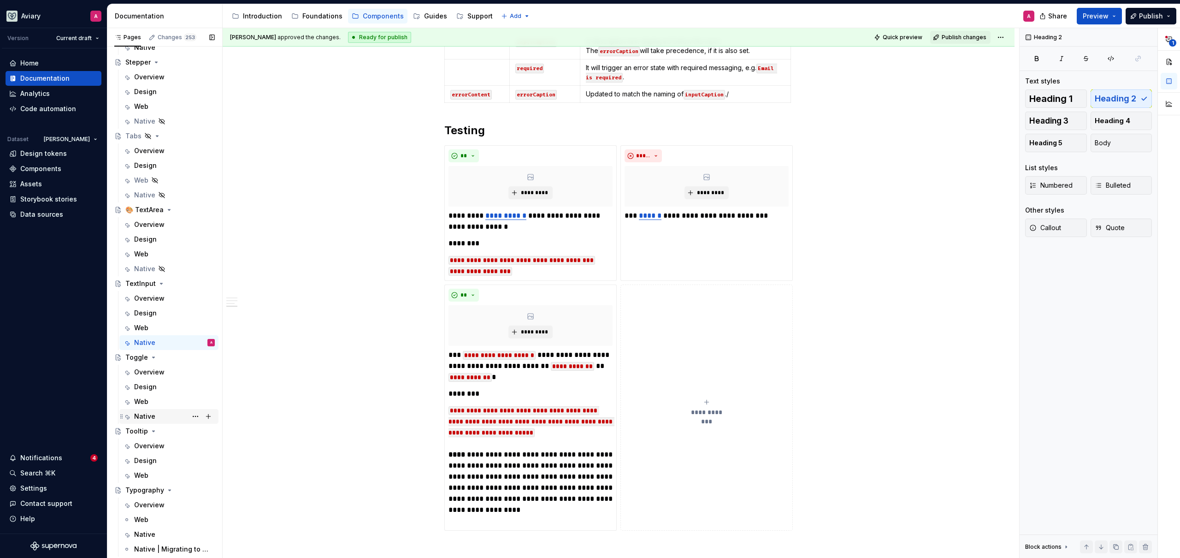
click at [148, 417] on div "Native" at bounding box center [144, 416] width 21 height 9
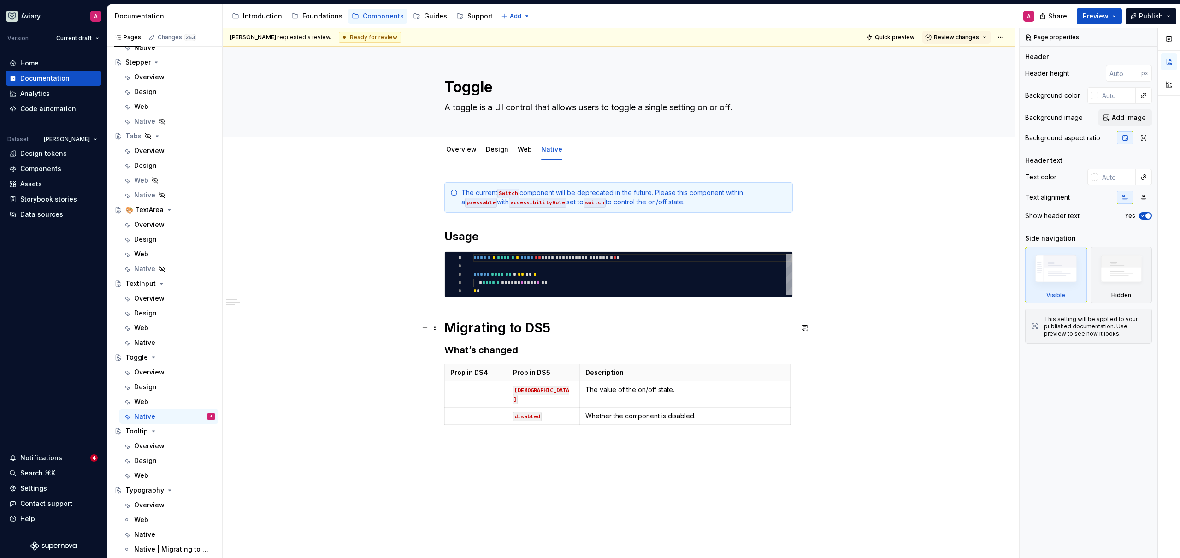
click at [530, 324] on h1 "Migrating to DS5" at bounding box center [618, 327] width 348 height 17
type textarea "*"
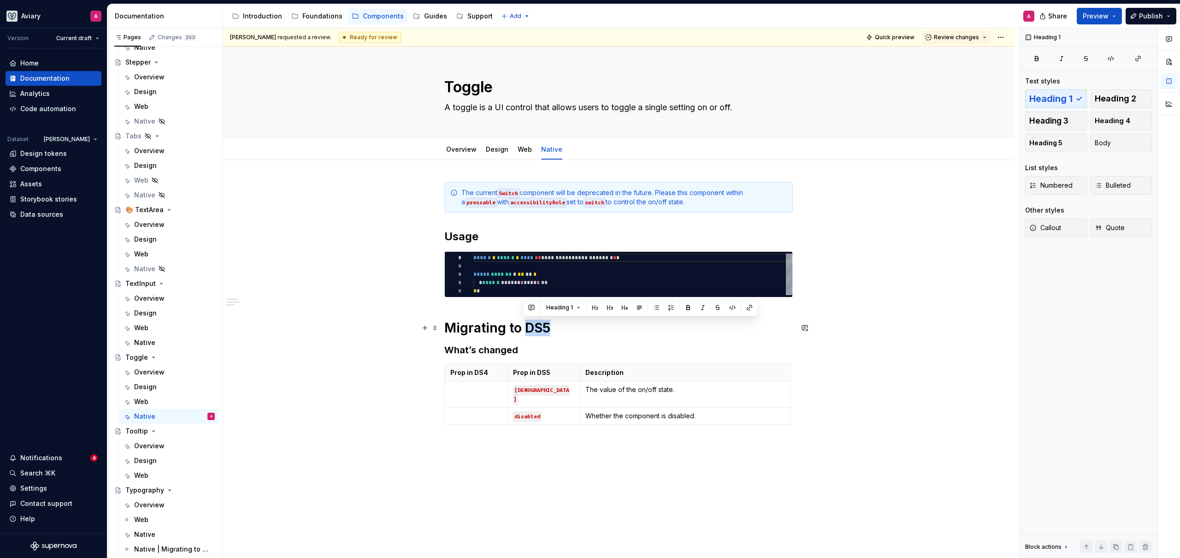
drag, startPoint x: 570, startPoint y: 325, endPoint x: 522, endPoint y: 327, distance: 47.9
click at [522, 327] on h1 "Migrating to DS5" at bounding box center [618, 327] width 348 height 17
click at [1122, 98] on span "Heading 2" at bounding box center [1115, 98] width 41 height 9
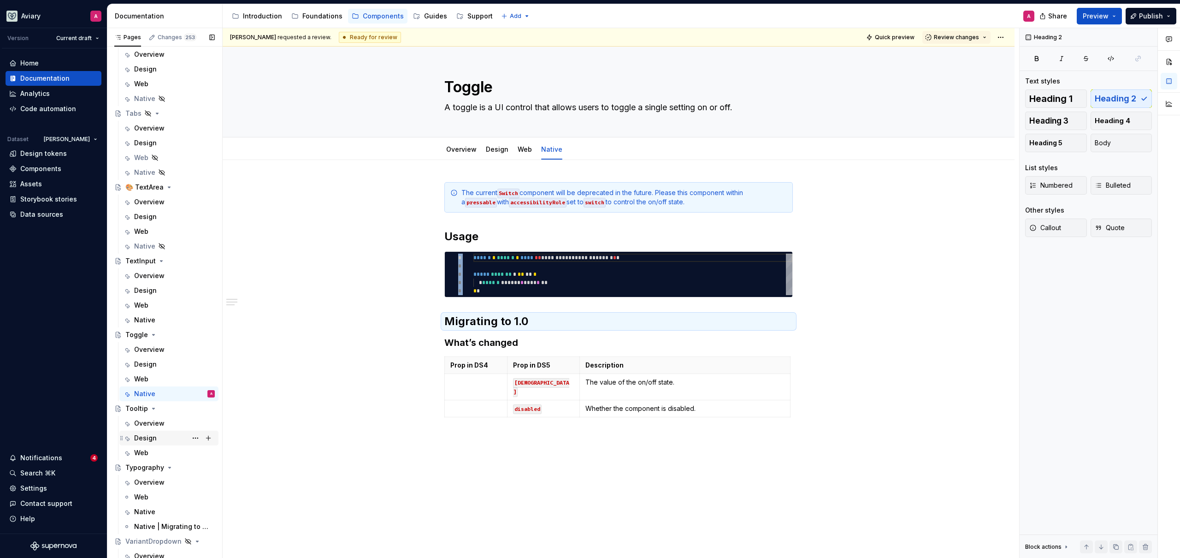
scroll to position [3268, 0]
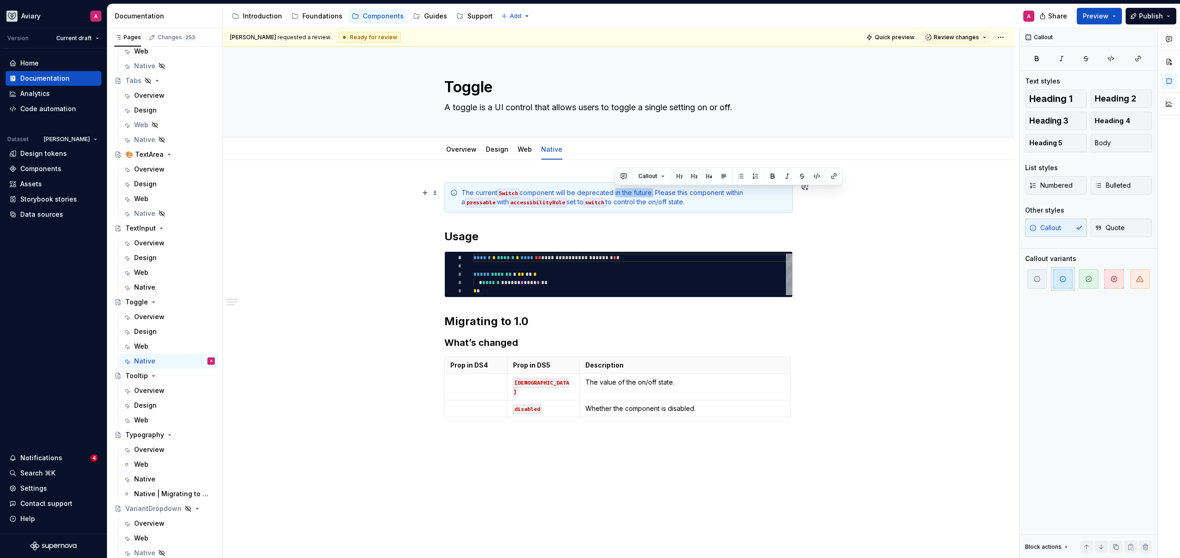
drag, startPoint x: 650, startPoint y: 192, endPoint x: 615, endPoint y: 192, distance: 34.6
click at [615, 192] on div "The current Switch component will be deprecated in the future. Please this comp…" at bounding box center [623, 197] width 325 height 18
click at [147, 482] on div "Native" at bounding box center [144, 478] width 21 height 9
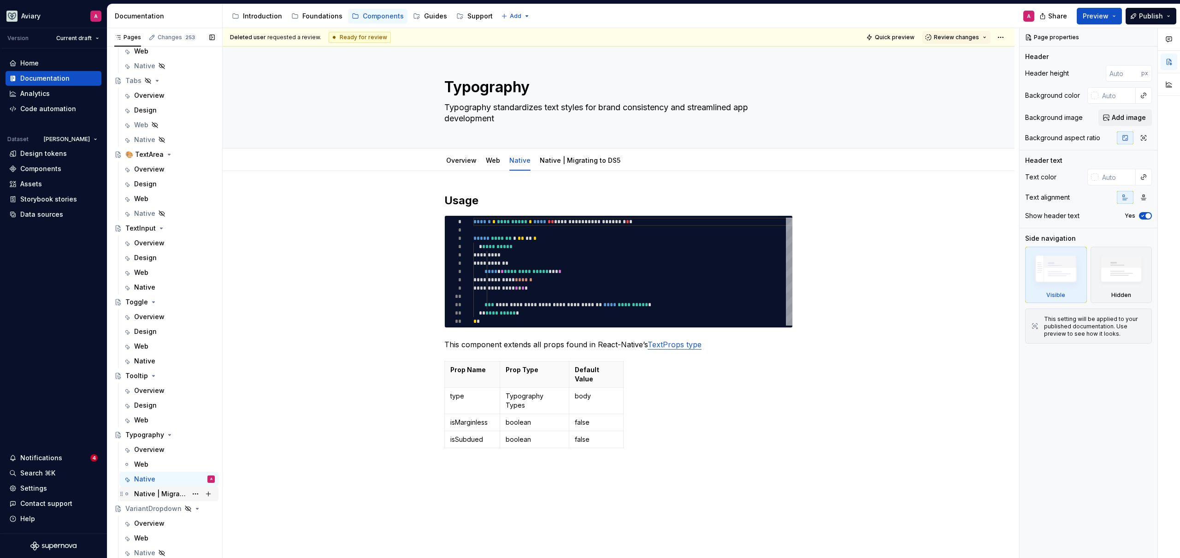
click at [149, 492] on div "Native | Migrating to DS5" at bounding box center [160, 493] width 53 height 9
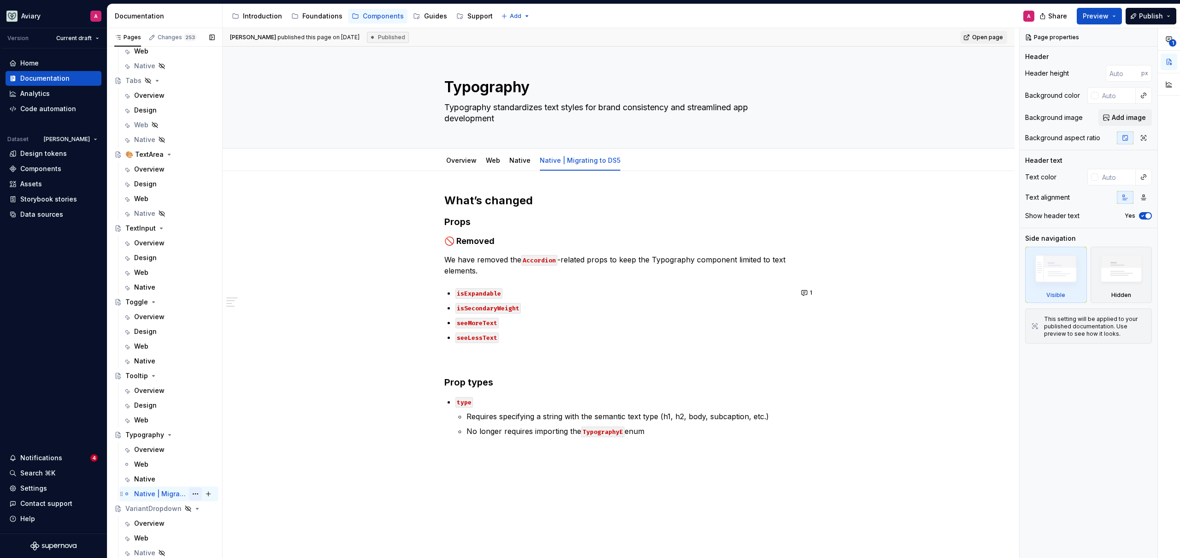
click at [189, 491] on button "Page tree" at bounding box center [195, 493] width 13 height 13
click at [228, 544] on div "Delete tab" at bounding box center [246, 543] width 90 height 9
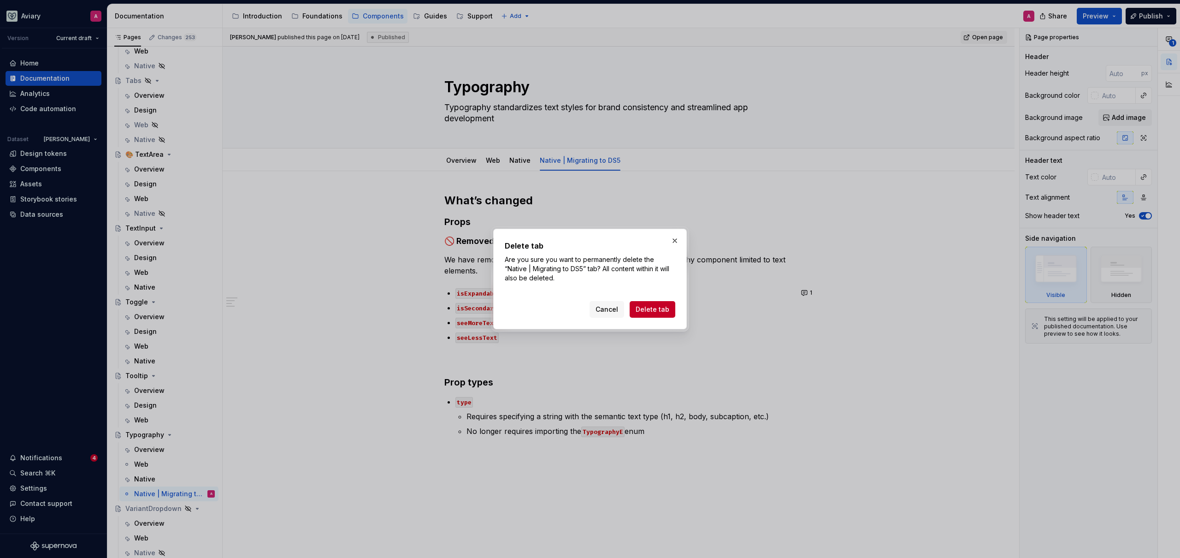
drag, startPoint x: 654, startPoint y: 312, endPoint x: 314, endPoint y: 437, distance: 362.5
click at [654, 312] on span "Delete tab" at bounding box center [653, 309] width 34 height 9
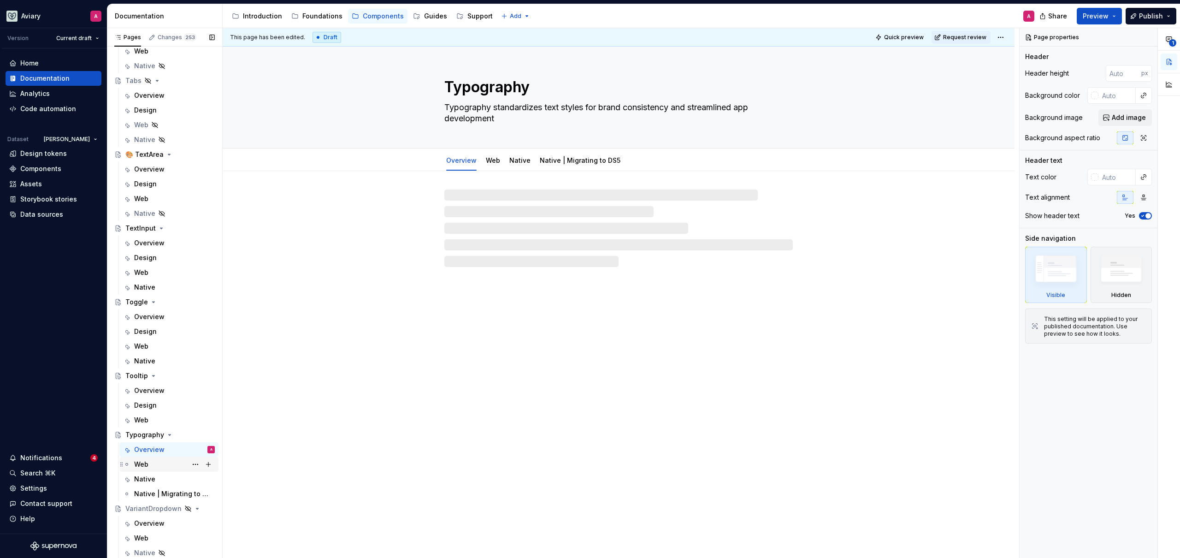
click at [147, 469] on div "Web" at bounding box center [141, 463] width 14 height 9
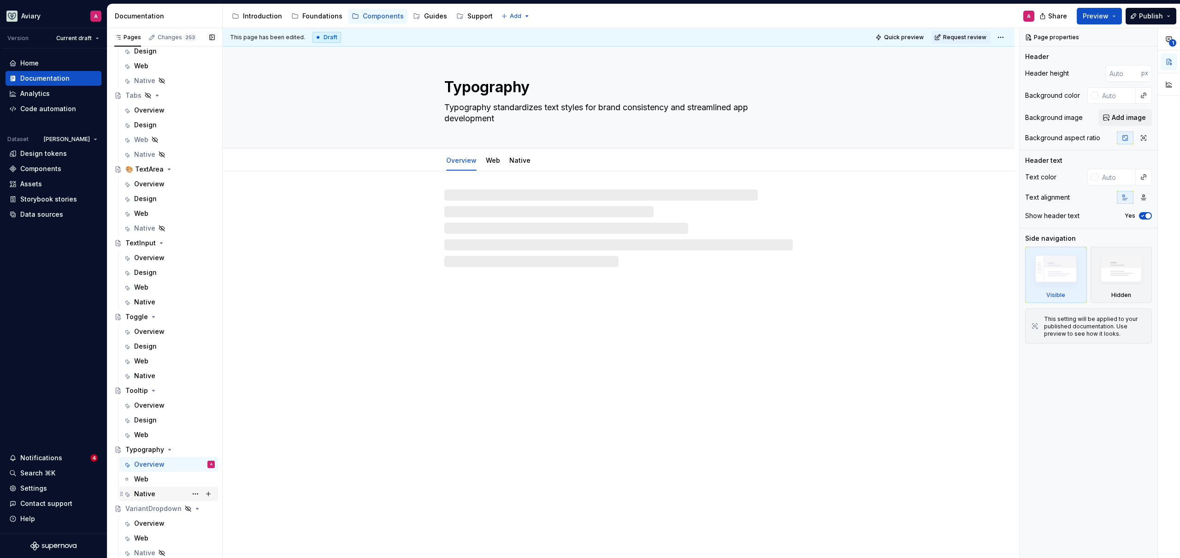
scroll to position [3253, 0]
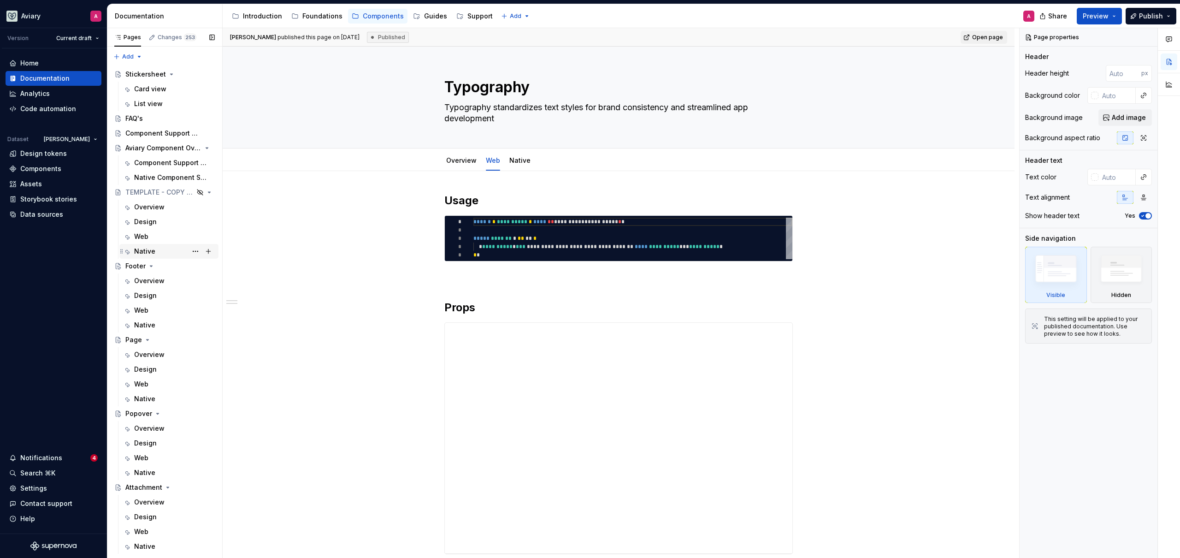
click at [157, 257] on div "Native" at bounding box center [174, 251] width 81 height 13
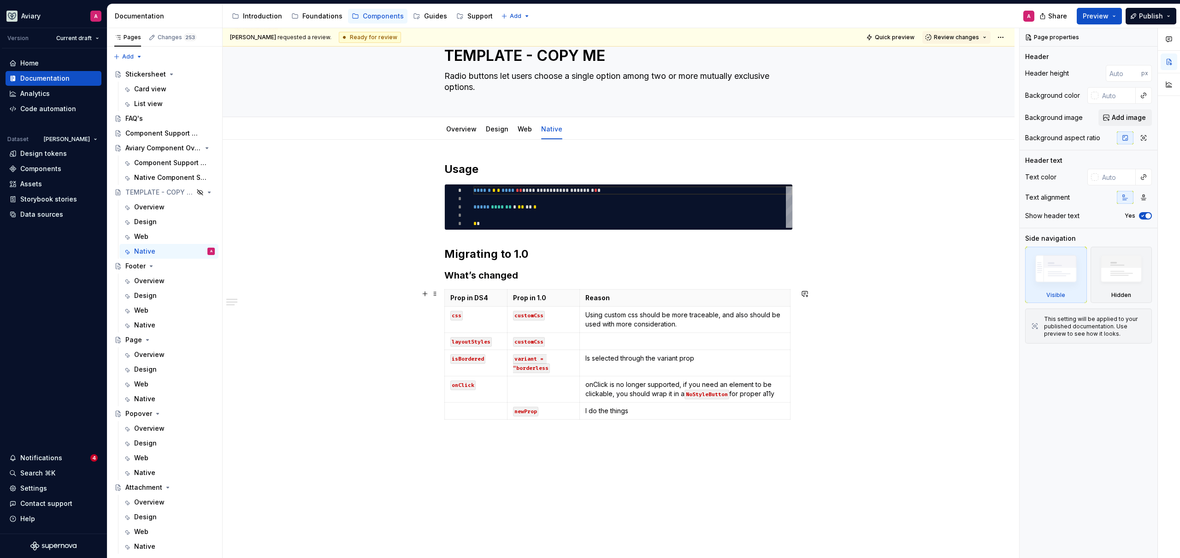
scroll to position [75, 0]
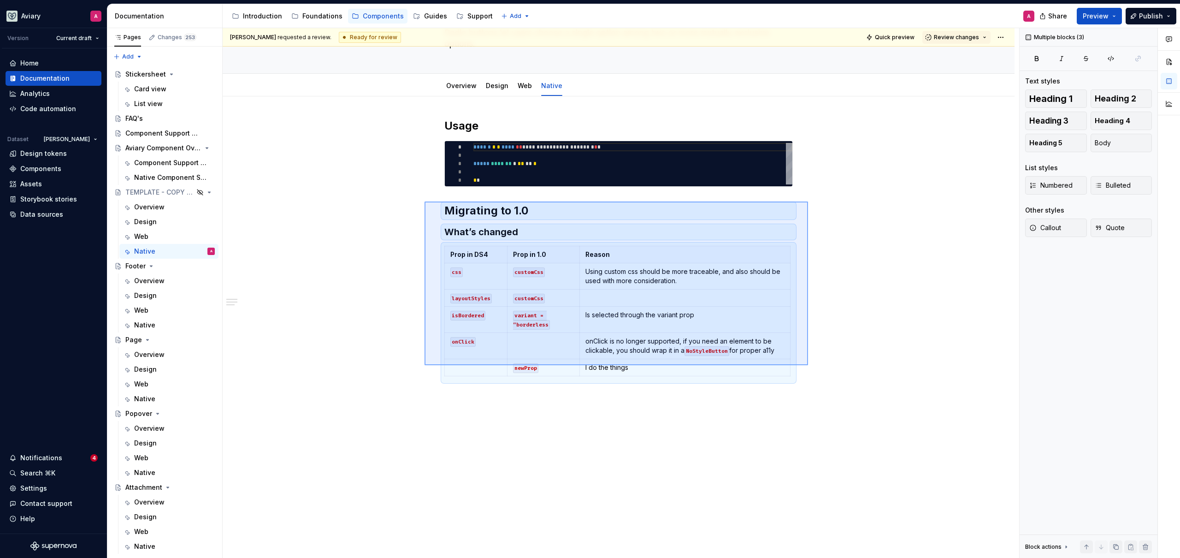
drag, startPoint x: 642, startPoint y: 331, endPoint x: 424, endPoint y: 201, distance: 253.6
click at [424, 201] on div "**********" at bounding box center [621, 293] width 796 height 530
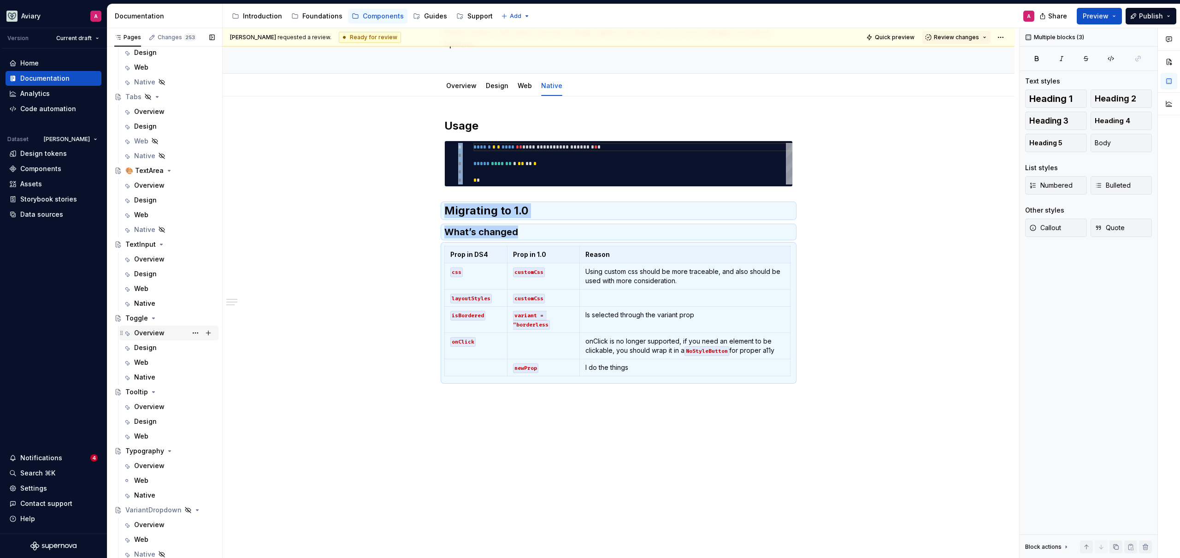
scroll to position [3253, 0]
click at [157, 491] on div "Native" at bounding box center [174, 493] width 81 height 13
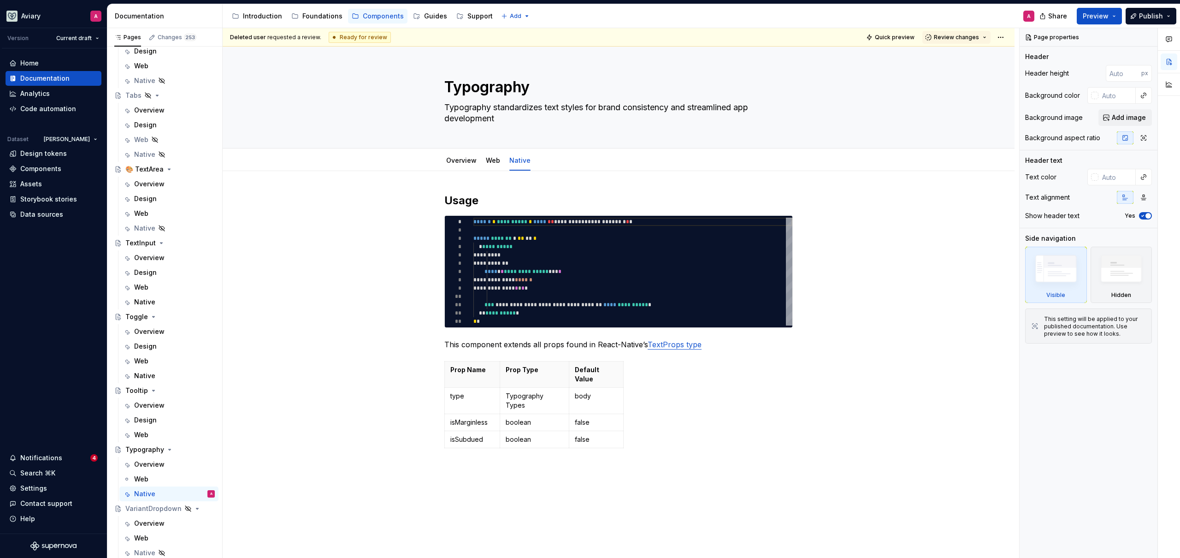
type textarea "*"
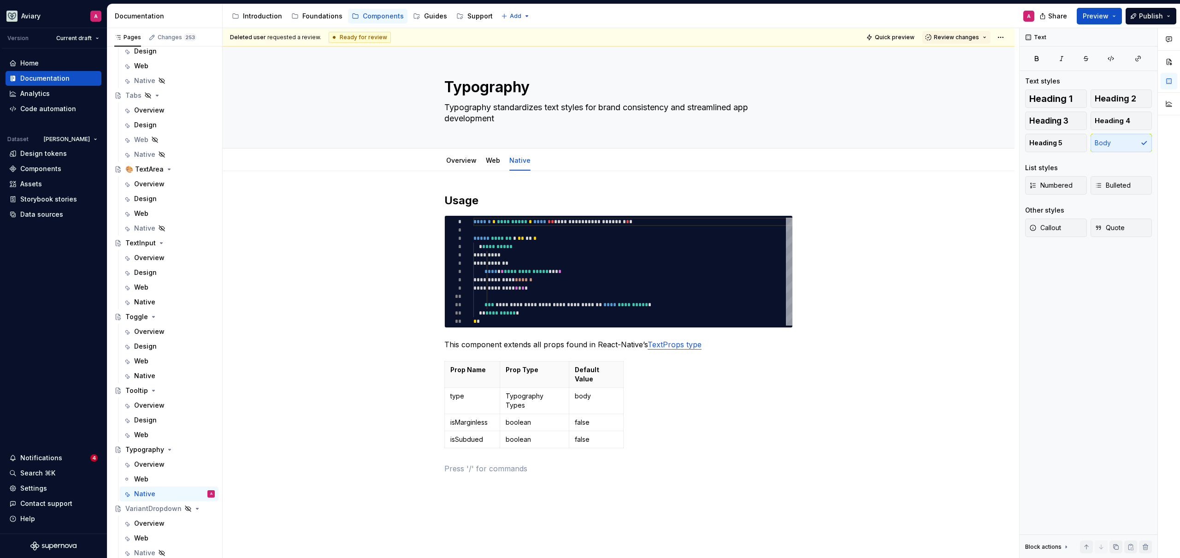
click at [620, 441] on div "**********" at bounding box center [618, 333] width 348 height 281
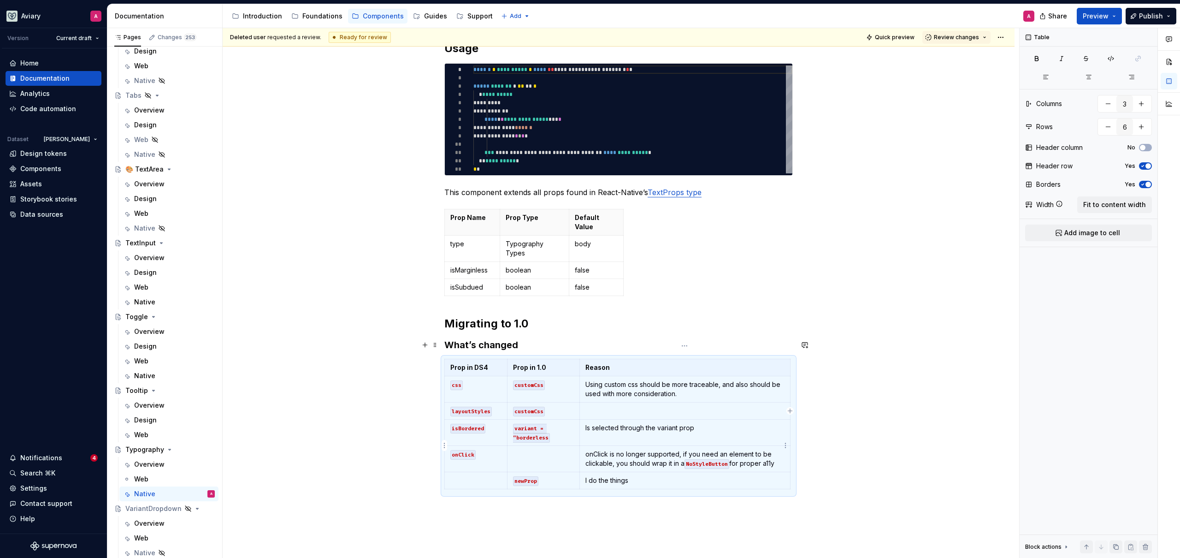
scroll to position [157, 0]
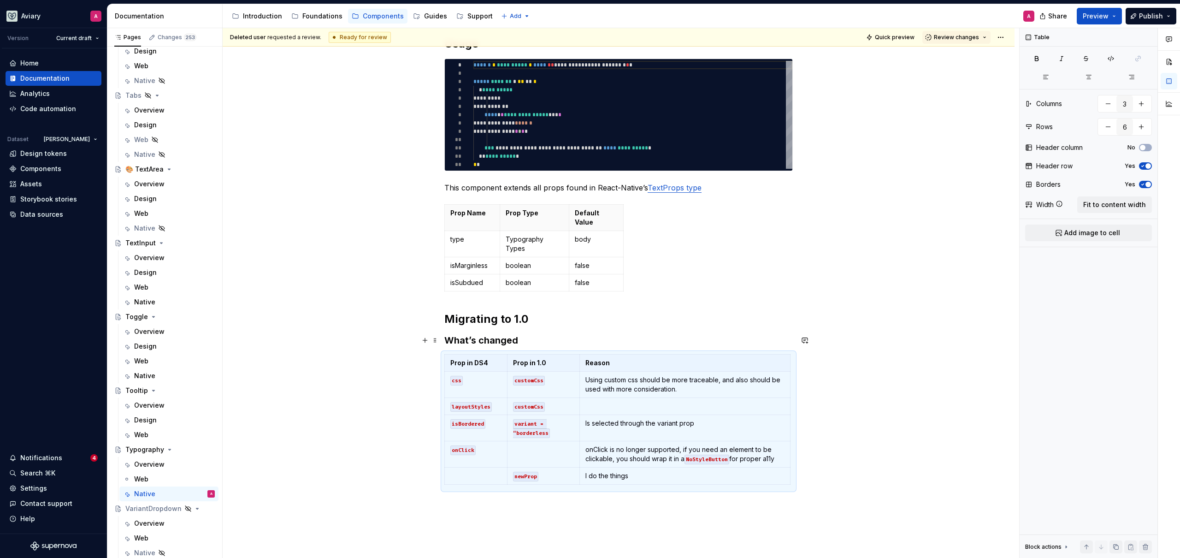
click at [394, 408] on div "**********" at bounding box center [619, 340] width 792 height 652
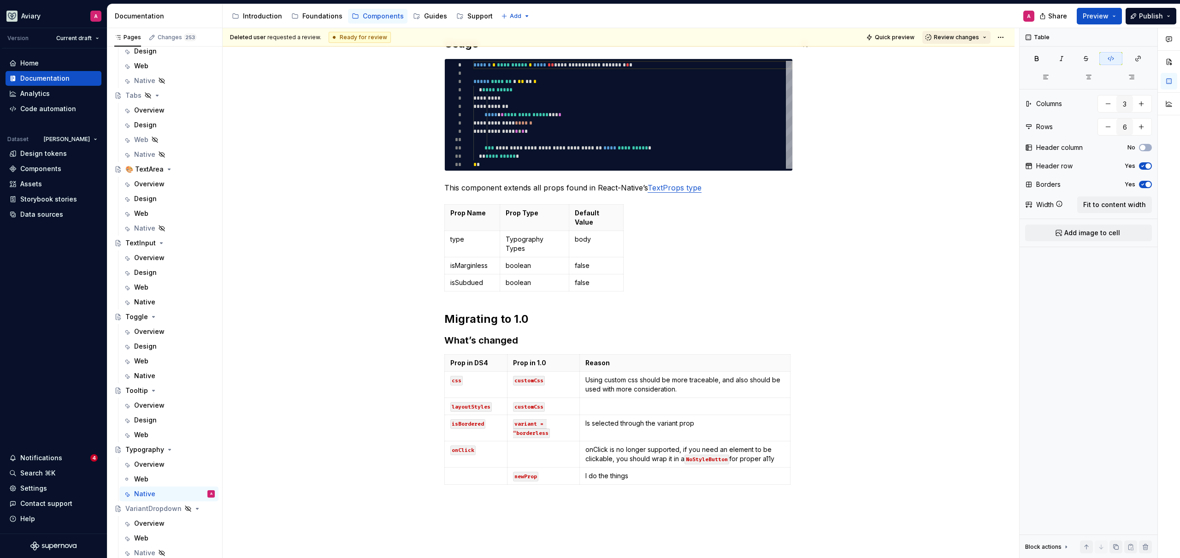
click at [981, 35] on button "Review changes" at bounding box center [956, 37] width 68 height 13
click at [1003, 37] on html "Aviary A Version Current draft Home Documentation Analytics Code automation Dat…" at bounding box center [590, 279] width 1180 height 558
click at [719, 293] on html "Aviary A Version Current draft Home Documentation Analytics Code automation Dat…" at bounding box center [590, 279] width 1180 height 558
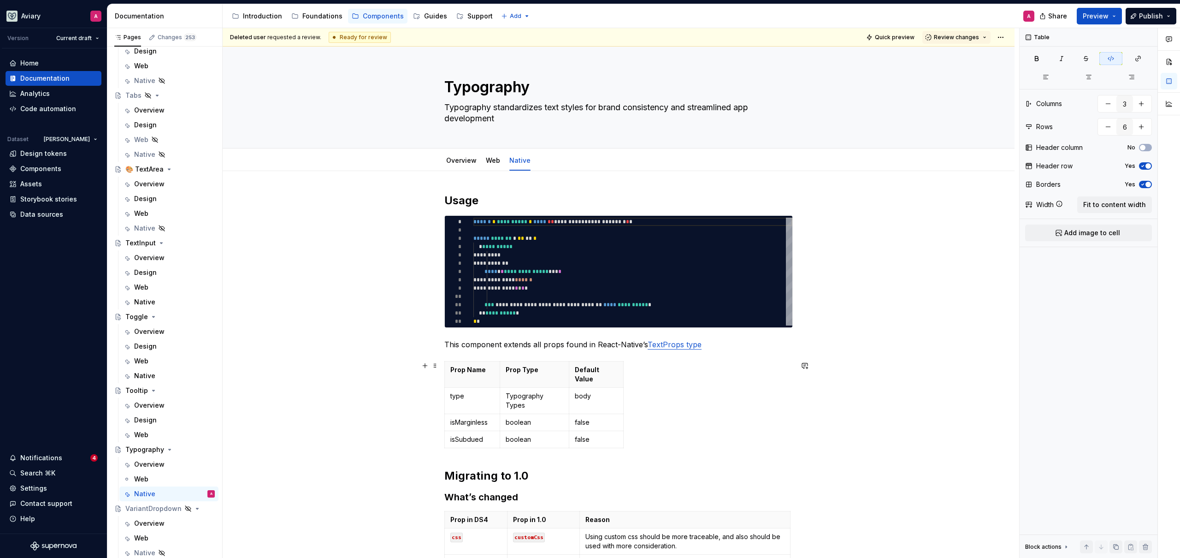
click at [382, 397] on div "**********" at bounding box center [619, 497] width 792 height 652
type input "4"
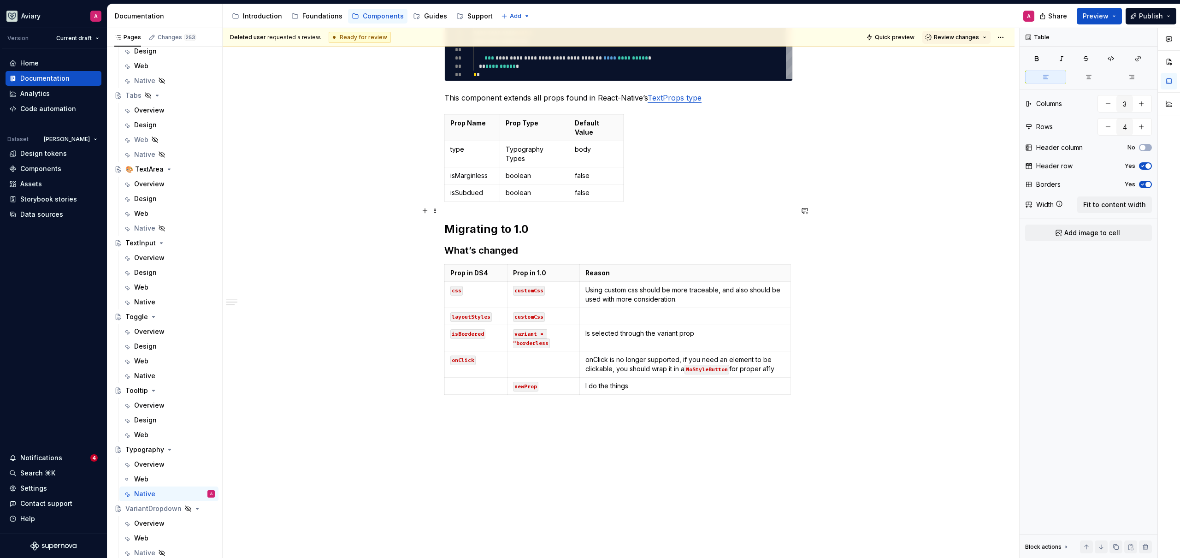
click at [508, 222] on h2 "Migrating to 1.0" at bounding box center [618, 229] width 348 height 15
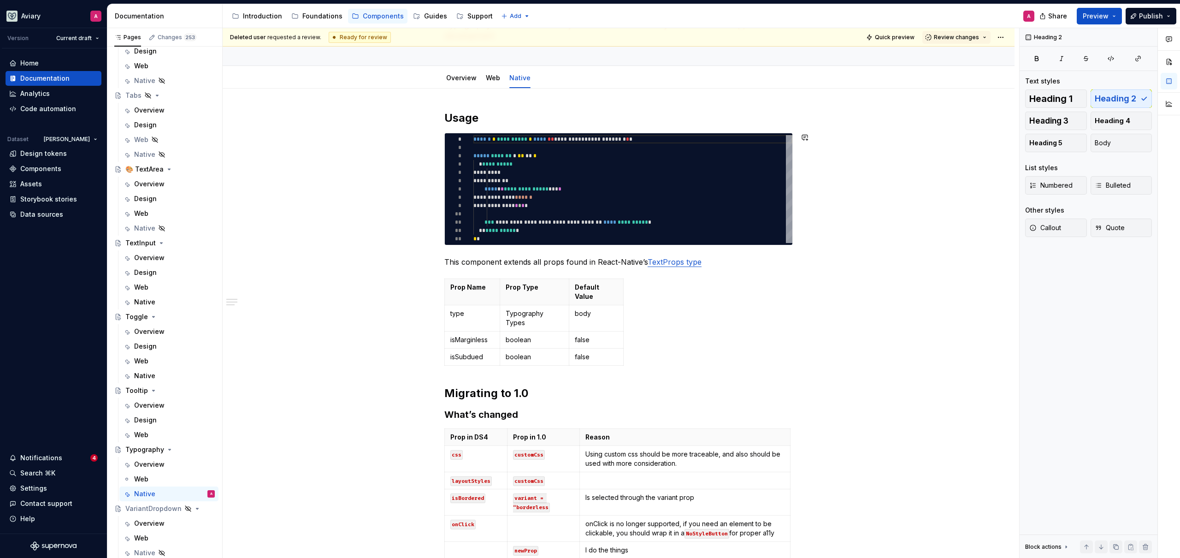
scroll to position [0, 0]
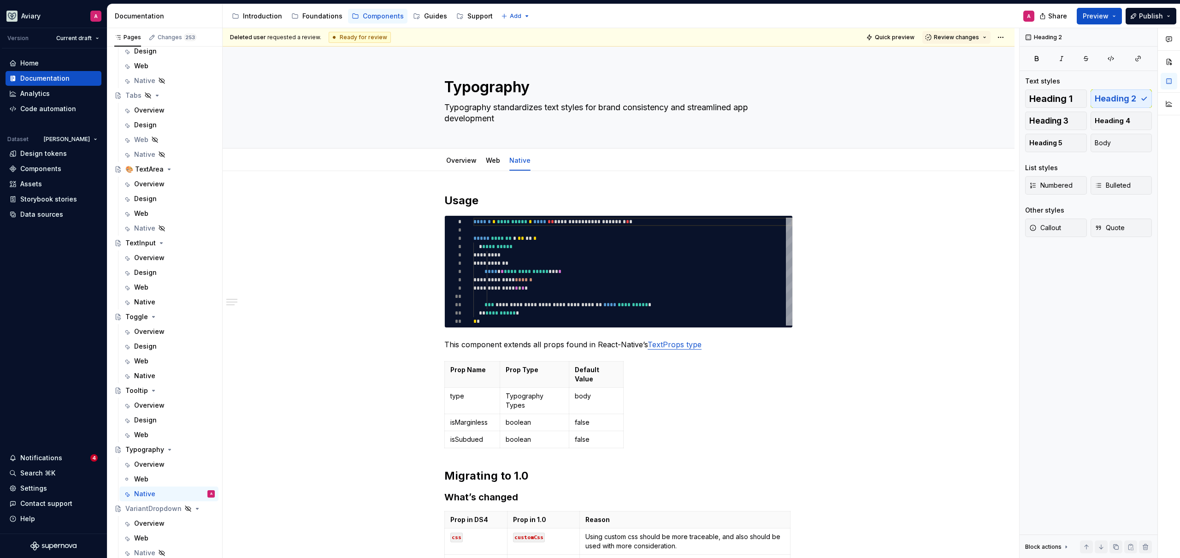
type textarea "*"
